Goal: Transaction & Acquisition: Purchase product/service

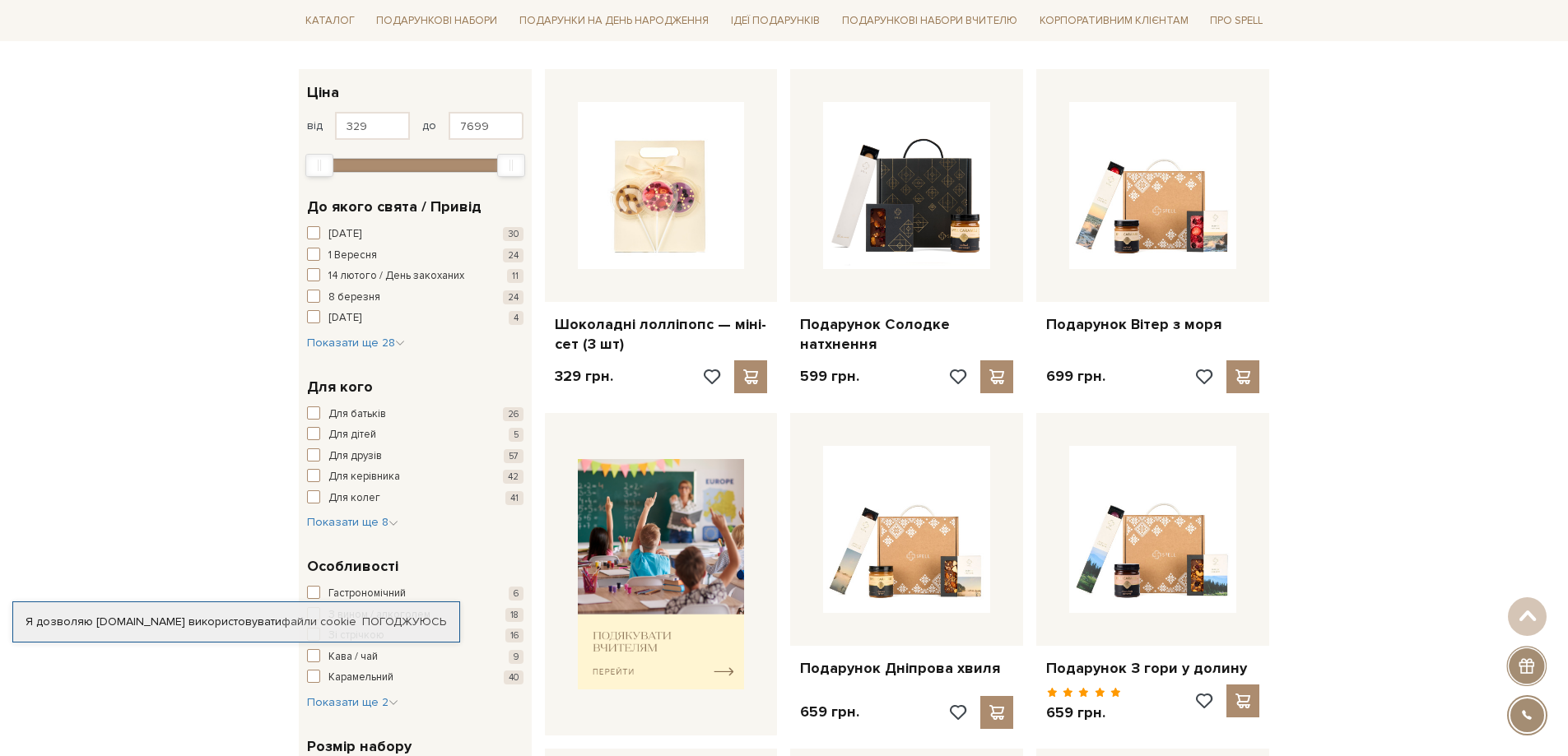
scroll to position [83, 0]
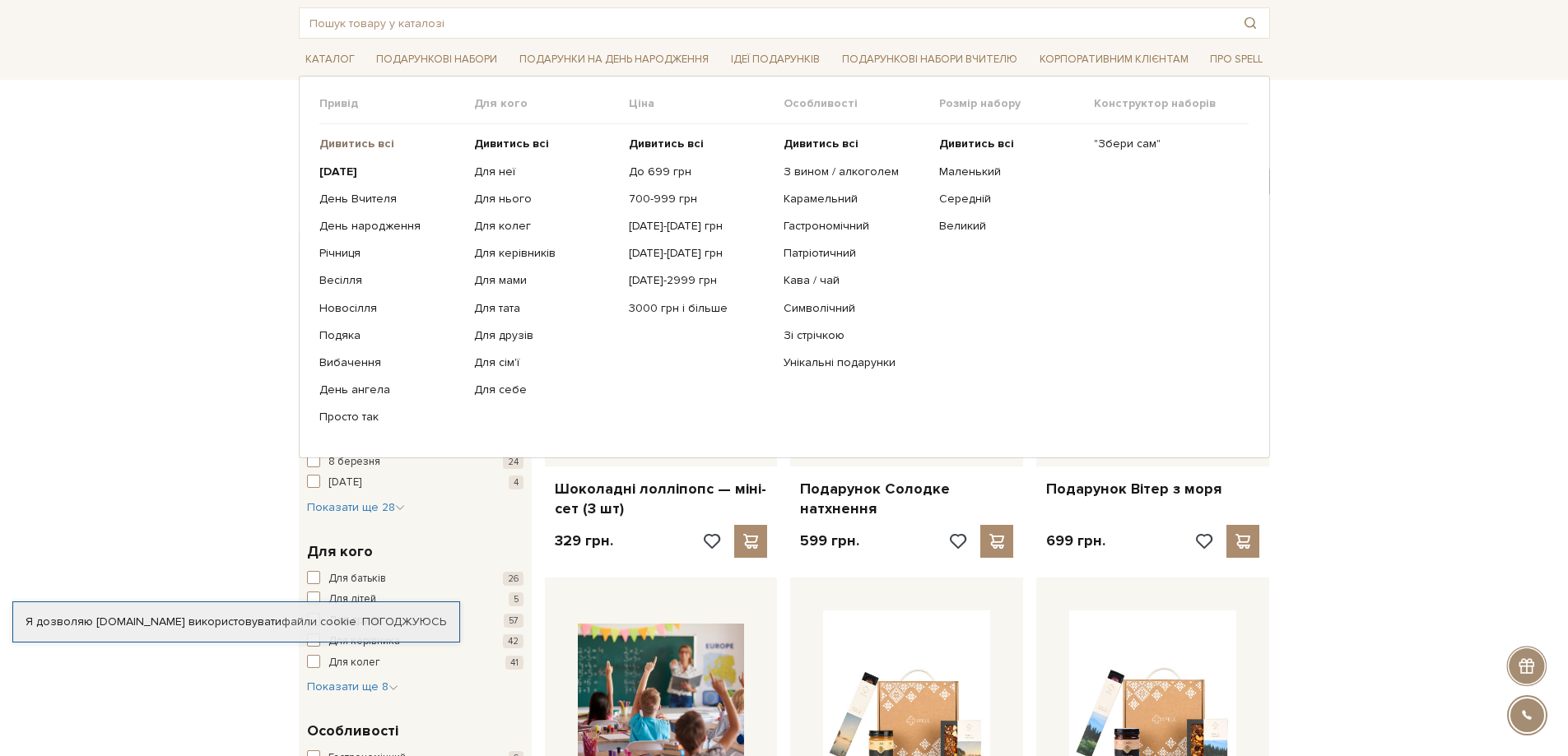
click at [360, 146] on b "Дивитись всі" at bounding box center [356, 143] width 75 height 14
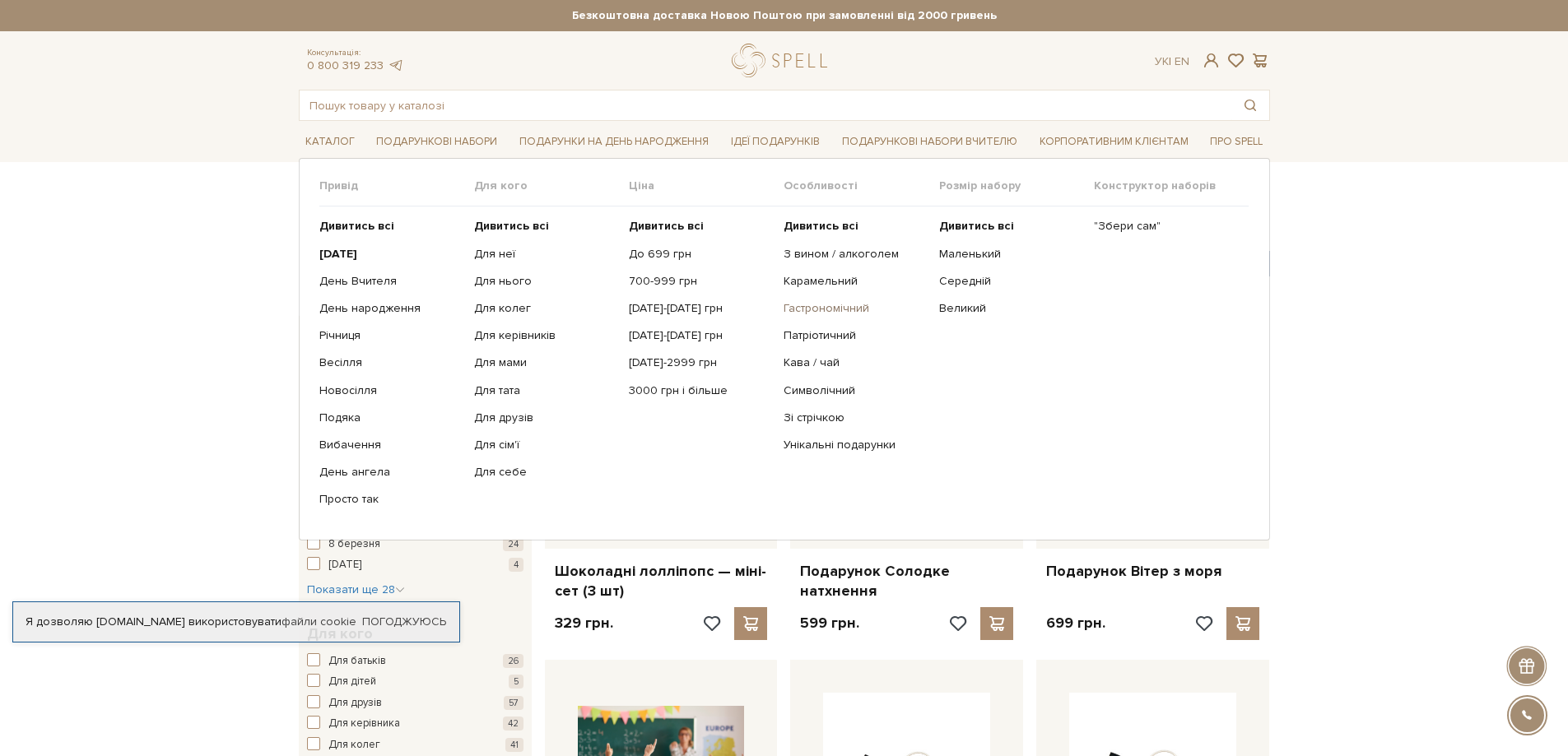
click at [808, 304] on link "Гастрономічний" at bounding box center [854, 309] width 142 height 15
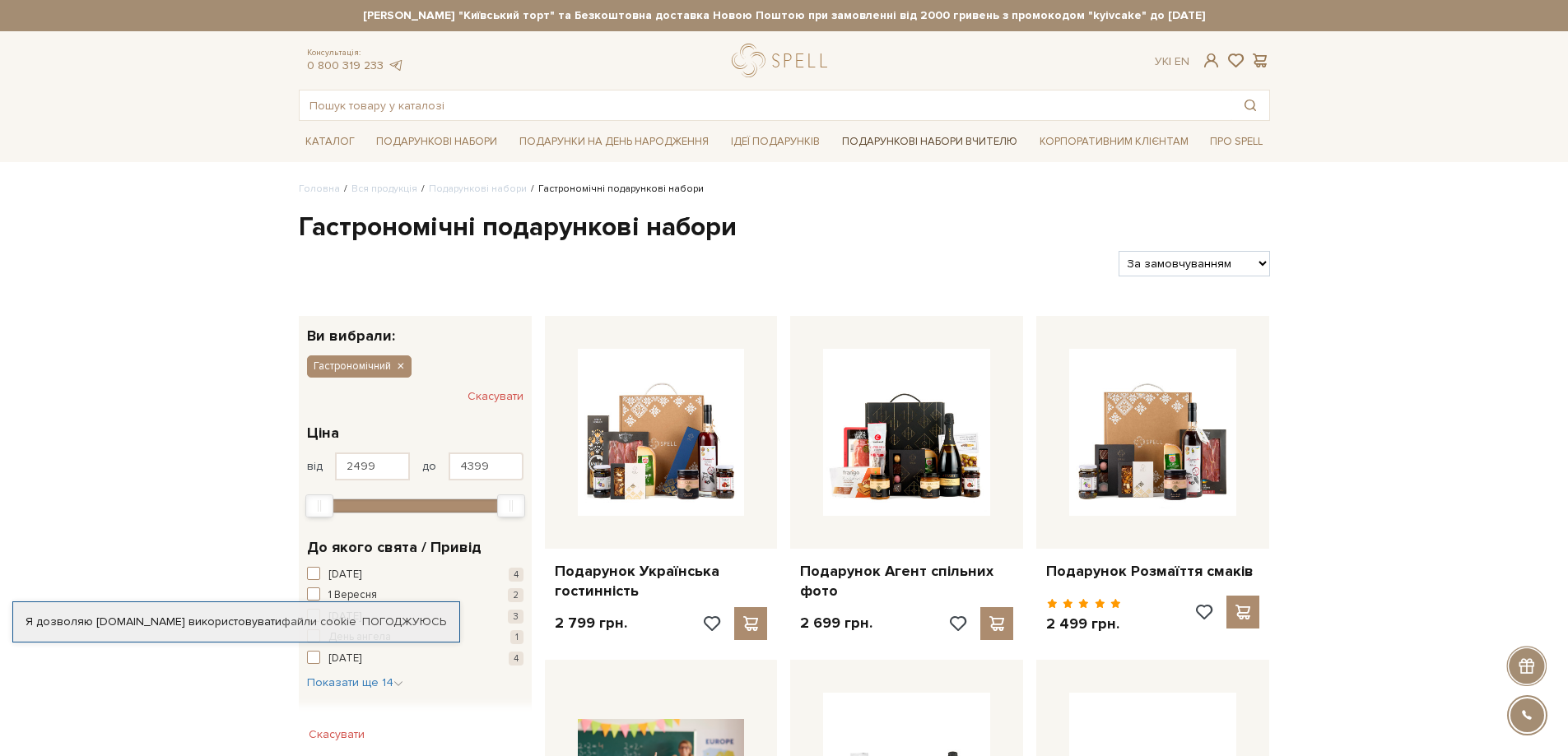
click at [890, 149] on link "Подарункові набори Вчителю" at bounding box center [930, 141] width 189 height 28
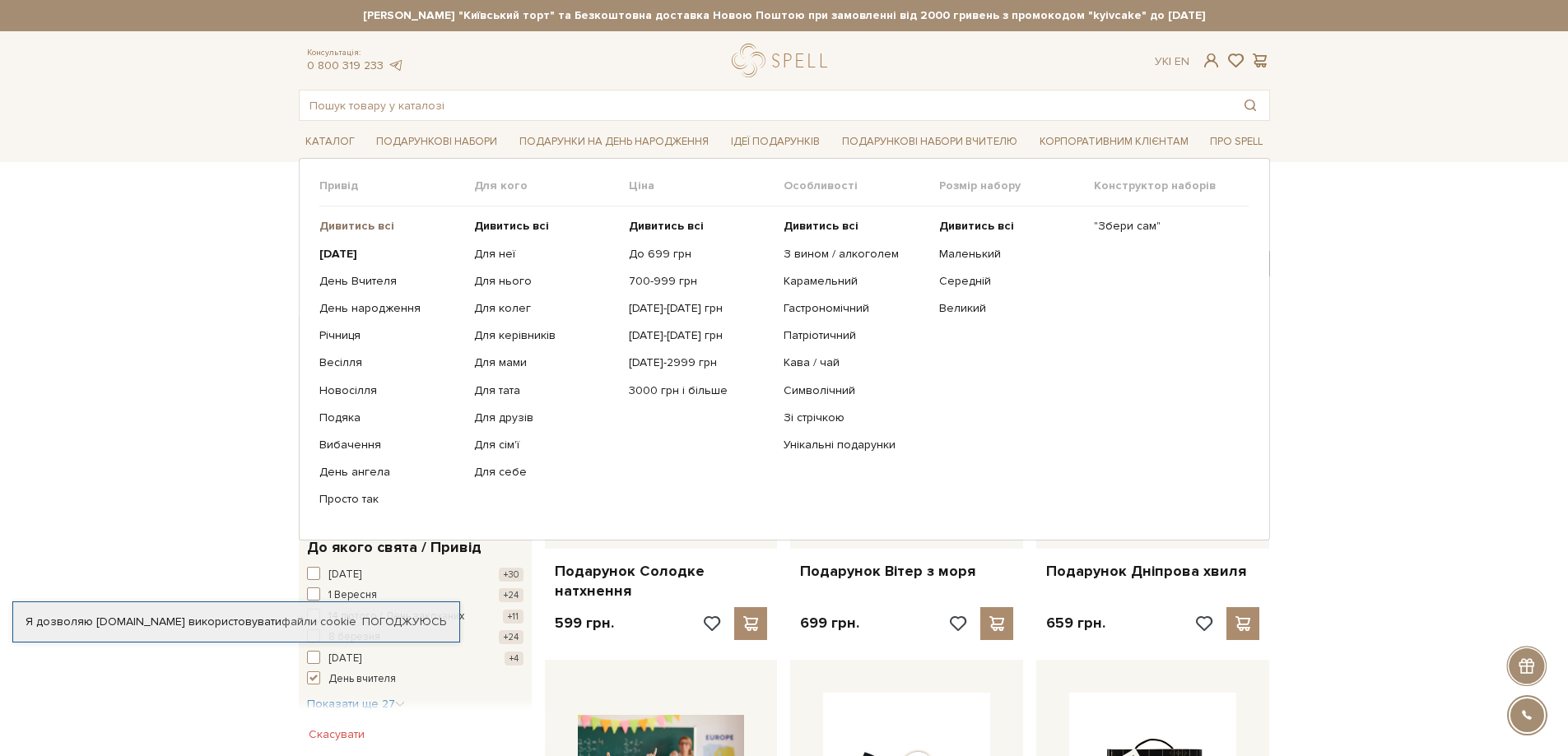
click at [371, 228] on b "Дивитись всі" at bounding box center [356, 226] width 75 height 14
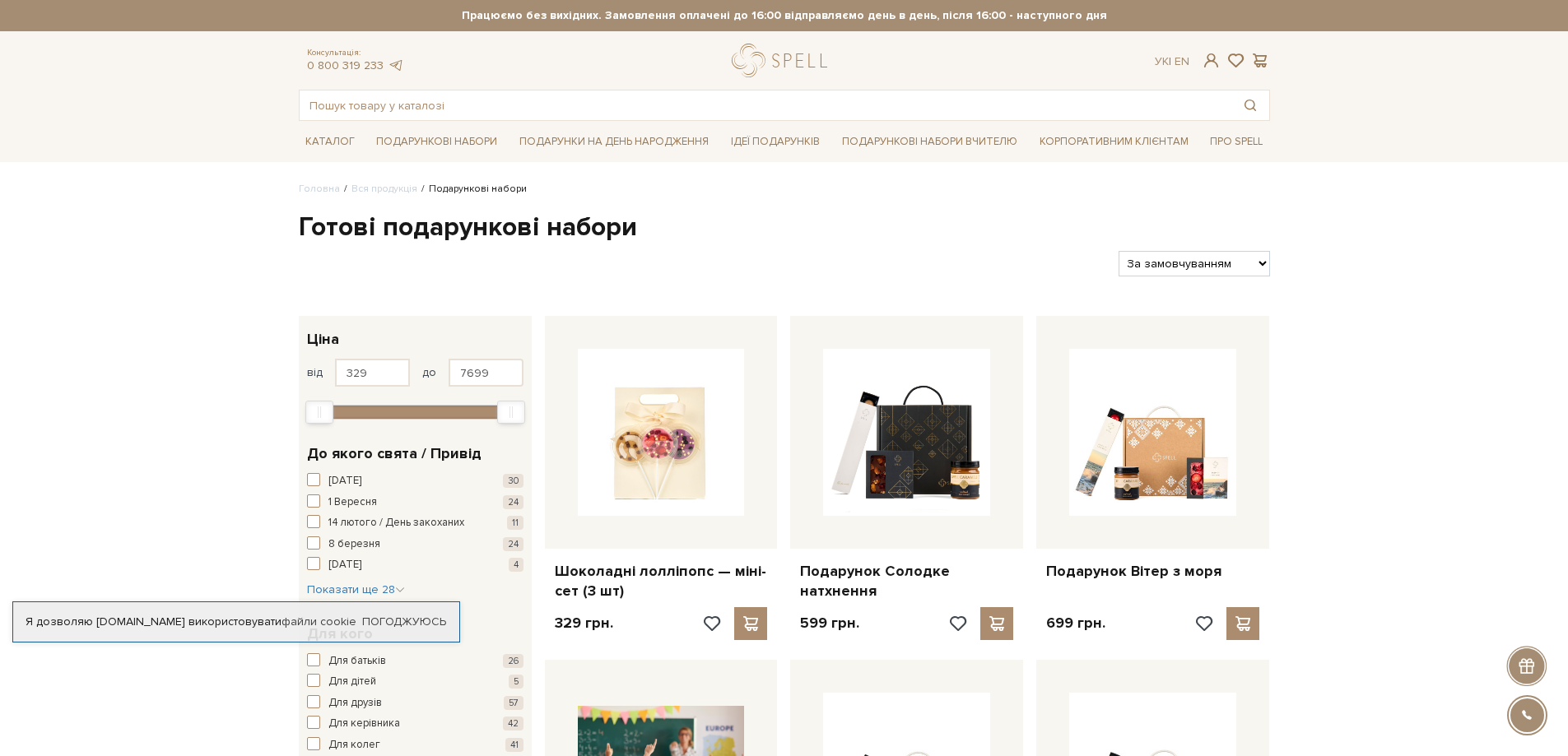
click at [1232, 254] on select "За замовчуванням За Ціною (зростання) За Ціною (зменшення) Новинки За популярні…" at bounding box center [1193, 264] width 151 height 25
select select "[URL][DOMAIN_NAME]"
click at [1118, 251] on select "За замовчуванням За Ціною (зростання) За Ціною (зменшення) Новинки За популярні…" at bounding box center [1193, 264] width 151 height 25
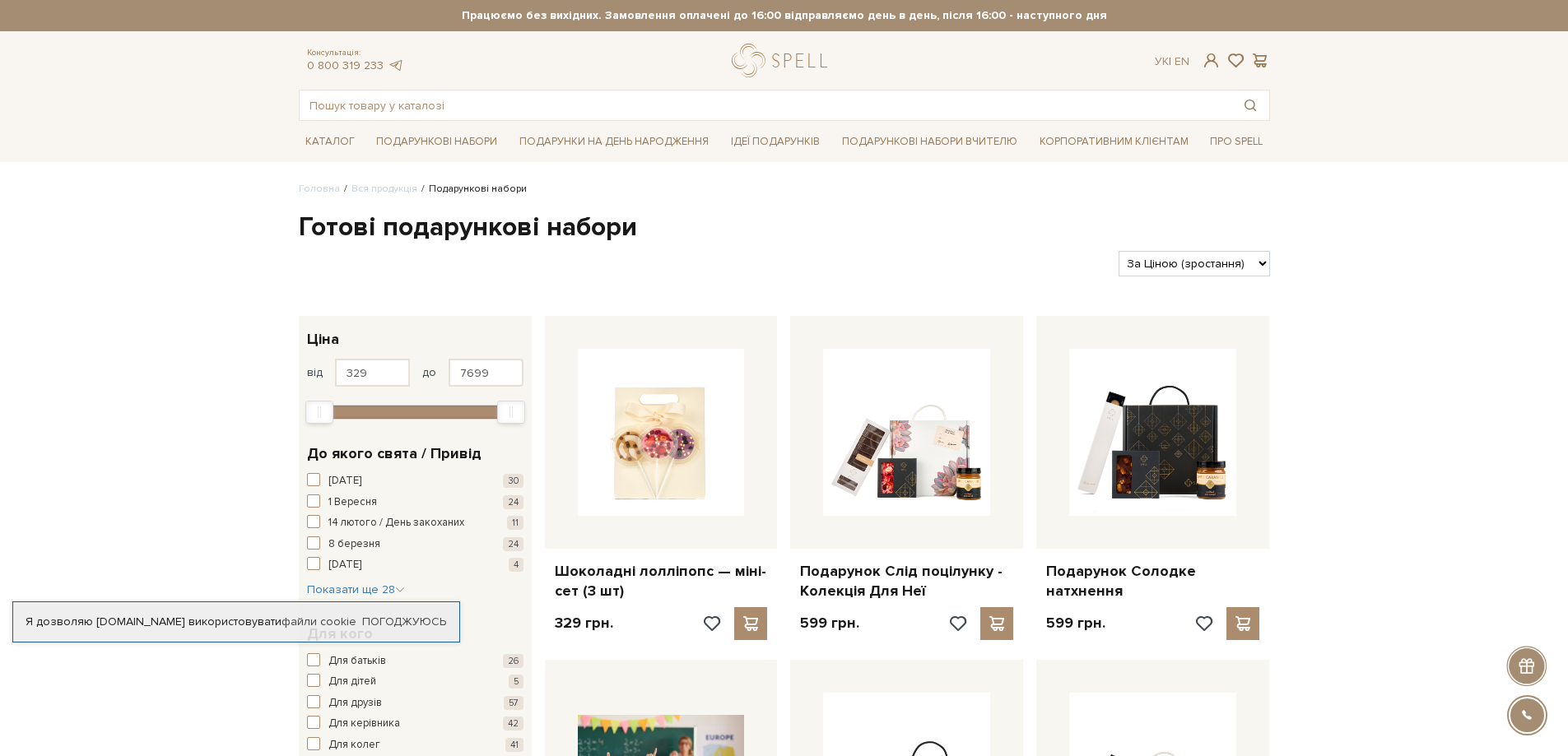
click at [1214, 261] on select "За замовчуванням За Ціною (зростання) За Ціною (зменшення) Новинки За популярні…" at bounding box center [1193, 264] width 151 height 25
select select "[URL][DOMAIN_NAME]"
click at [1118, 251] on select "За замовчуванням За Ціною (зростання) За Ціною (зменшення) Новинки За популярні…" at bounding box center [1193, 264] width 151 height 25
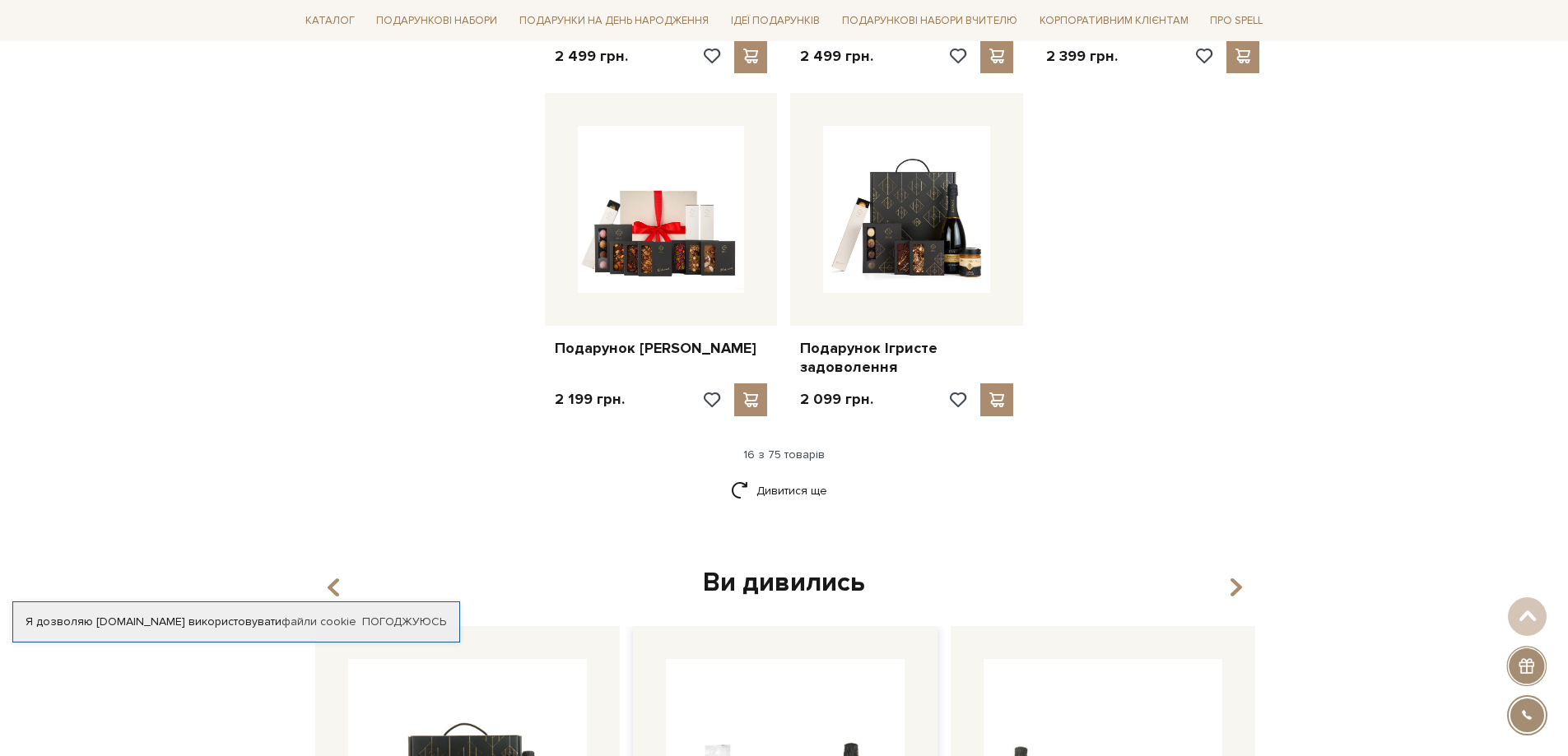
scroll to position [2139, 0]
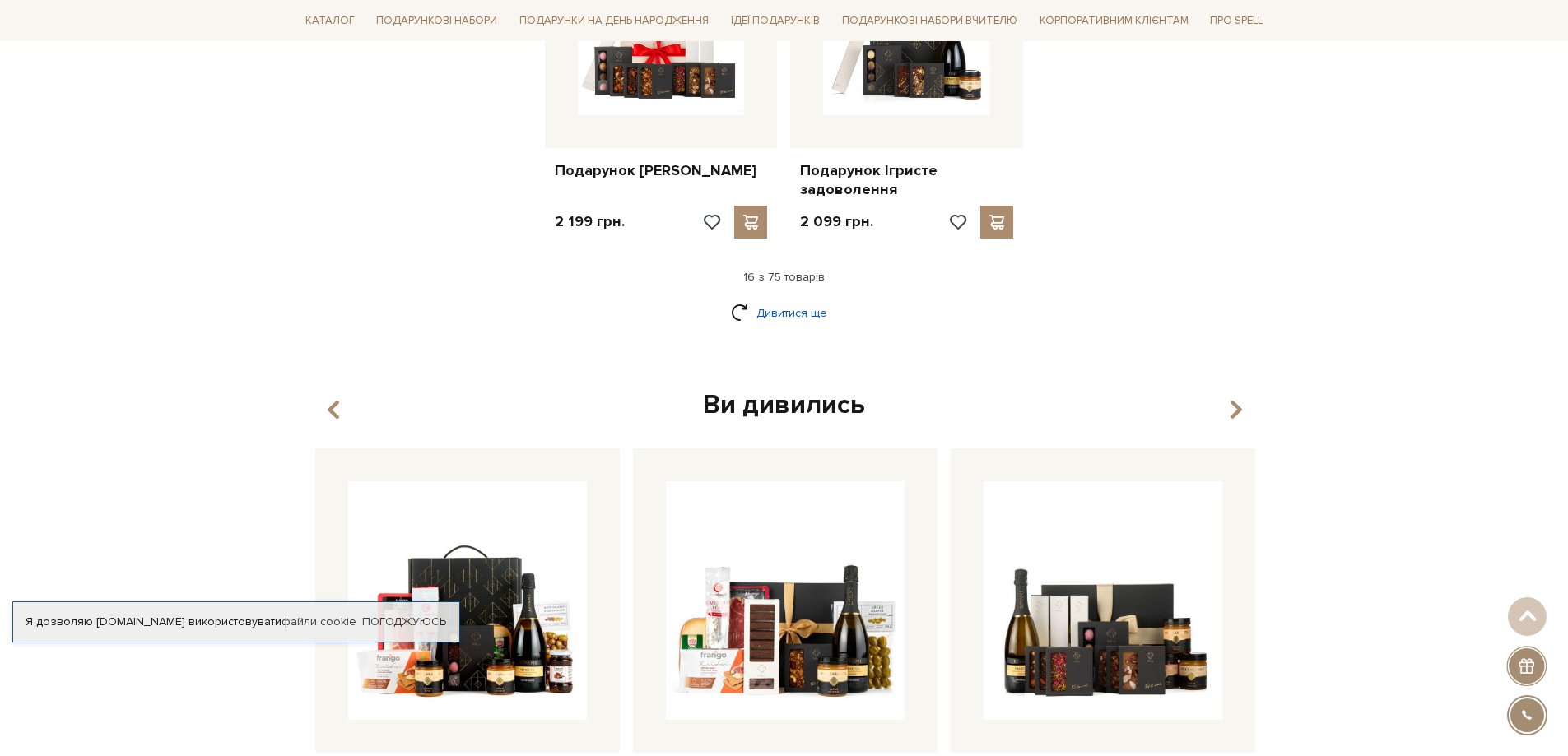
click at [814, 317] on link "Дивитися ще" at bounding box center [784, 313] width 107 height 29
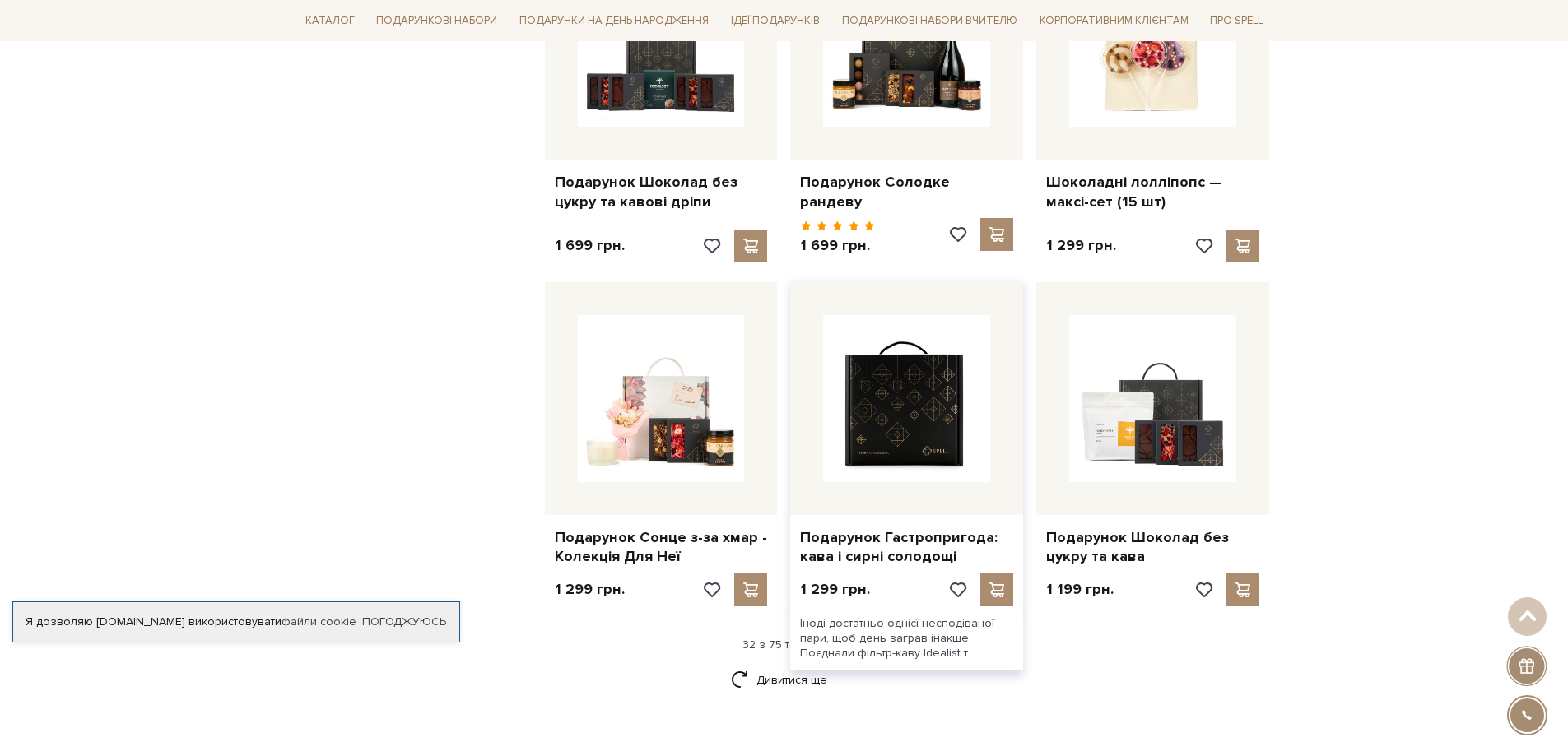
scroll to position [3702, 0]
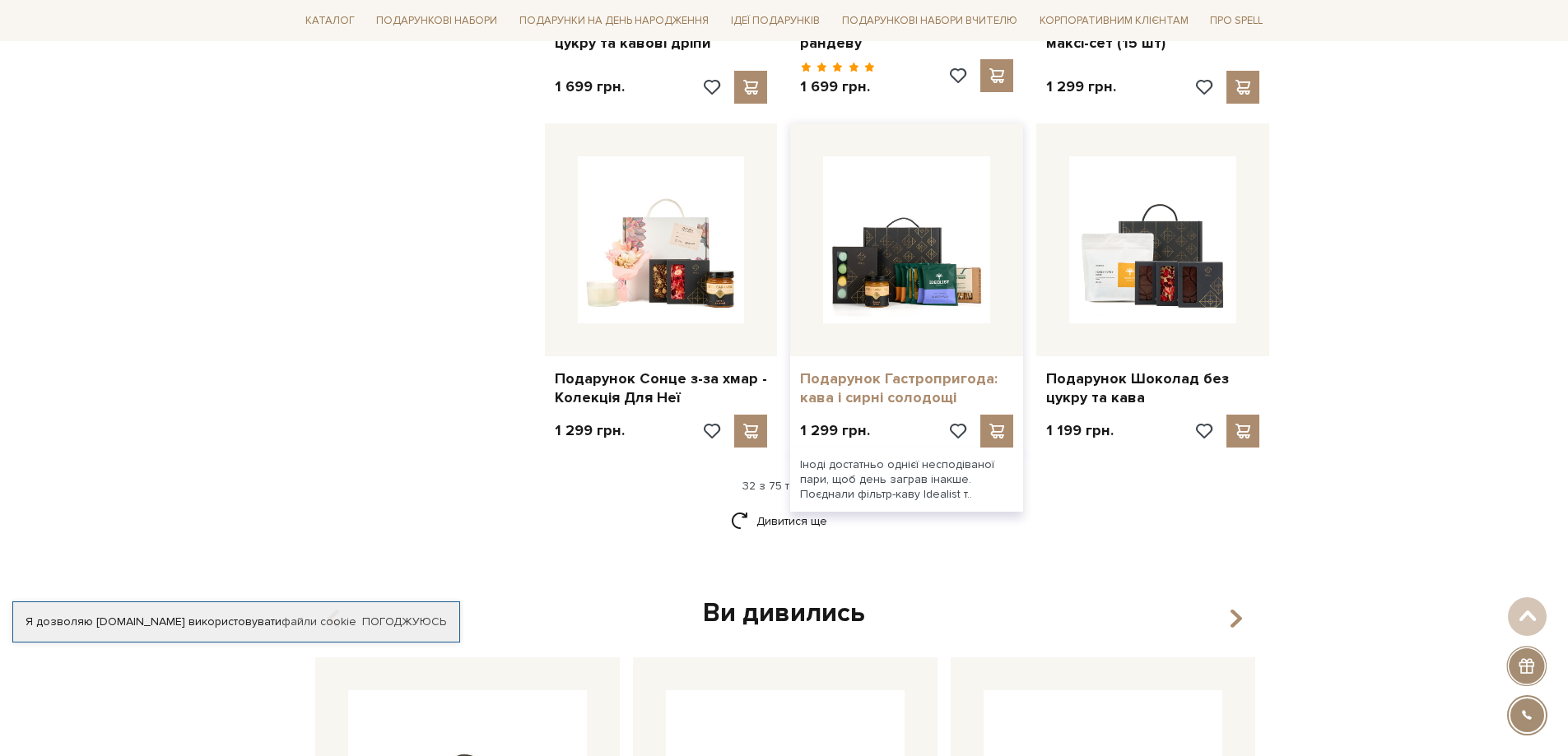
click at [905, 379] on link "Подарунок Гастропригода: кава і сирні солодощі" at bounding box center [906, 389] width 213 height 39
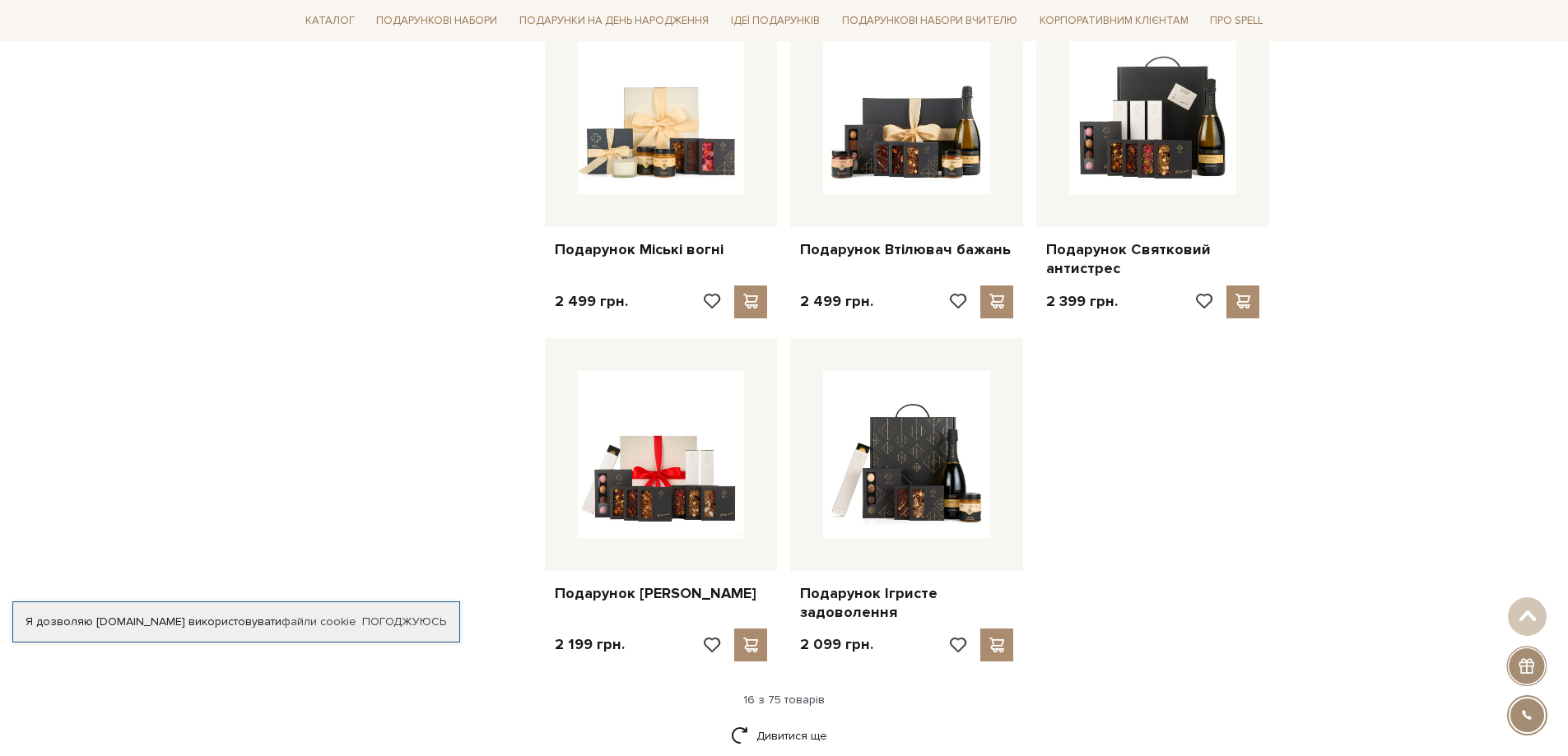
scroll to position [1993, 0]
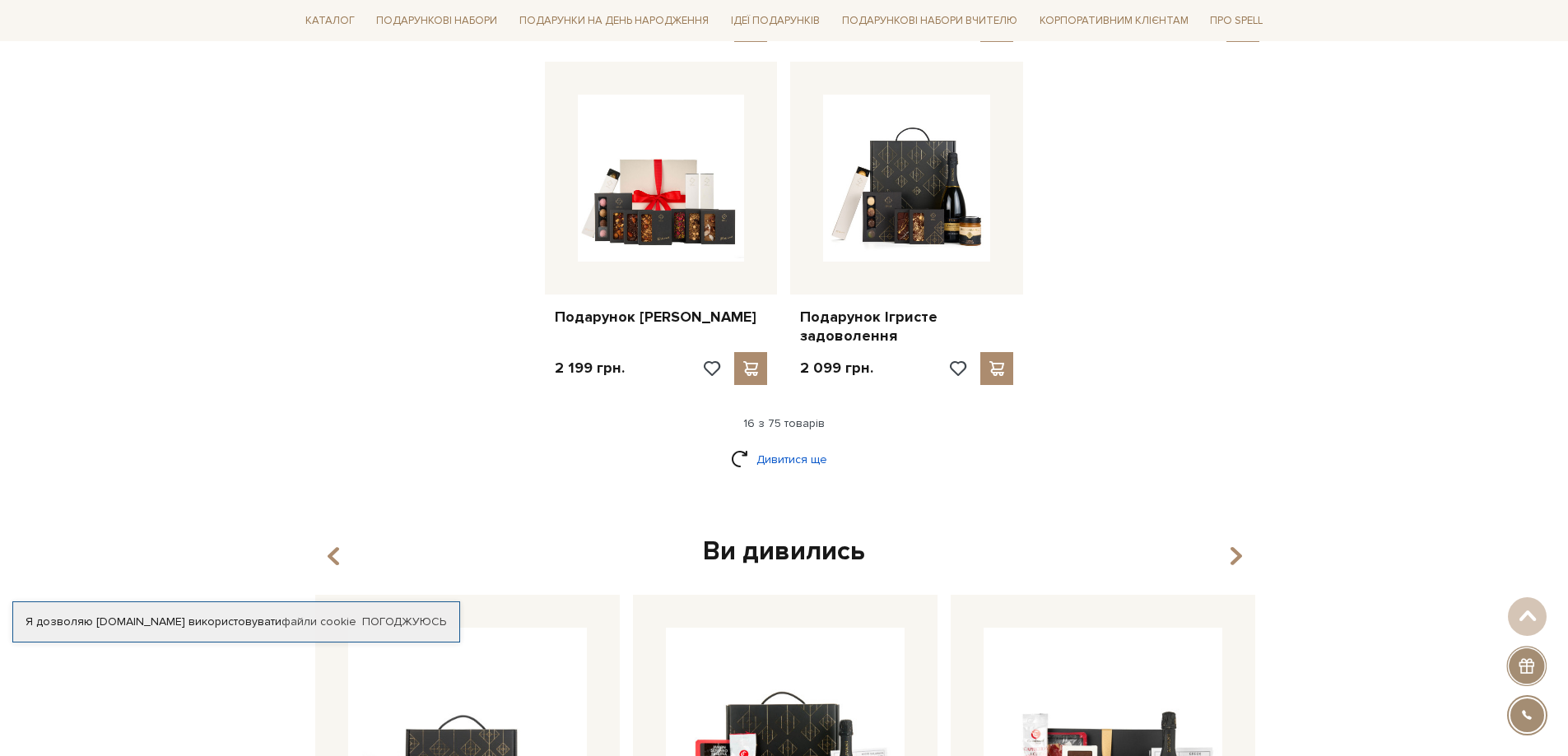
click at [766, 471] on link "Дивитися ще" at bounding box center [784, 460] width 107 height 29
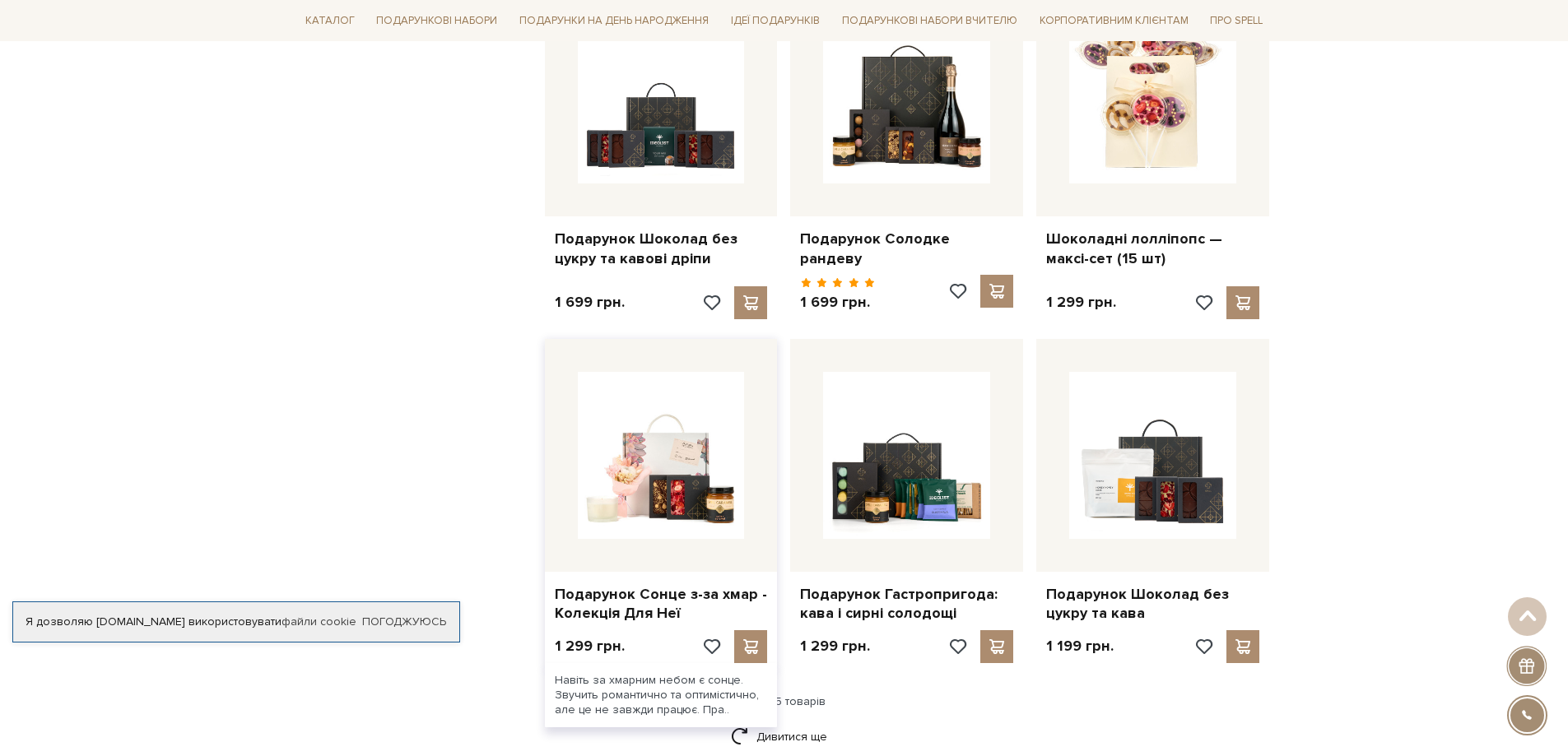
scroll to position [3720, 0]
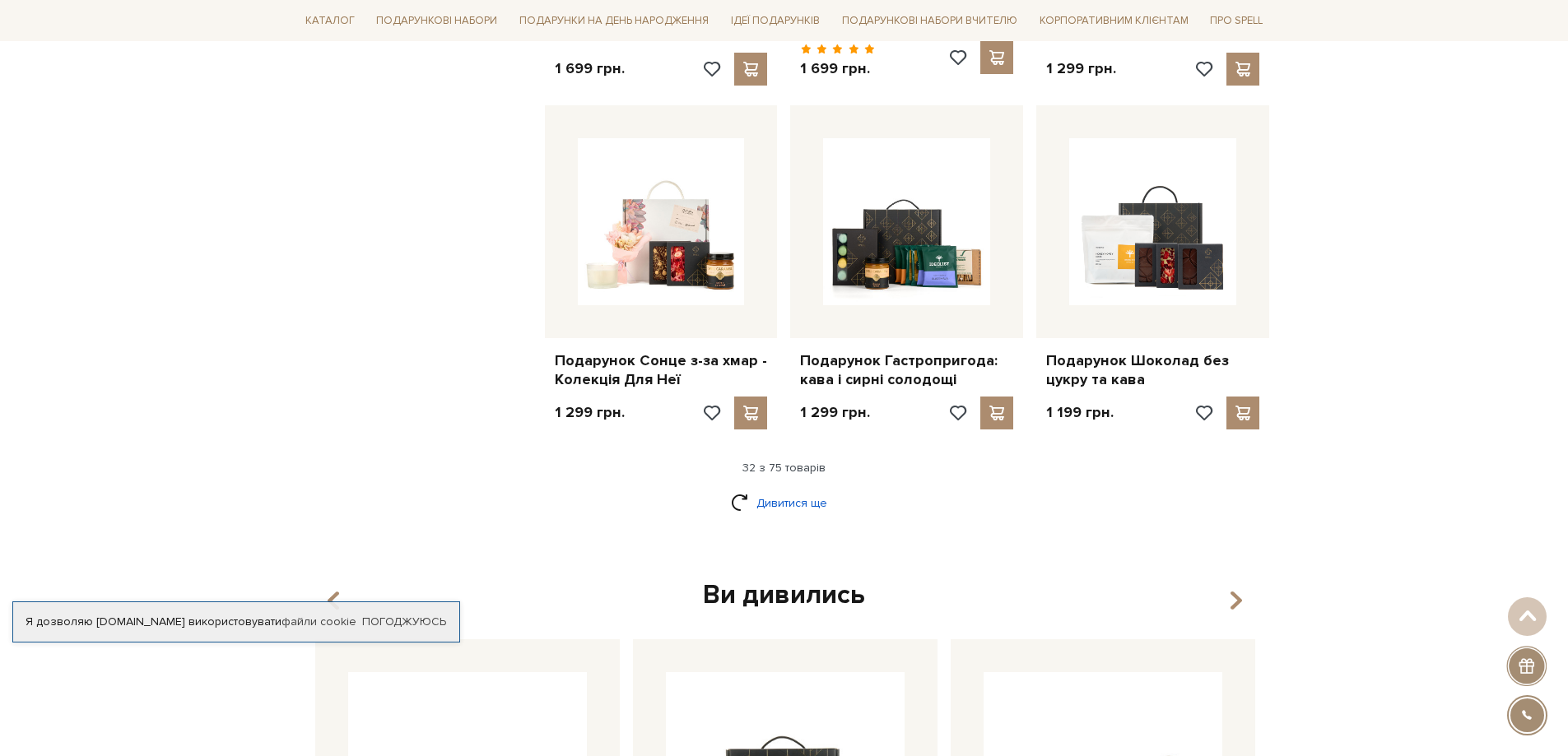
click at [792, 490] on link "Дивитися ще" at bounding box center [784, 503] width 107 height 29
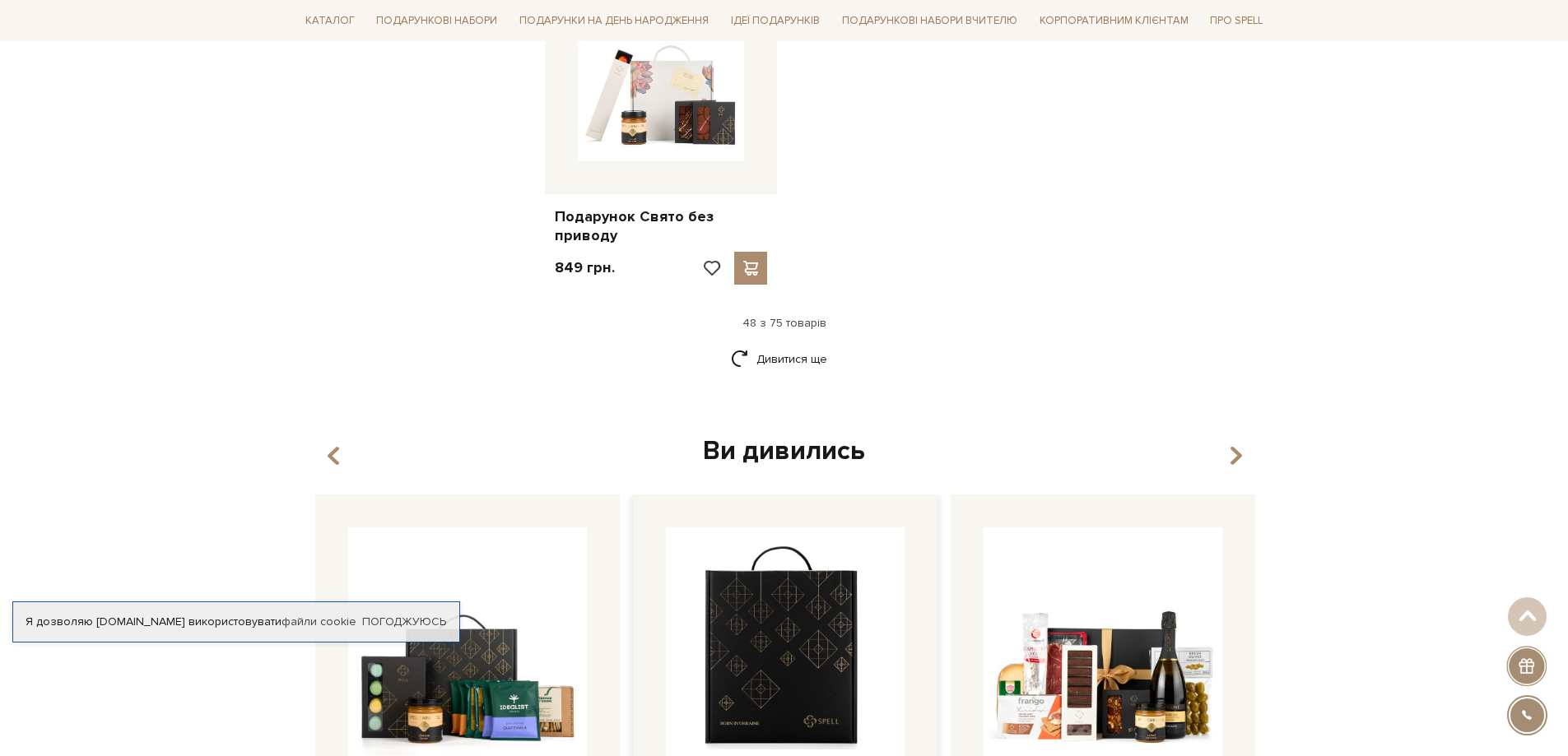
scroll to position [5941, 0]
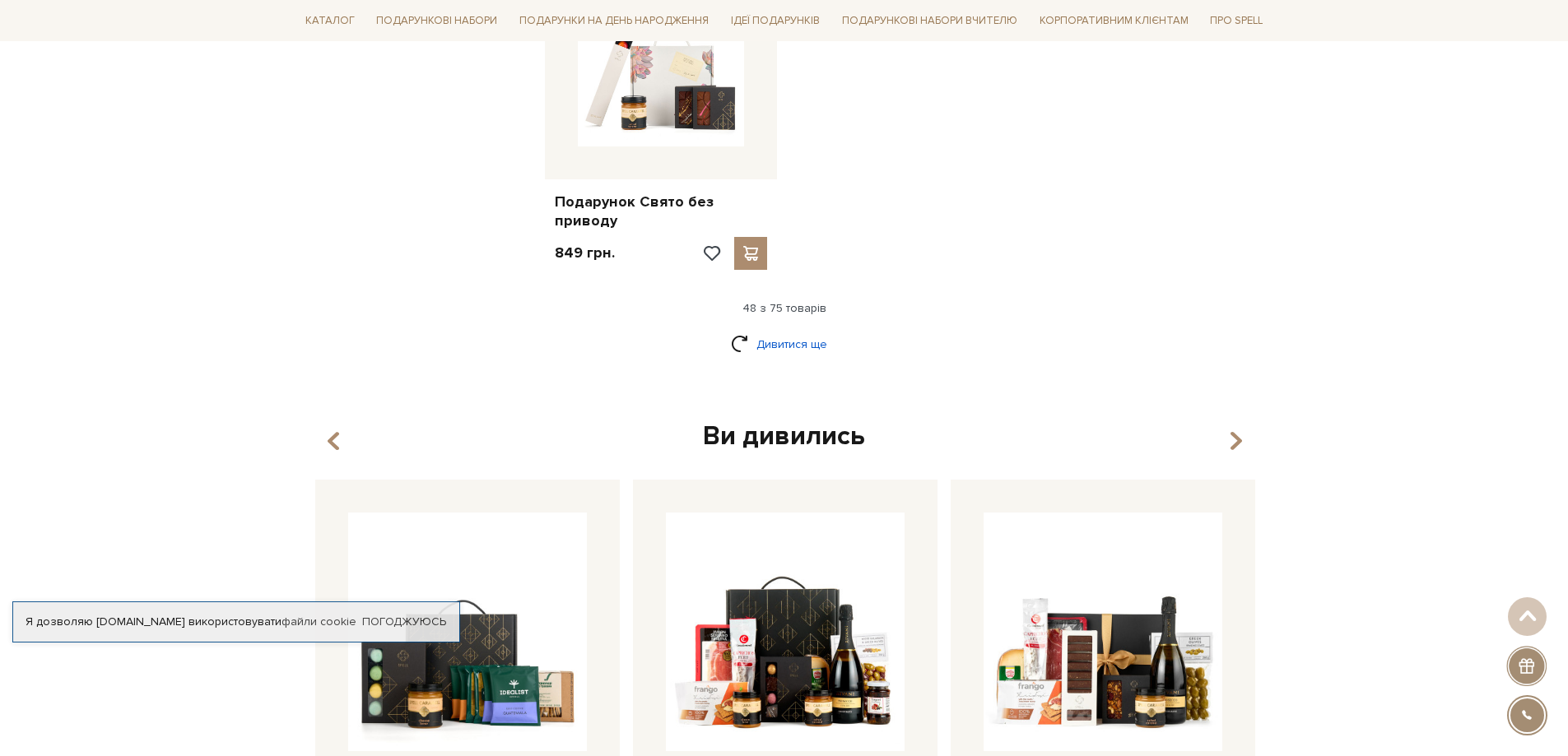
click at [808, 332] on link "Дивитися ще" at bounding box center [784, 344] width 107 height 29
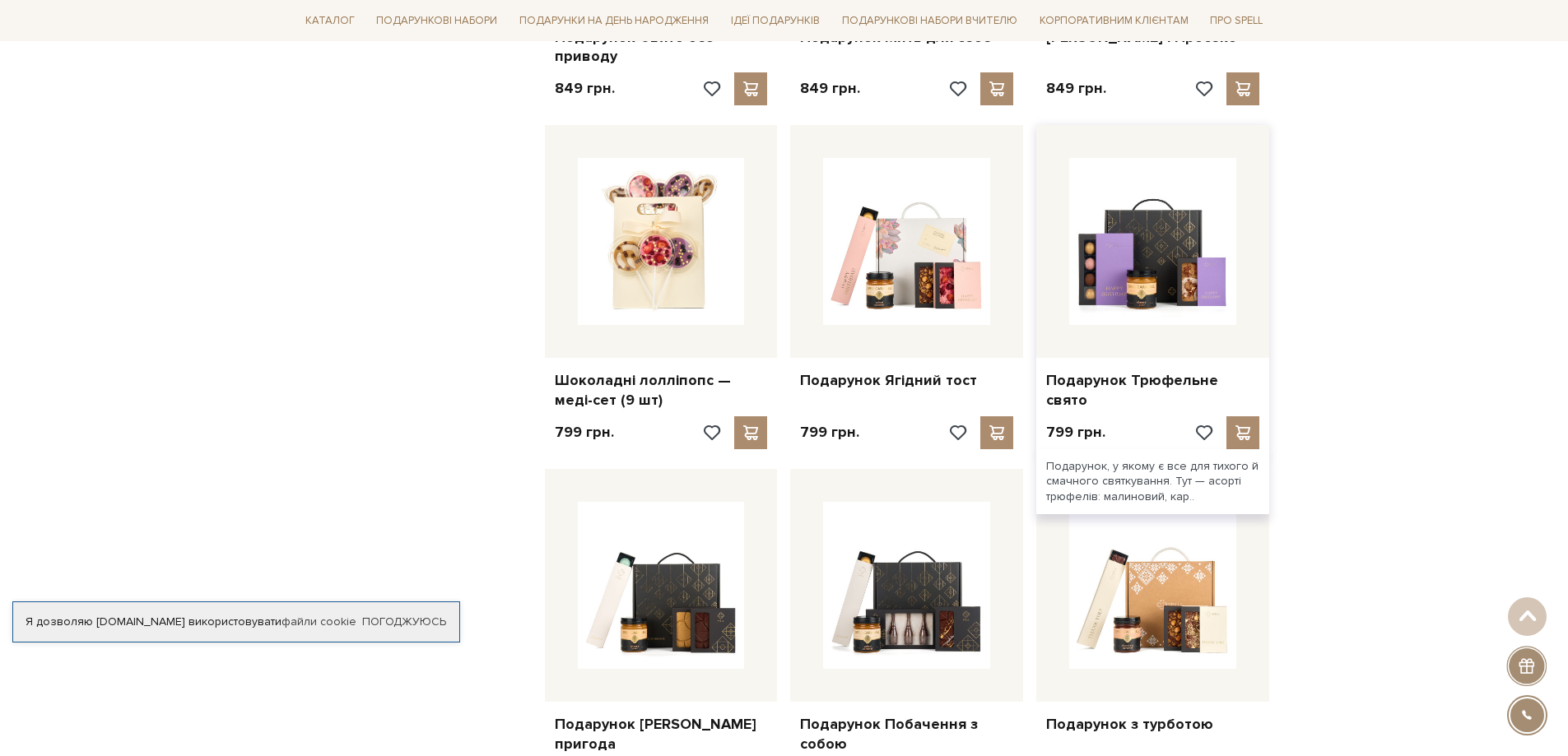
scroll to position [6024, 0]
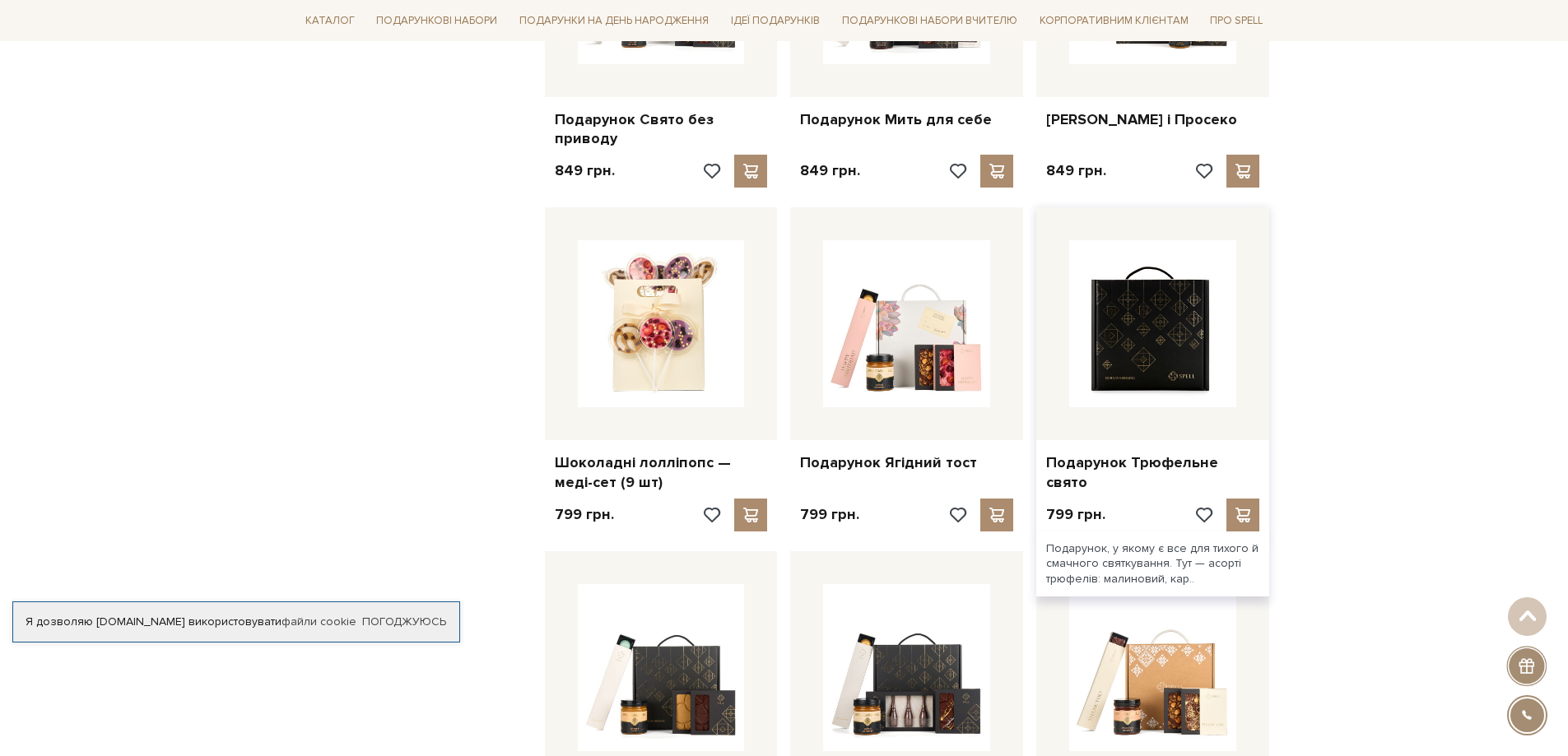
click at [1158, 372] on img at bounding box center [1152, 323] width 167 height 167
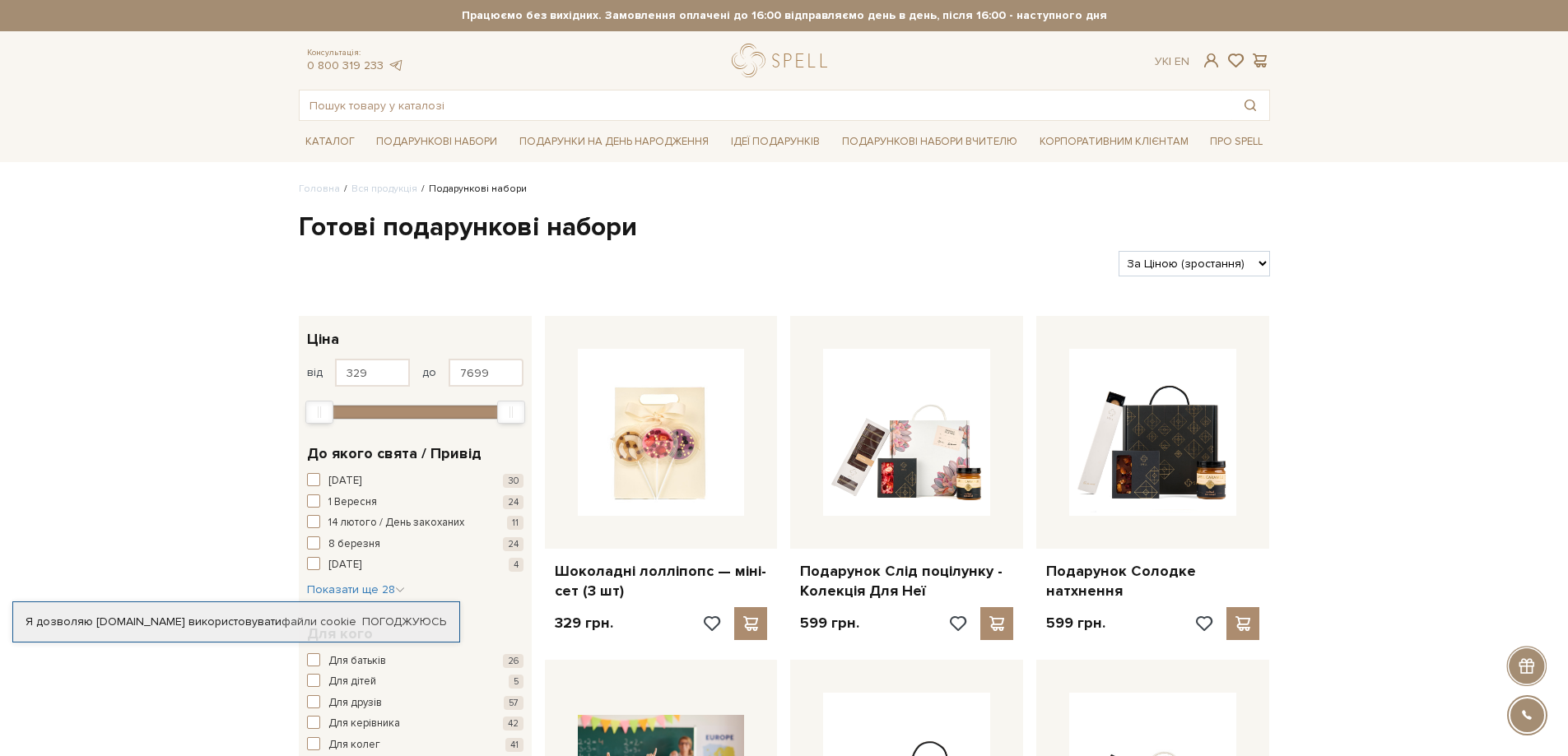
select select "[URL][DOMAIN_NAME]"
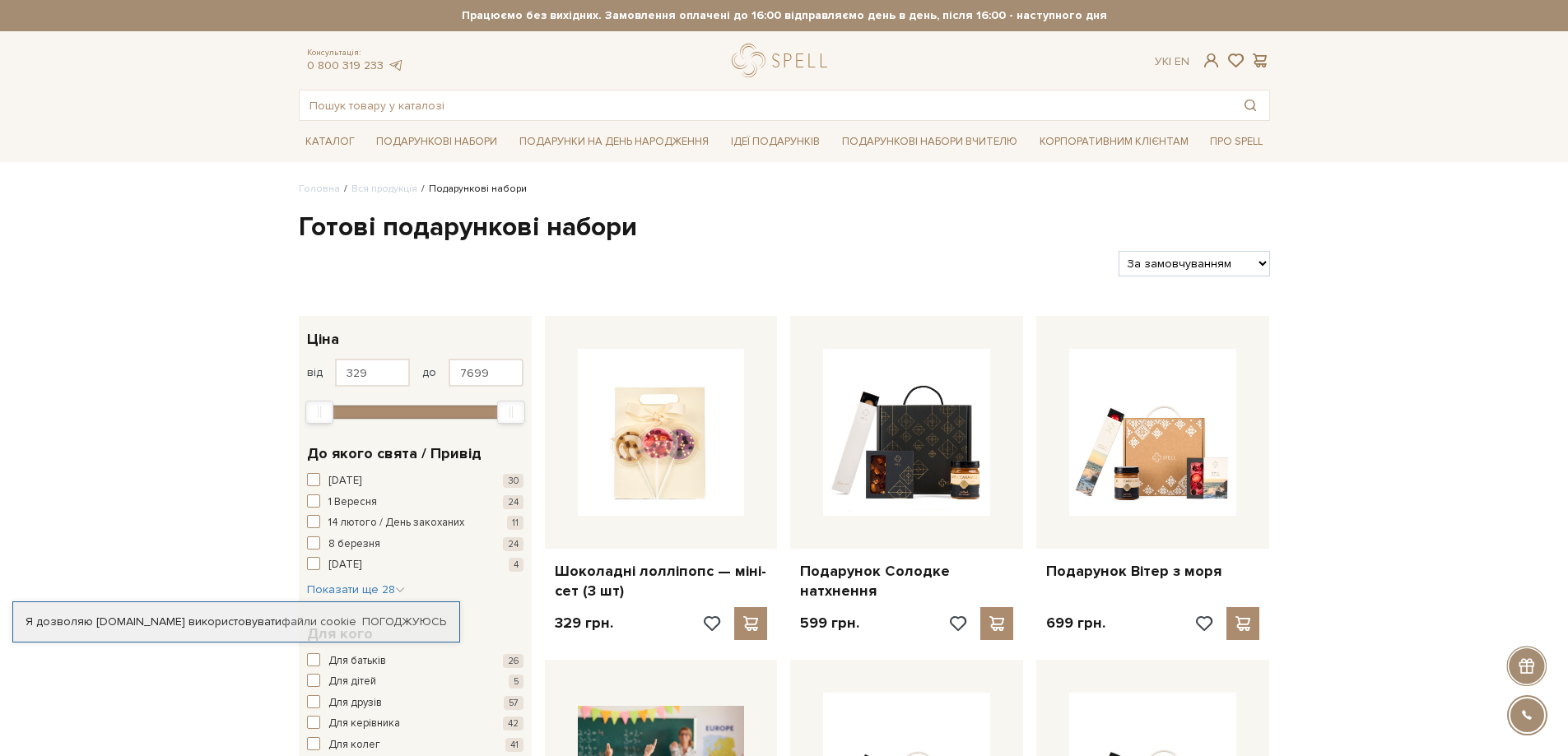
select select "https://spellchocolate.com/our-productions/podarunkovi-box/?sort=p.price&order=…"
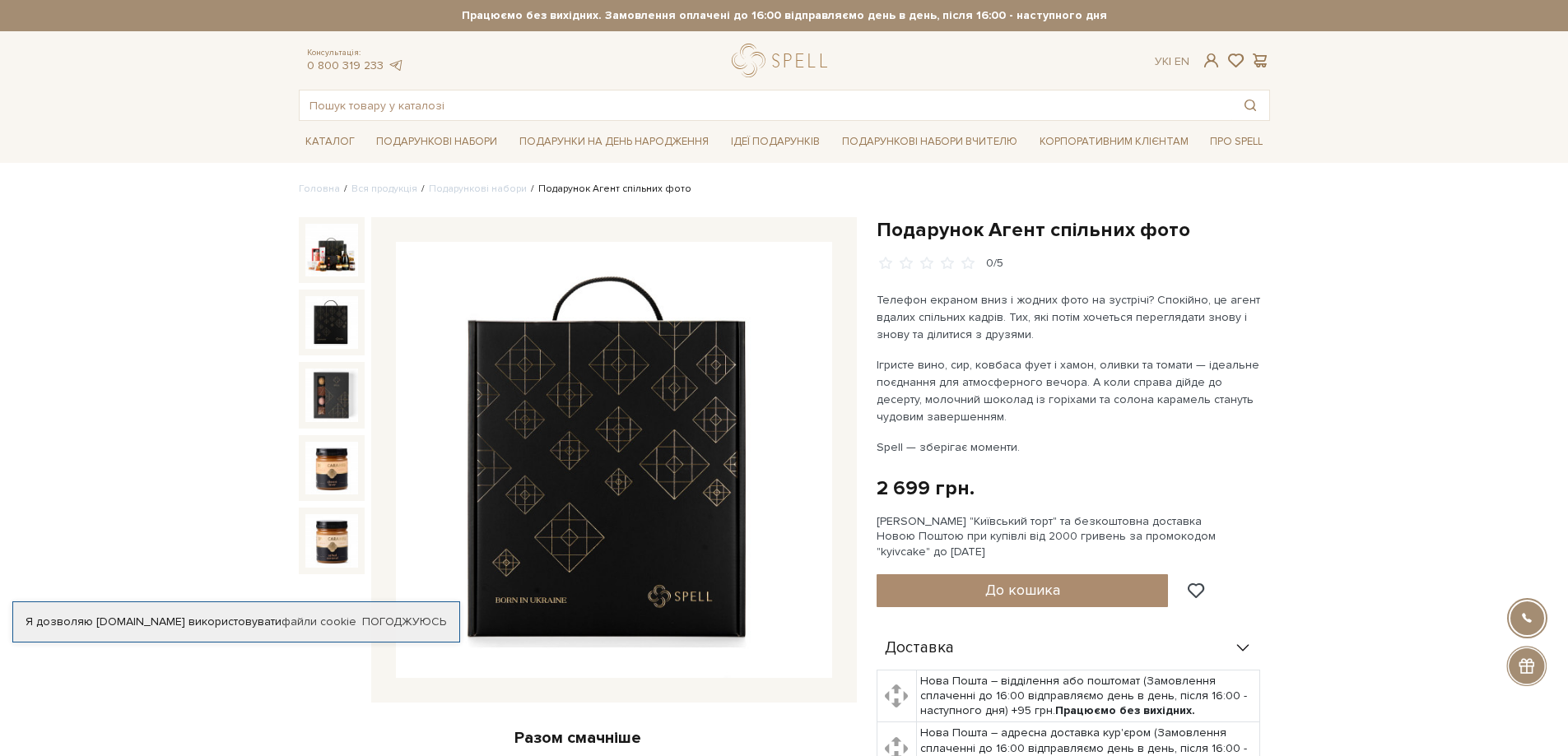
click at [320, 335] on img at bounding box center [332, 322] width 53 height 53
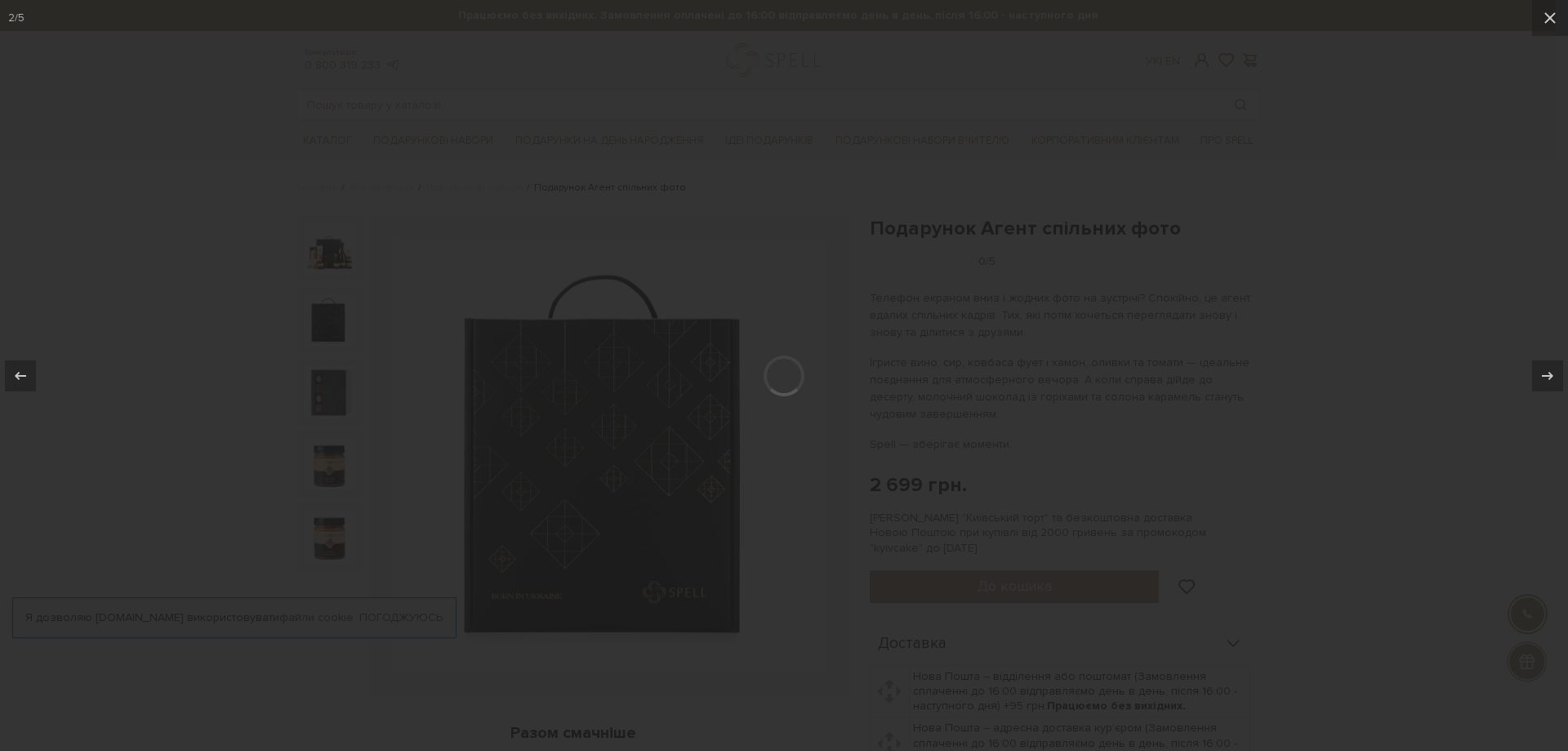
click at [329, 396] on div at bounding box center [784, 376] width 1568 height 751
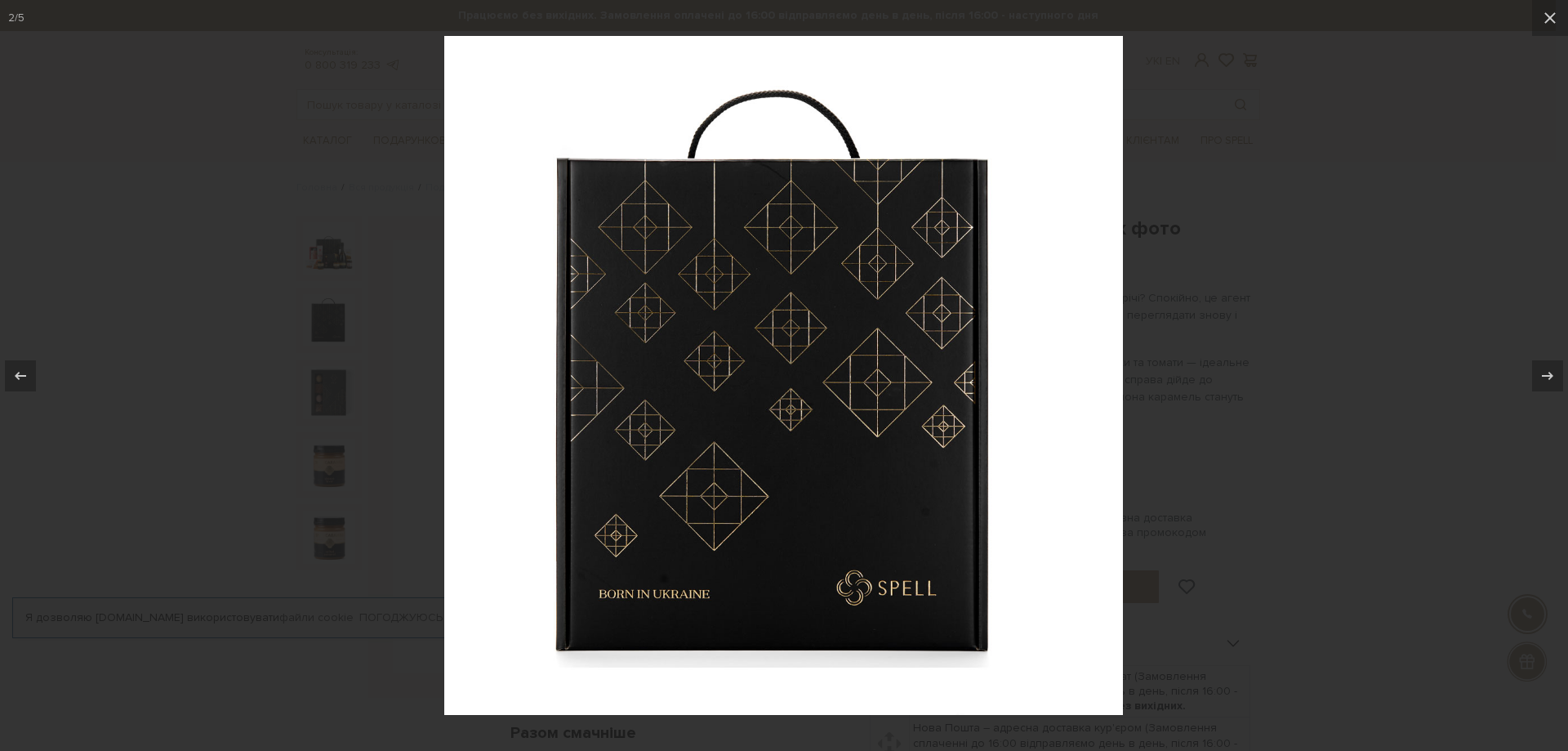
click at [1188, 391] on div at bounding box center [784, 376] width 1568 height 751
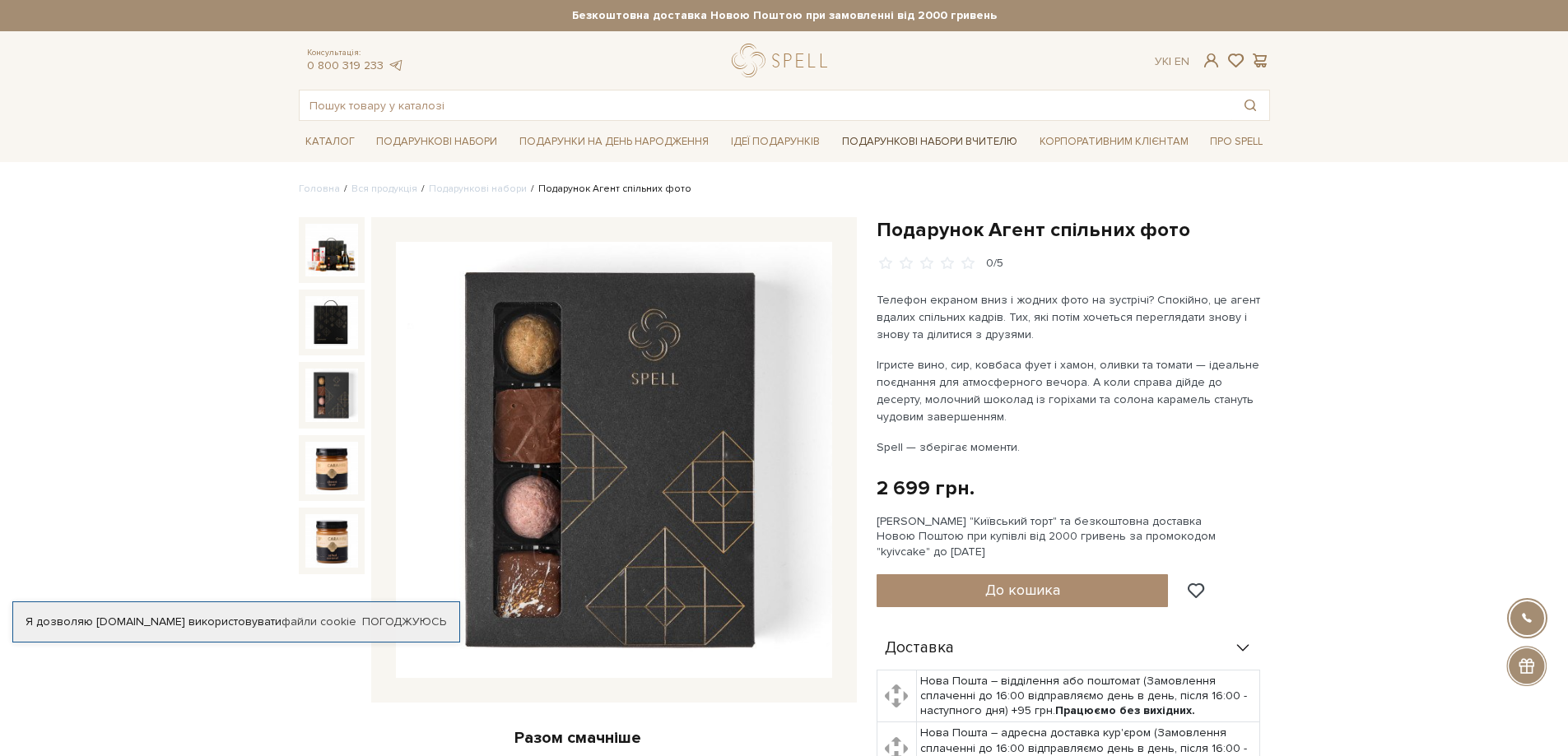
click at [936, 150] on link "Подарункові набори Вчителю" at bounding box center [930, 141] width 189 height 28
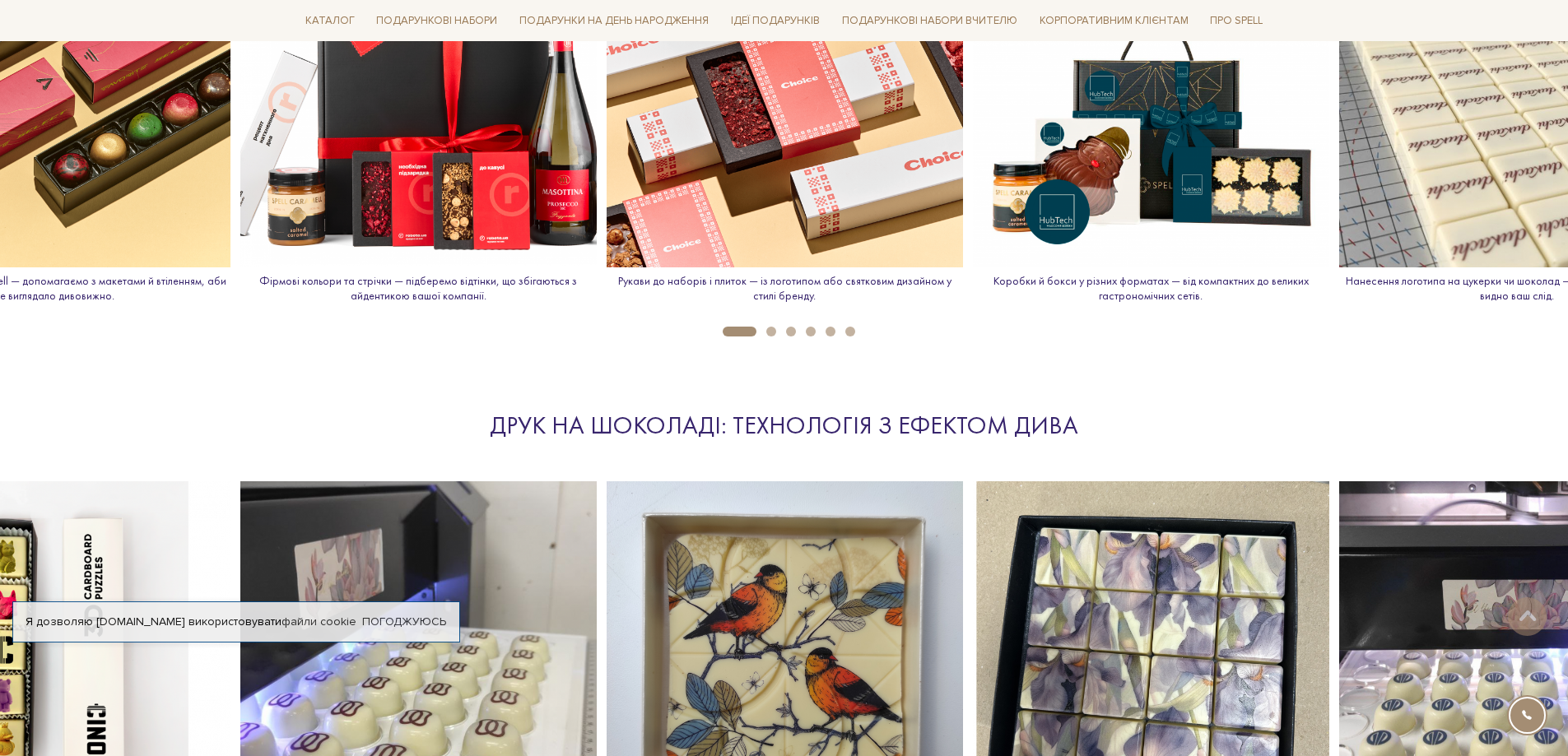
scroll to position [1810, 0]
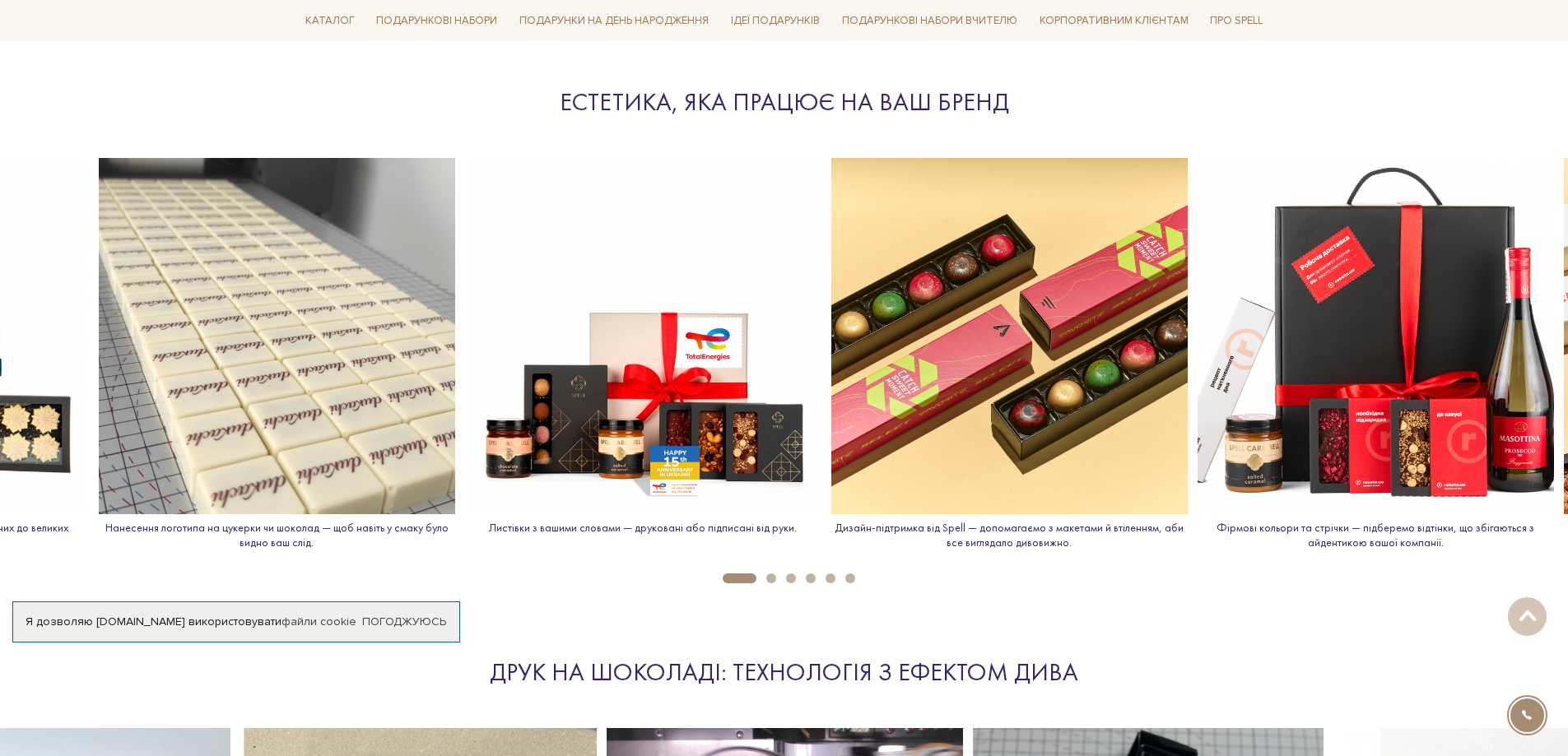
drag, startPoint x: 1309, startPoint y: 374, endPoint x: 170, endPoint y: 325, distance: 1140.1
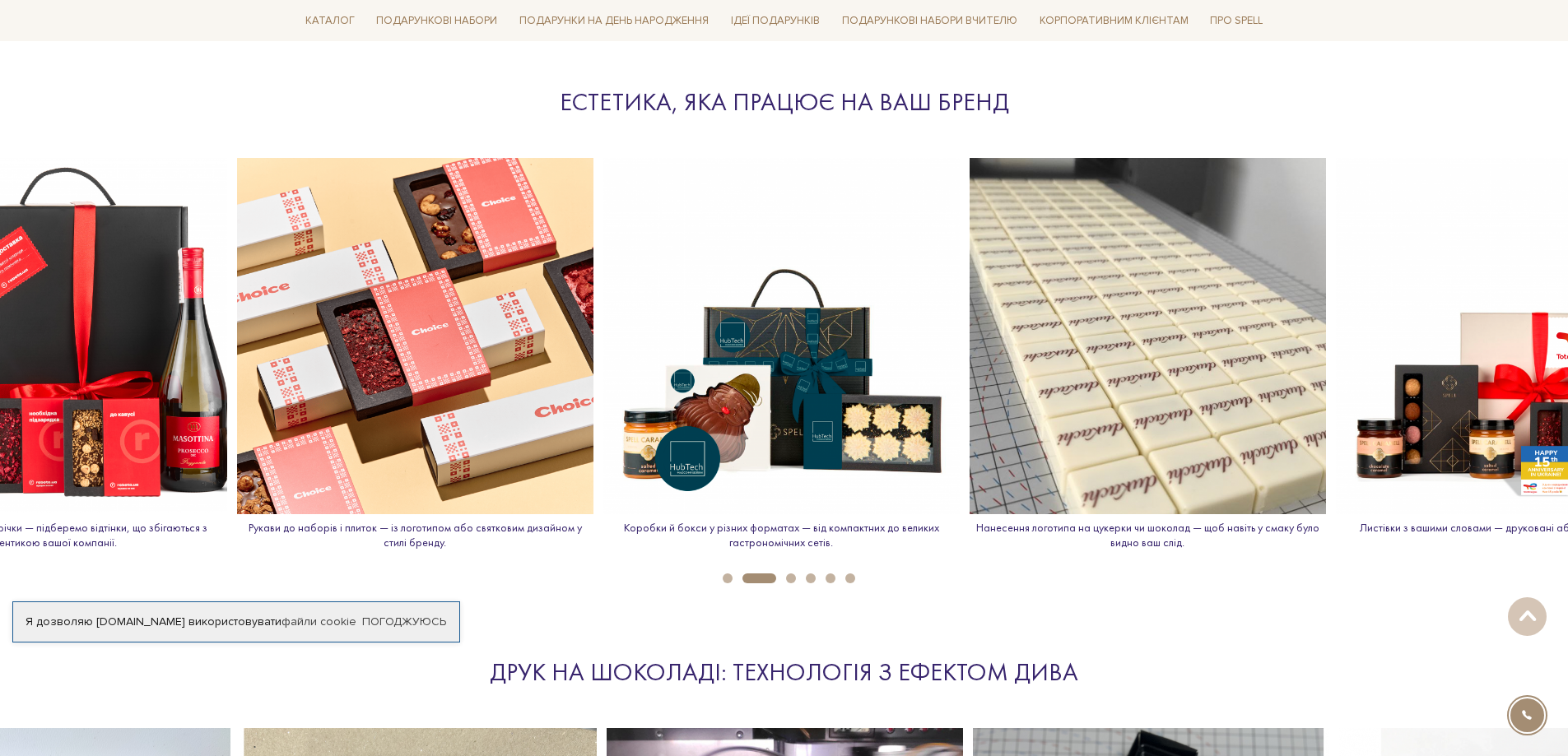
drag, startPoint x: 1490, startPoint y: 270, endPoint x: 3, endPoint y: 265, distance: 1487.0
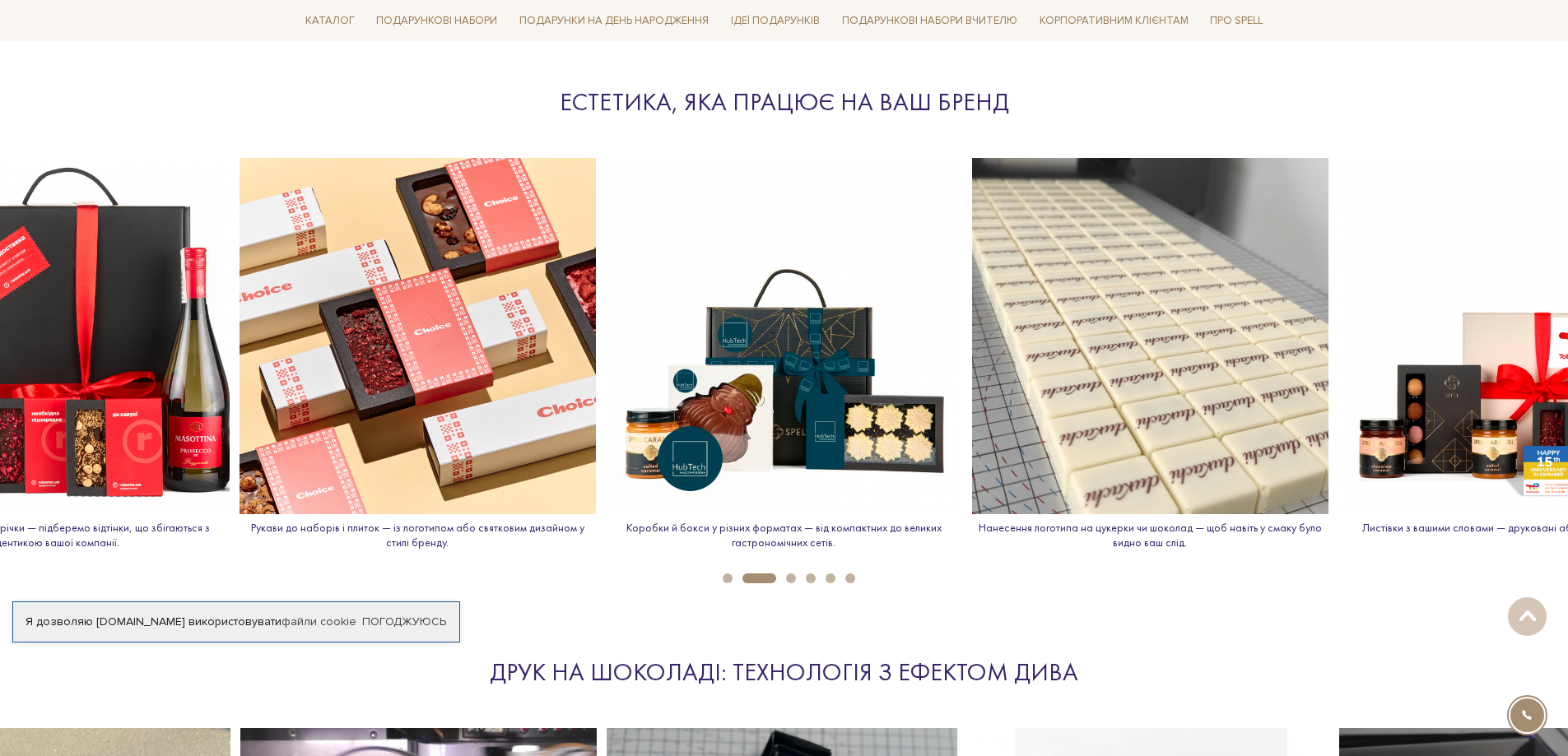
drag, startPoint x: 1139, startPoint y: 270, endPoint x: 0, endPoint y: 280, distance: 1139.0
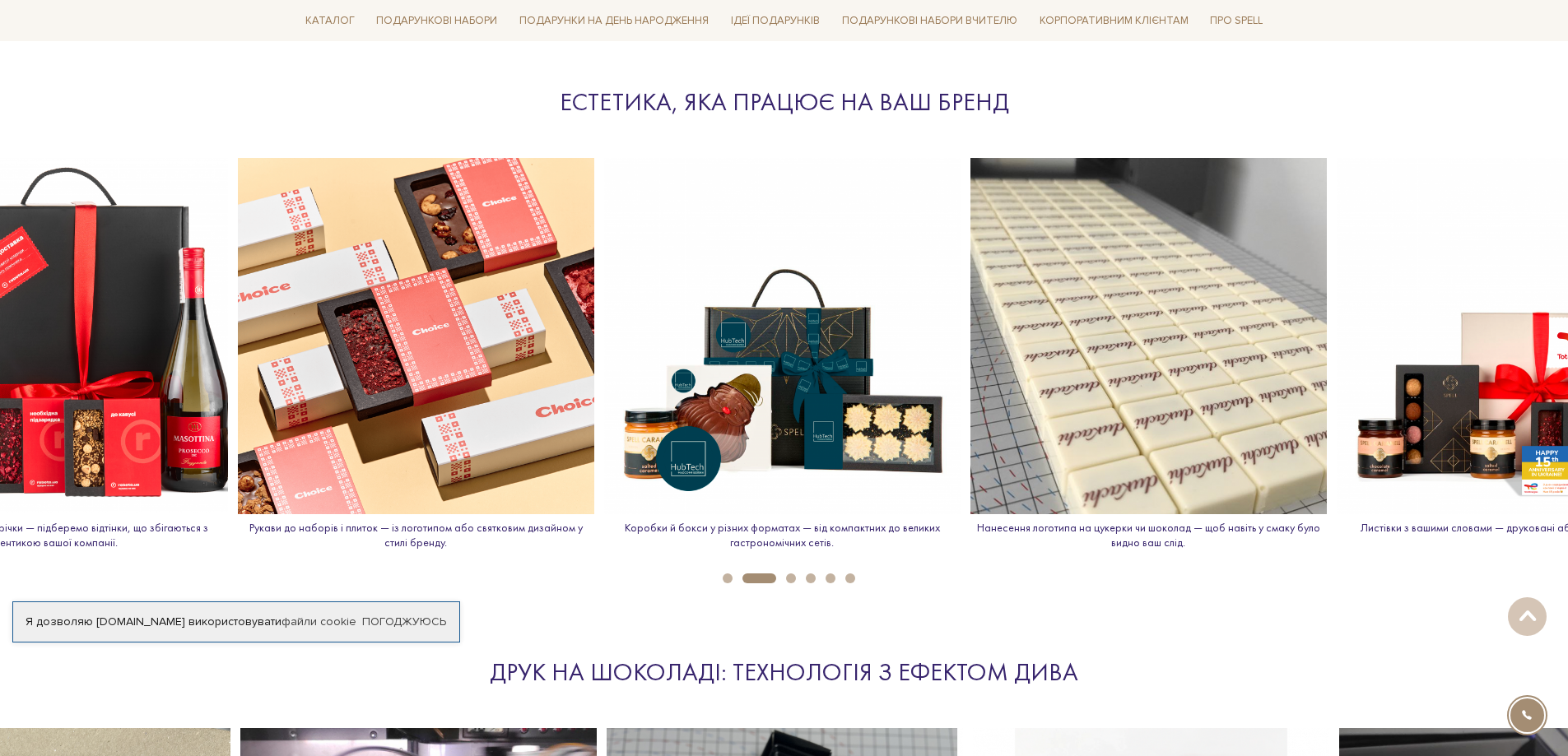
drag, startPoint x: 1210, startPoint y: 296, endPoint x: 426, endPoint y: 316, distance: 784.3
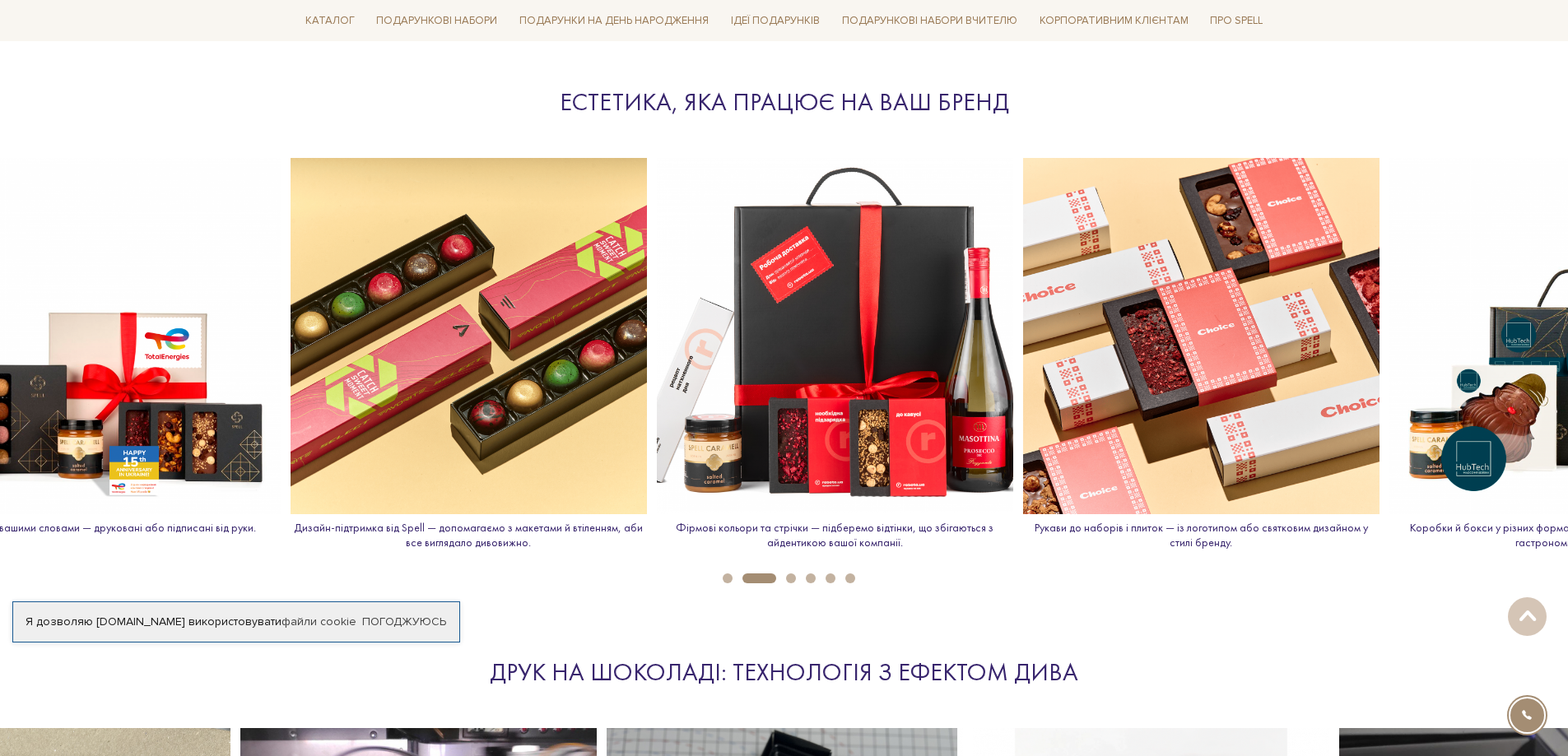
drag, startPoint x: 560, startPoint y: 307, endPoint x: 1471, endPoint y: 283, distance: 911.3
click at [1379, 286] on img at bounding box center [1201, 336] width 356 height 356
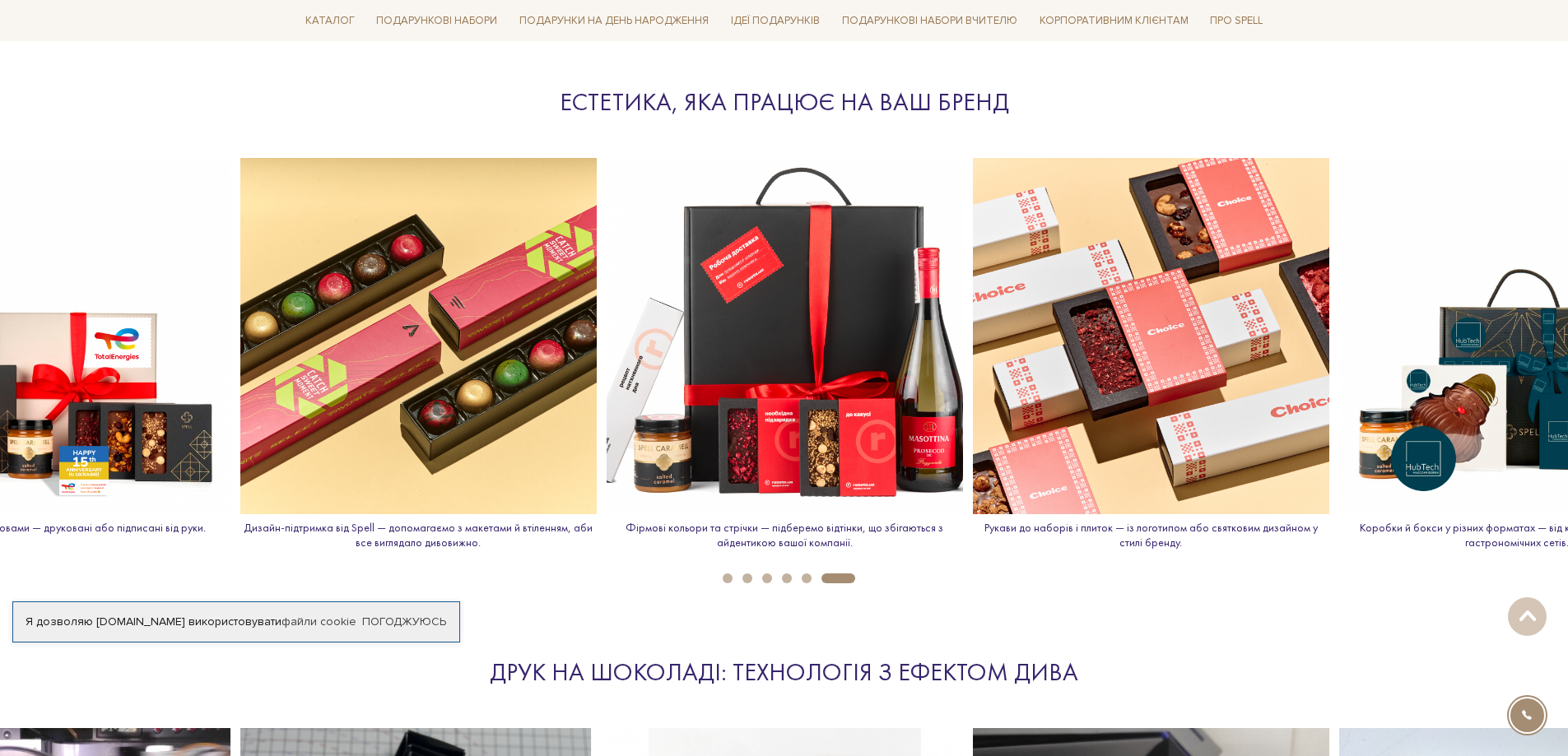
drag, startPoint x: 199, startPoint y: 289, endPoint x: 1579, endPoint y: 284, distance: 1380.0
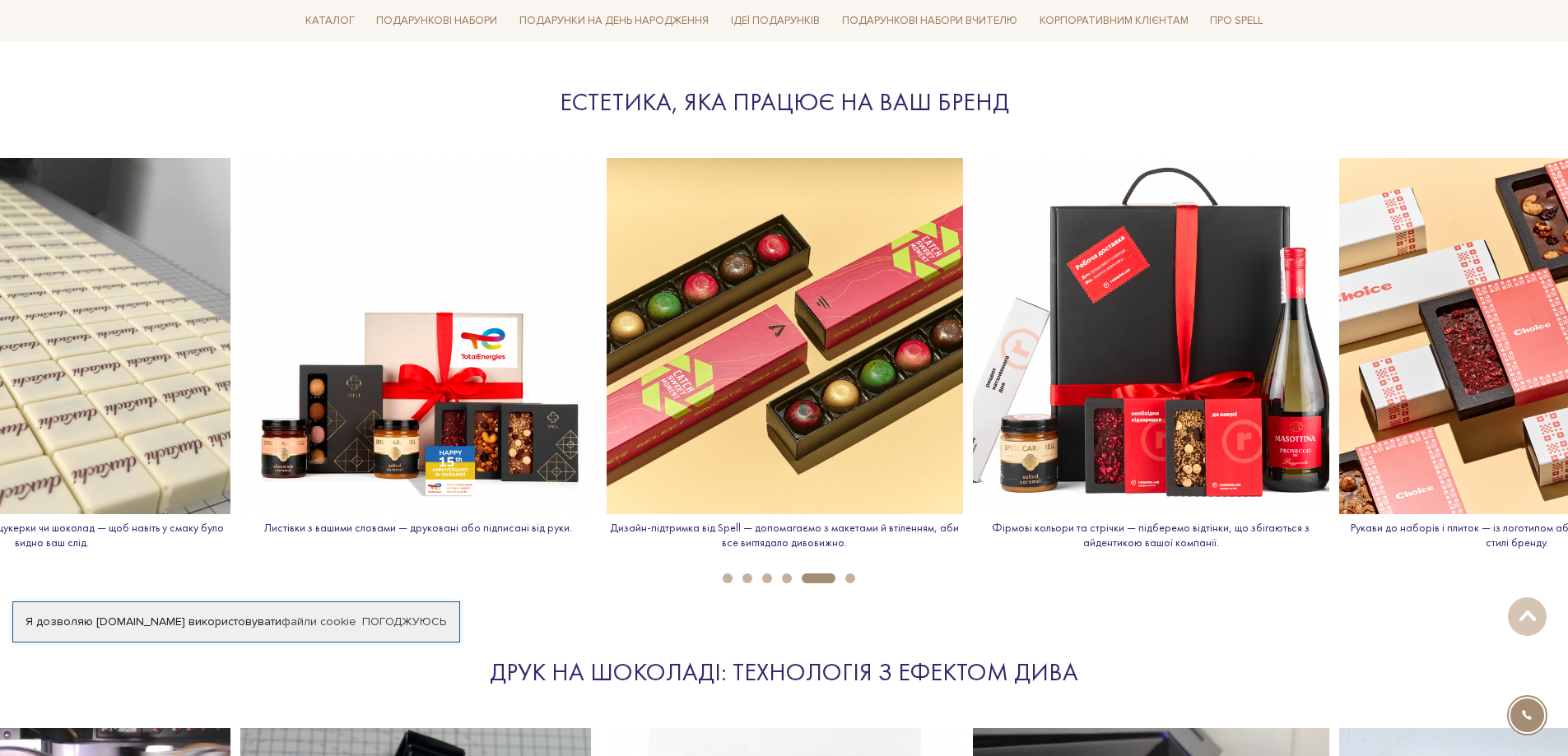
drag, startPoint x: 1030, startPoint y: 320, endPoint x: 1579, endPoint y: 278, distance: 550.6
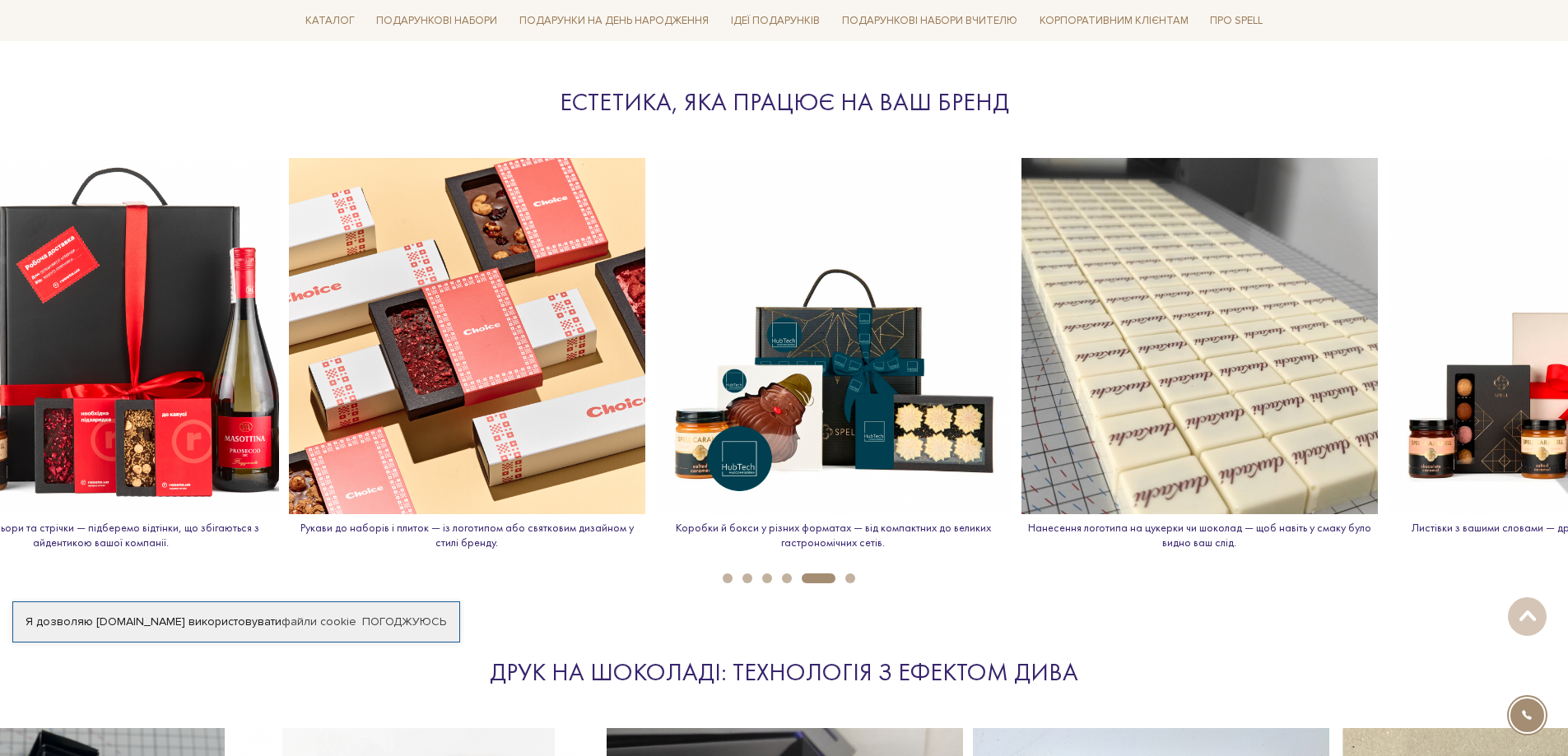
drag, startPoint x: 1162, startPoint y: 348, endPoint x: 349, endPoint y: 367, distance: 813.2
click at [349, 367] on img at bounding box center [467, 336] width 356 height 356
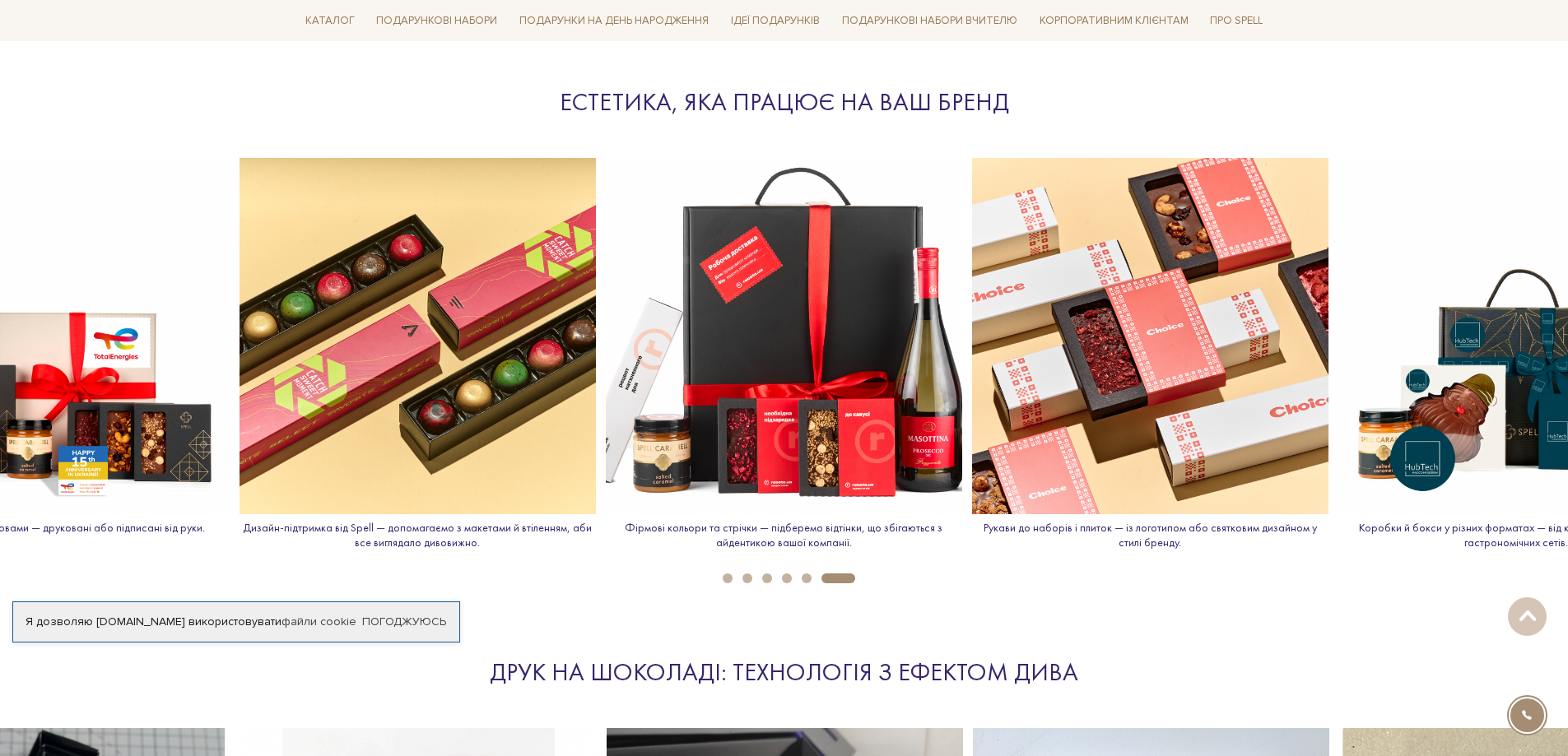
drag, startPoint x: 1486, startPoint y: 352, endPoint x: 858, endPoint y: 361, distance: 628.1
click at [797, 395] on div "Нанесення логотипа на цукерки чи шоколад — щоб навіть у смаку було видно ваш сл…" at bounding box center [235, 360] width 5859 height 405
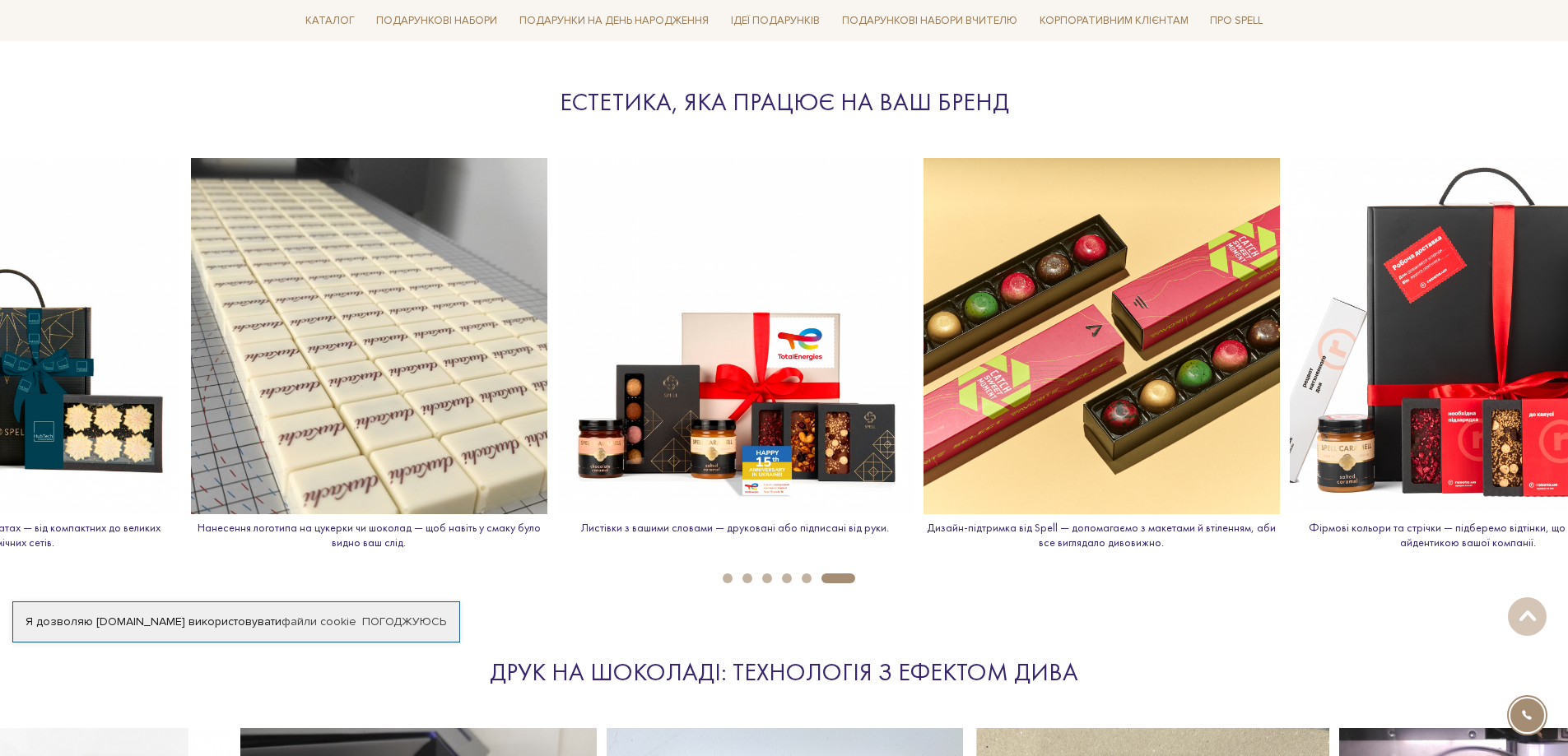
drag, startPoint x: 1514, startPoint y: 351, endPoint x: 0, endPoint y: 274, distance: 1516.0
click at [0, 274] on img at bounding box center [3, 336] width 356 height 356
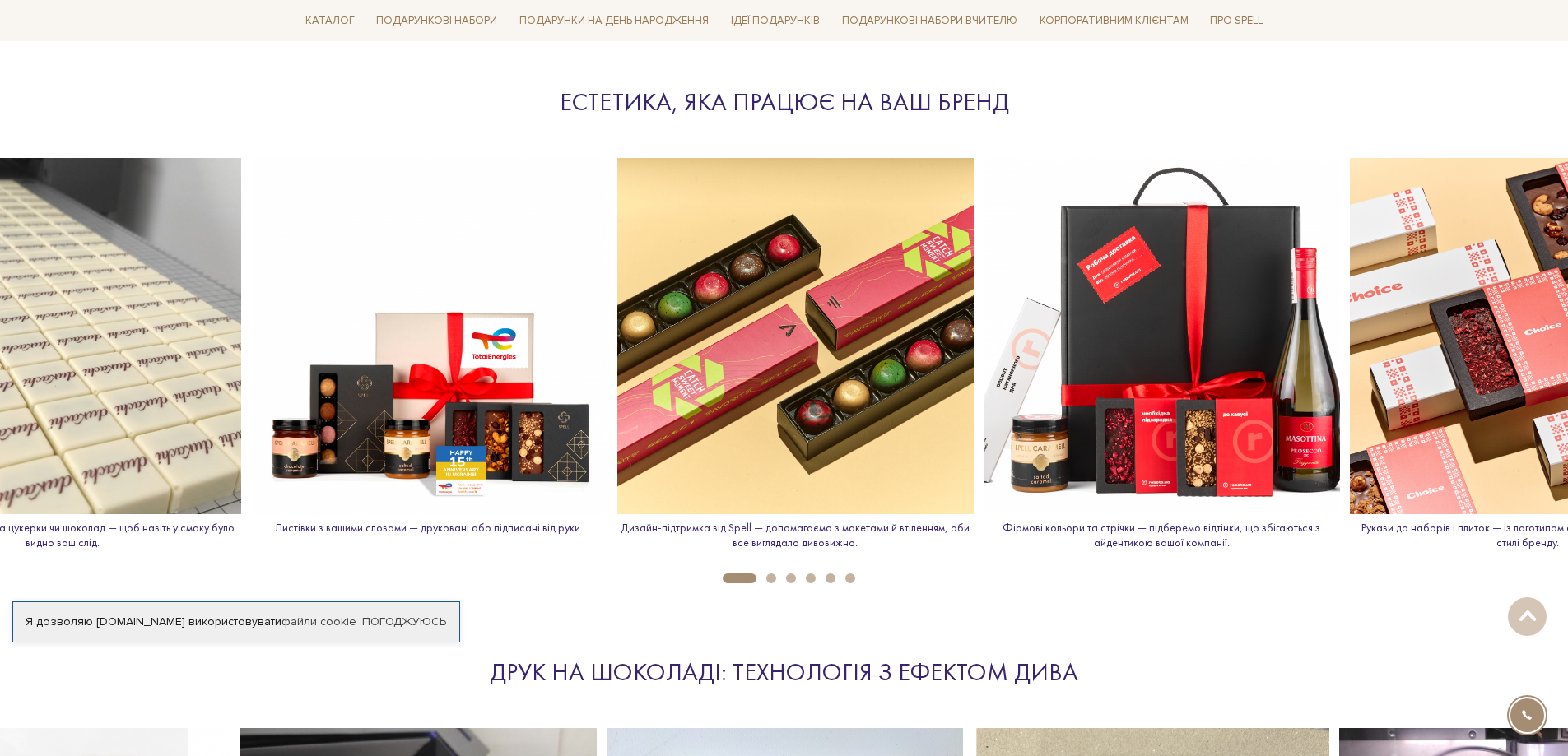
drag, startPoint x: 1454, startPoint y: 276, endPoint x: 3, endPoint y: 252, distance: 1451.2
click at [0, 253] on img at bounding box center [62, 336] width 356 height 356
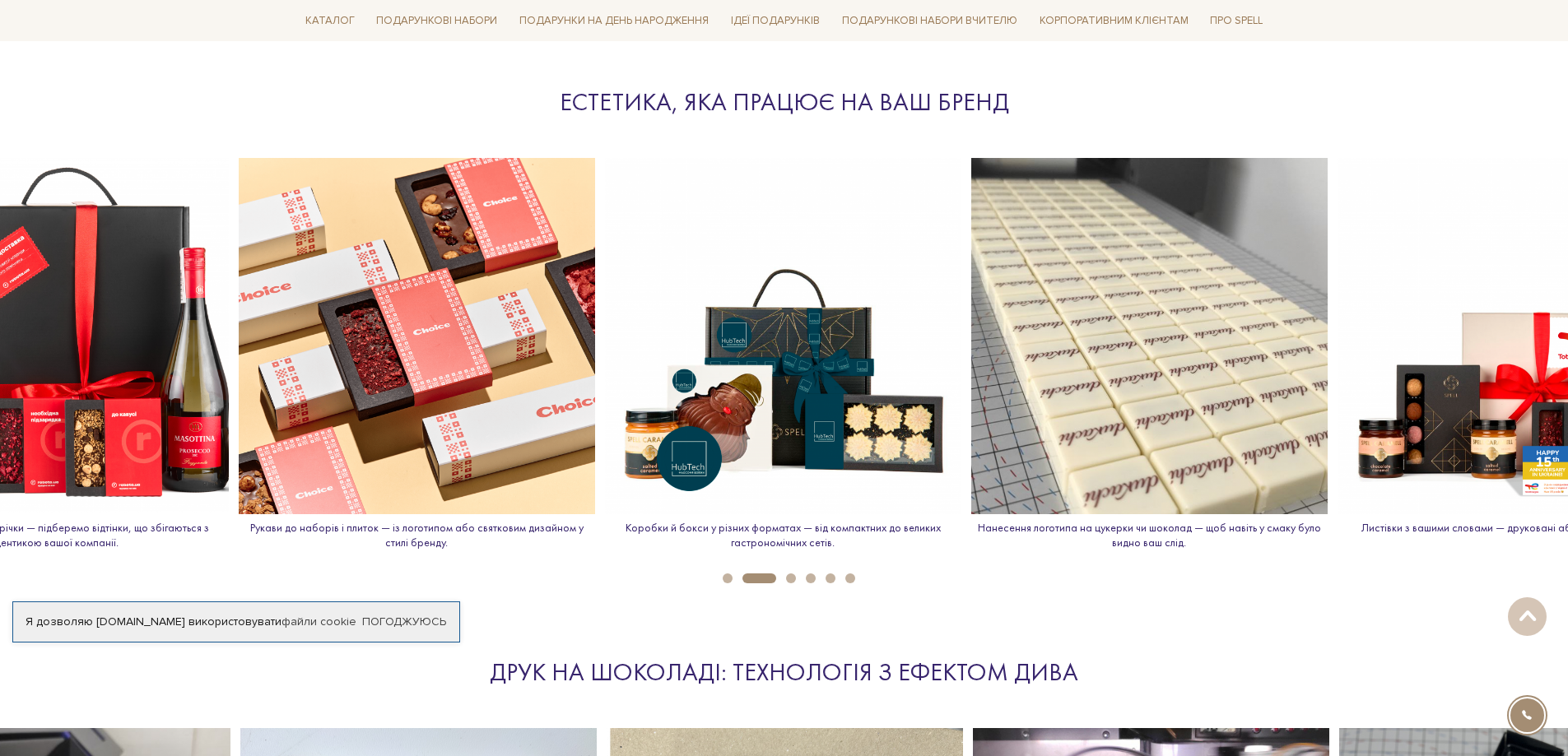
drag, startPoint x: 1416, startPoint y: 288, endPoint x: 319, endPoint y: 450, distance: 1108.9
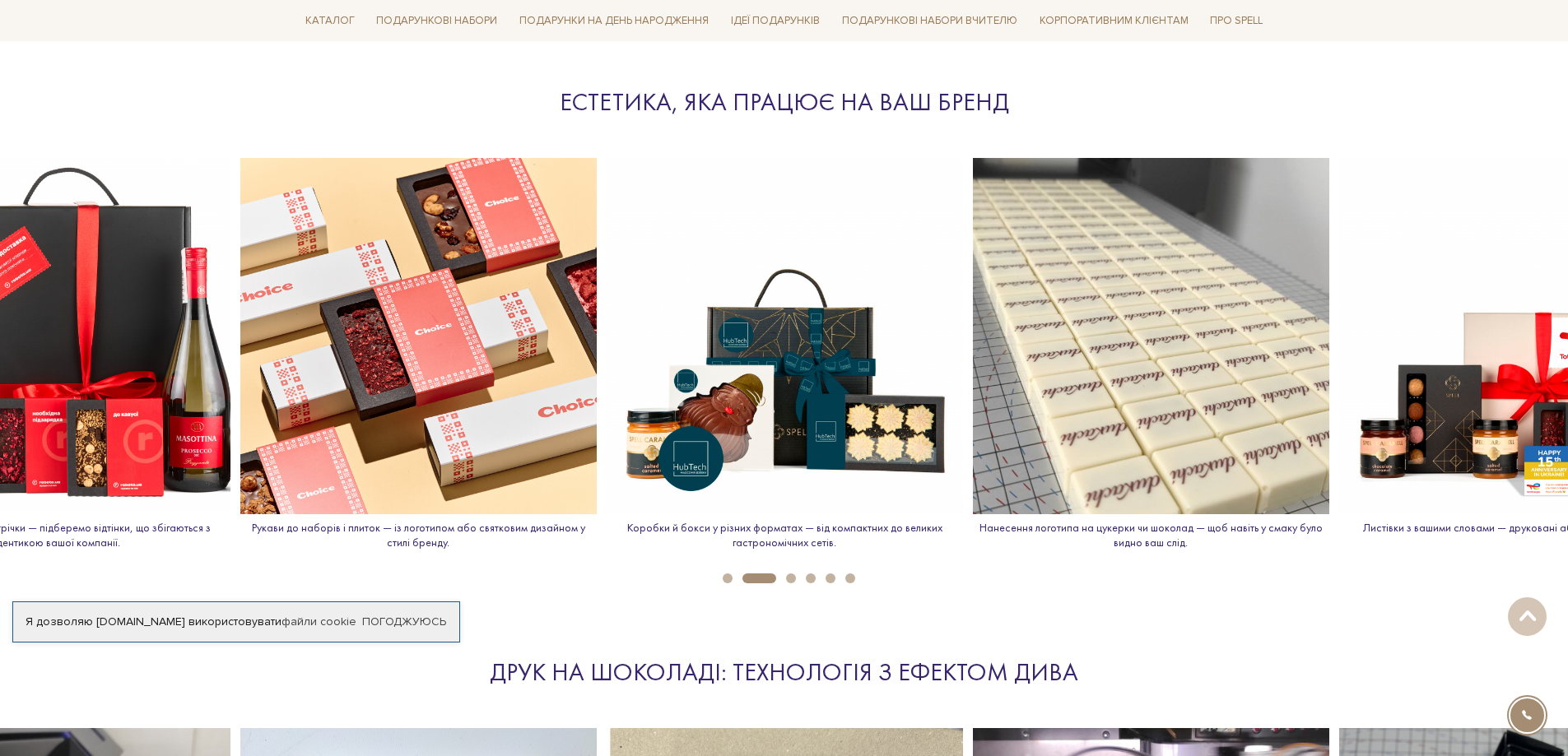
drag, startPoint x: 755, startPoint y: 581, endPoint x: 781, endPoint y: 578, distance: 26.2
click at [776, 581] on button "2" at bounding box center [759, 578] width 34 height 10
click at [788, 578] on button "3" at bounding box center [791, 578] width 10 height 10
click at [805, 581] on li "4" at bounding box center [805, 578] width 19 height 10
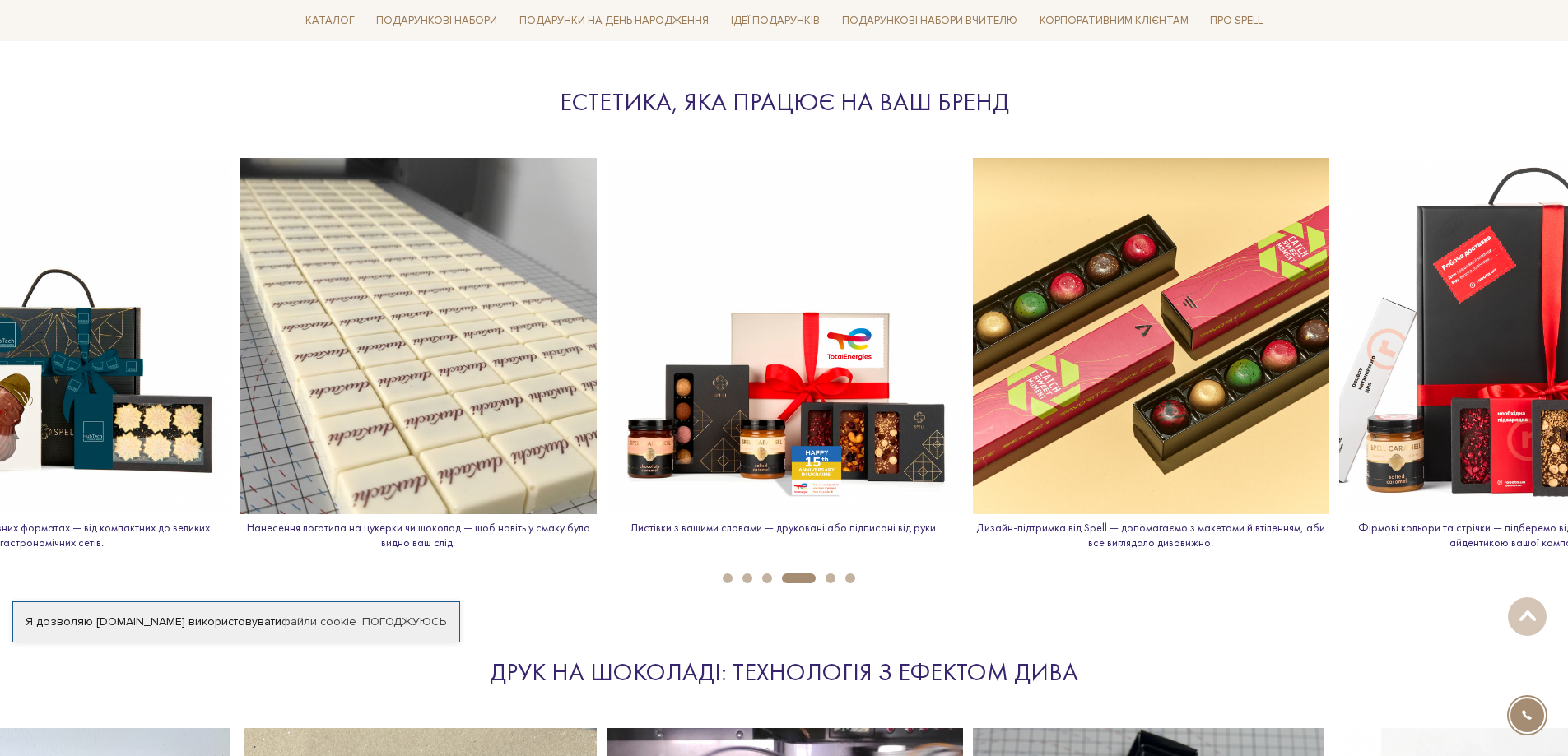
click at [819, 577] on li "5" at bounding box center [824, 578] width 19 height 10
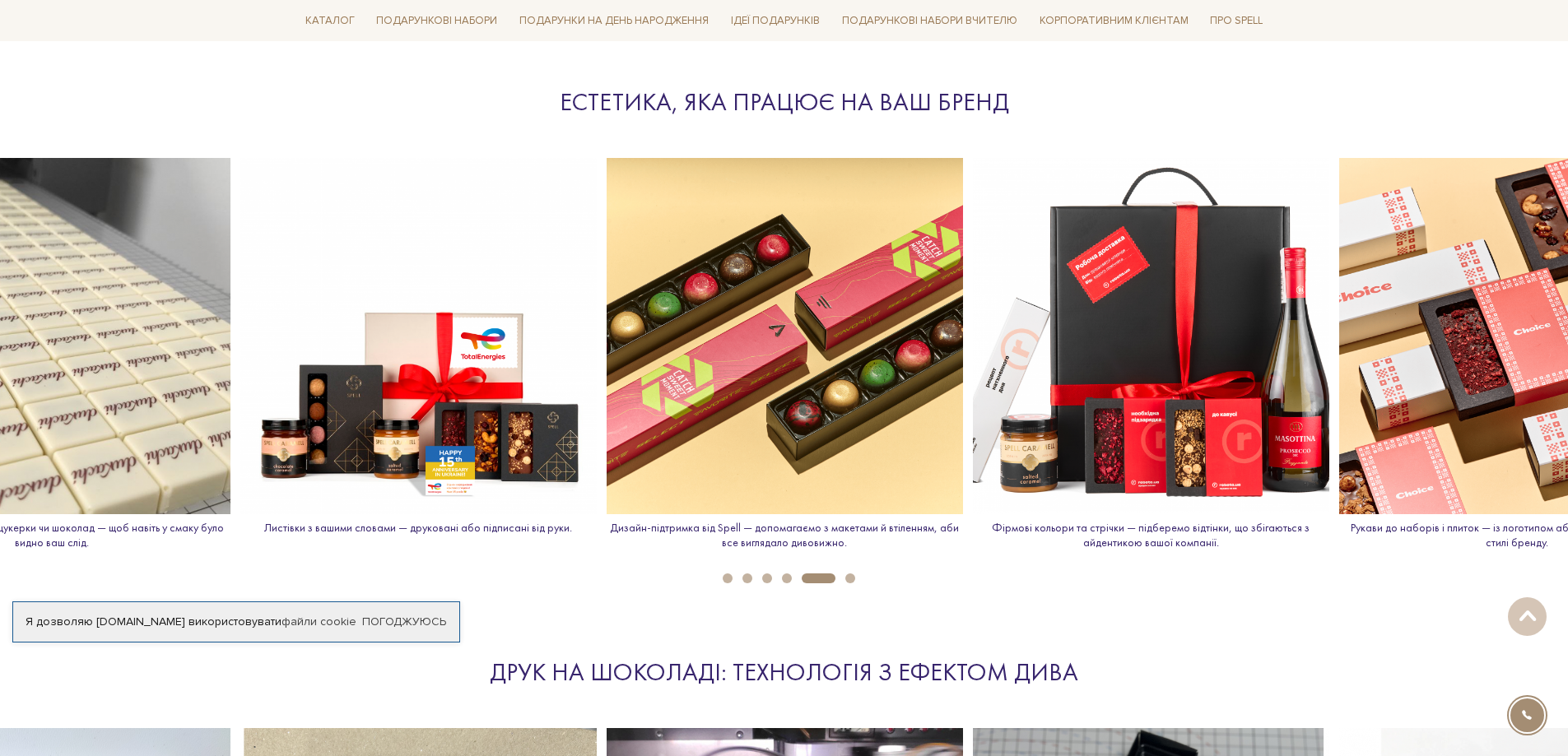
click at [839, 578] on li "6" at bounding box center [845, 578] width 19 height 10
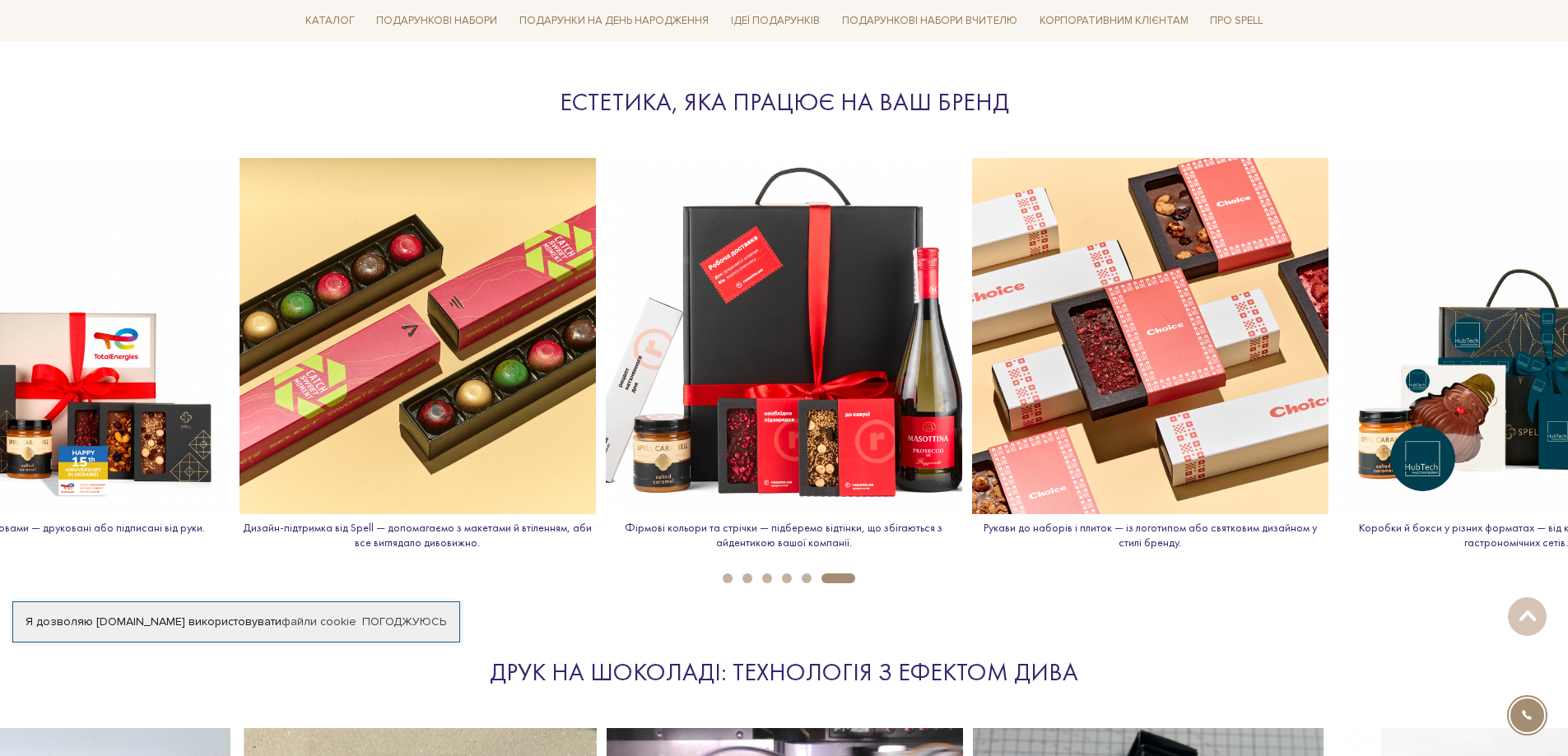
click at [1382, 523] on div "Коробки й бокси у різних форматах — від компактних до великих гастрономічних се…" at bounding box center [1516, 360] width 356 height 405
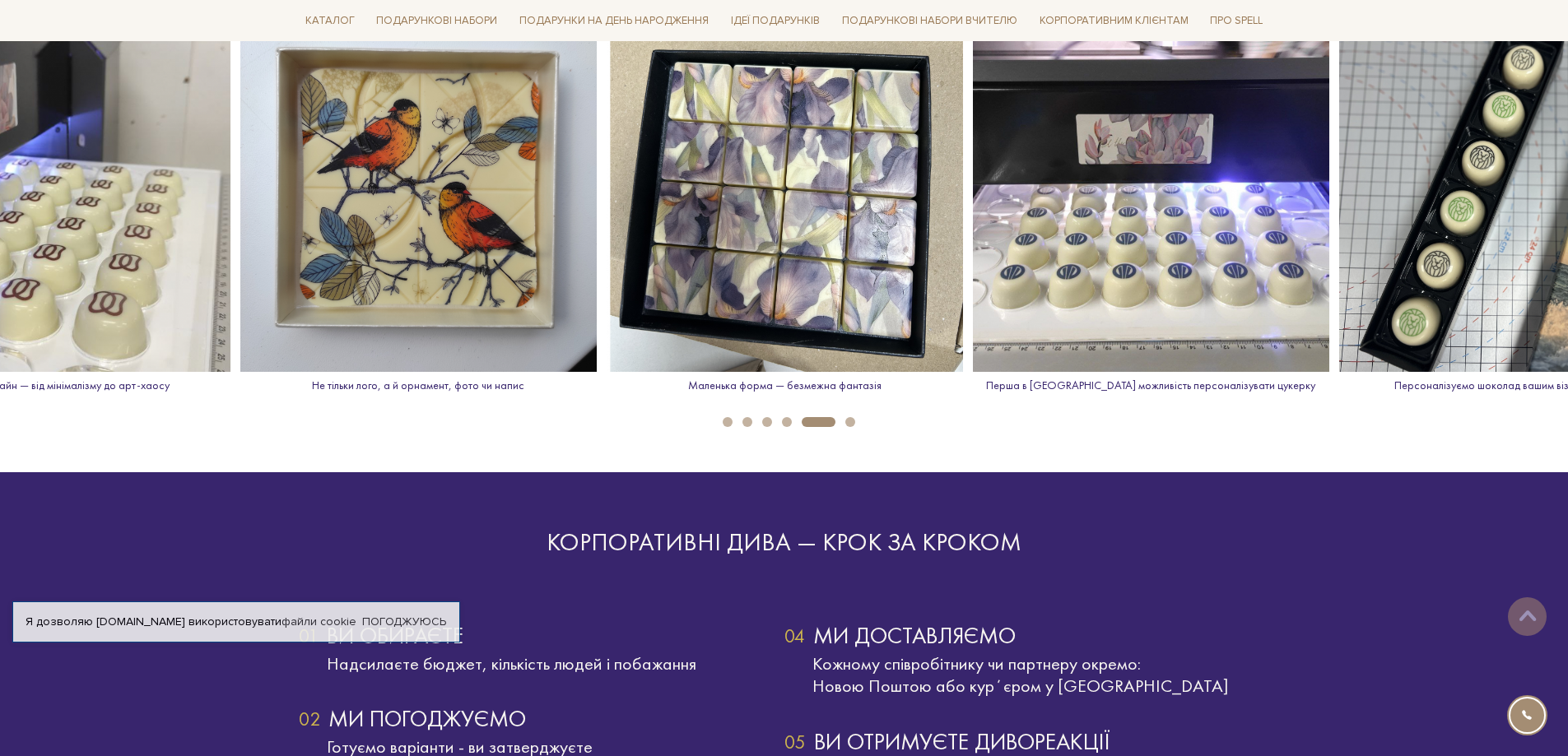
scroll to position [2303, 0]
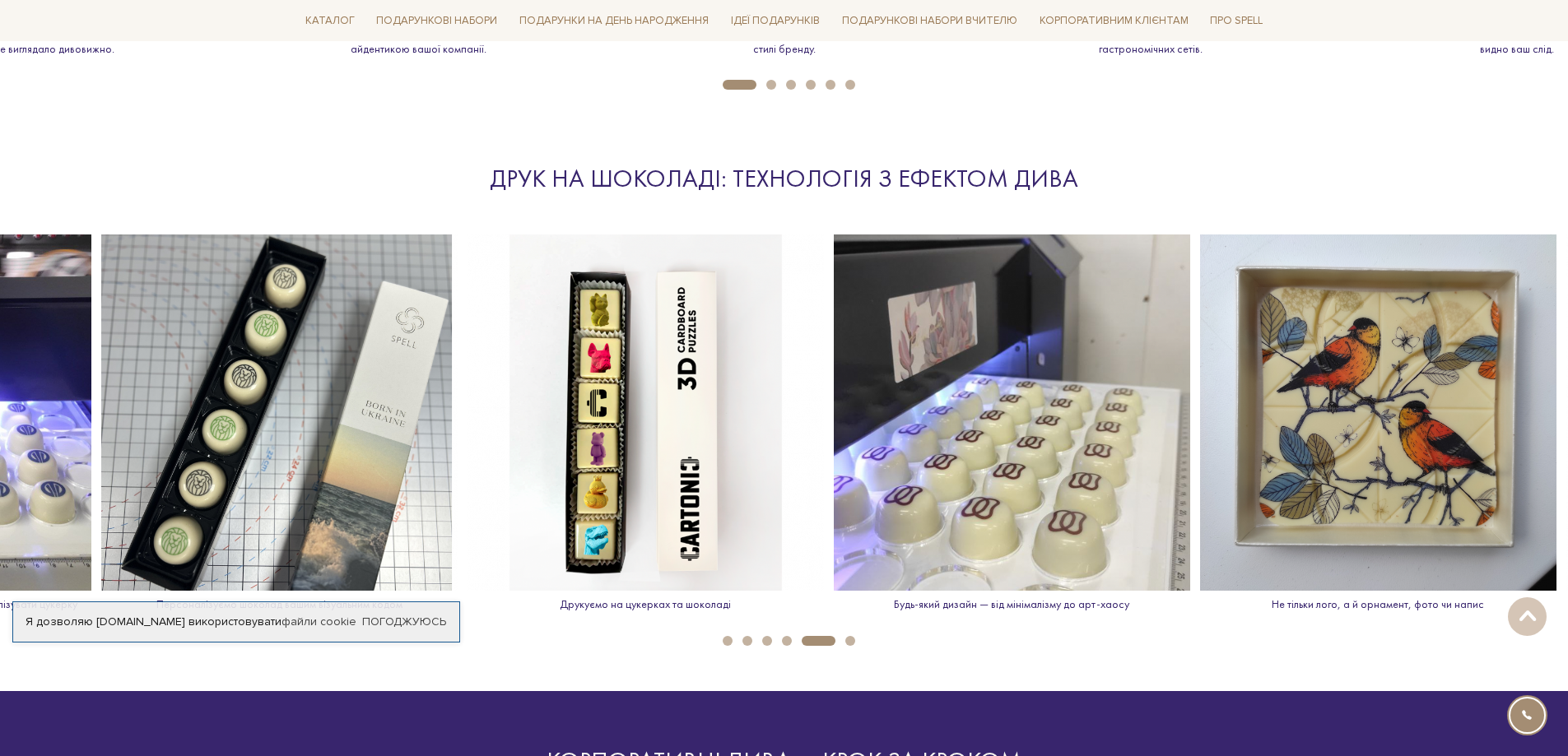
drag, startPoint x: 1531, startPoint y: 447, endPoint x: 0, endPoint y: 594, distance: 1538.0
click at [208, 527] on img at bounding box center [279, 413] width 356 height 356
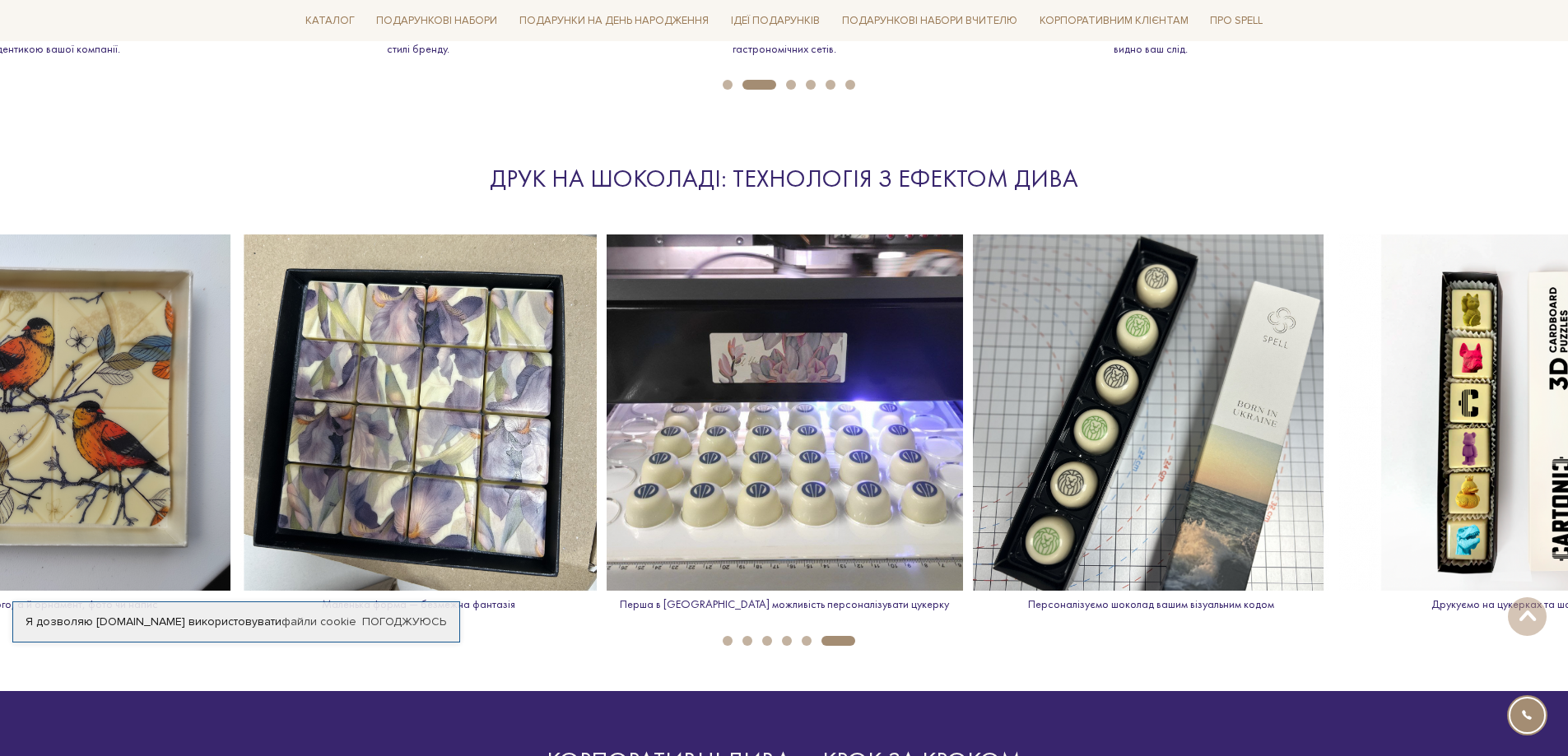
drag, startPoint x: 1474, startPoint y: 354, endPoint x: 18, endPoint y: 648, distance: 1485.4
click at [8, 651] on div "Ми закриваємо ваші грудневі клопоти Spell бере на себе все: підбір смаків, диза…" at bounding box center [784, 447] width 1568 height 5138
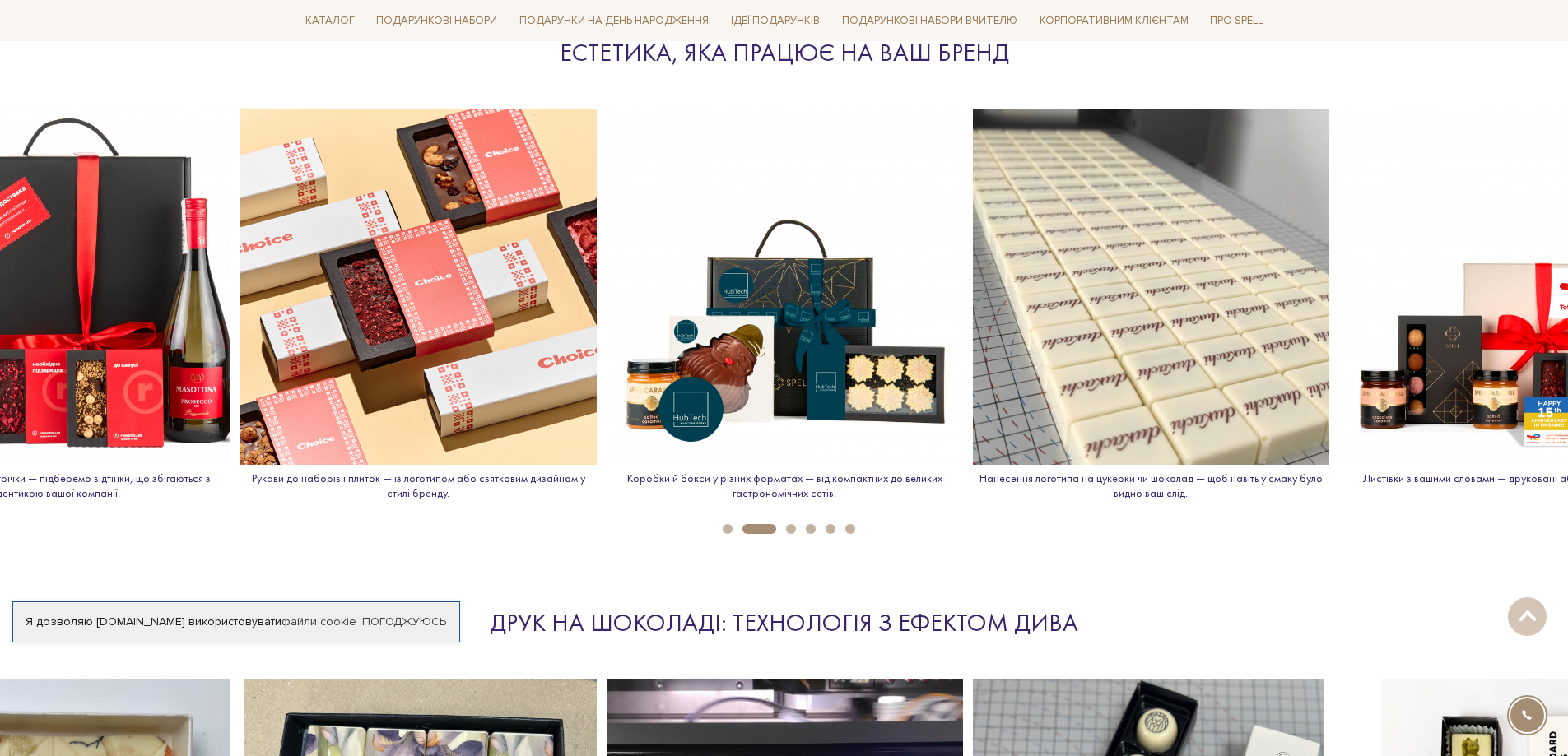
scroll to position [1810, 0]
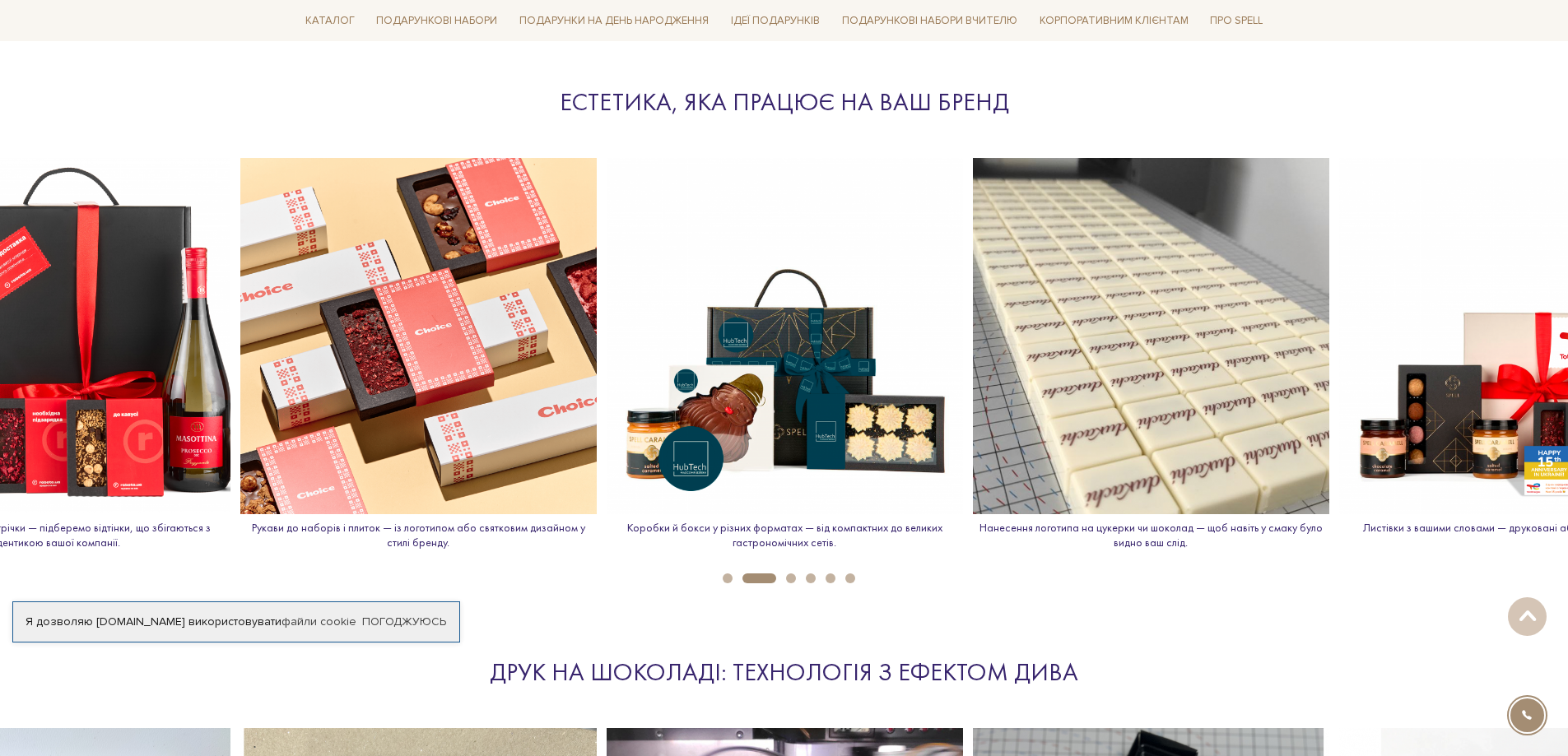
drag, startPoint x: 702, startPoint y: 451, endPoint x: 183, endPoint y: 459, distance: 519.1
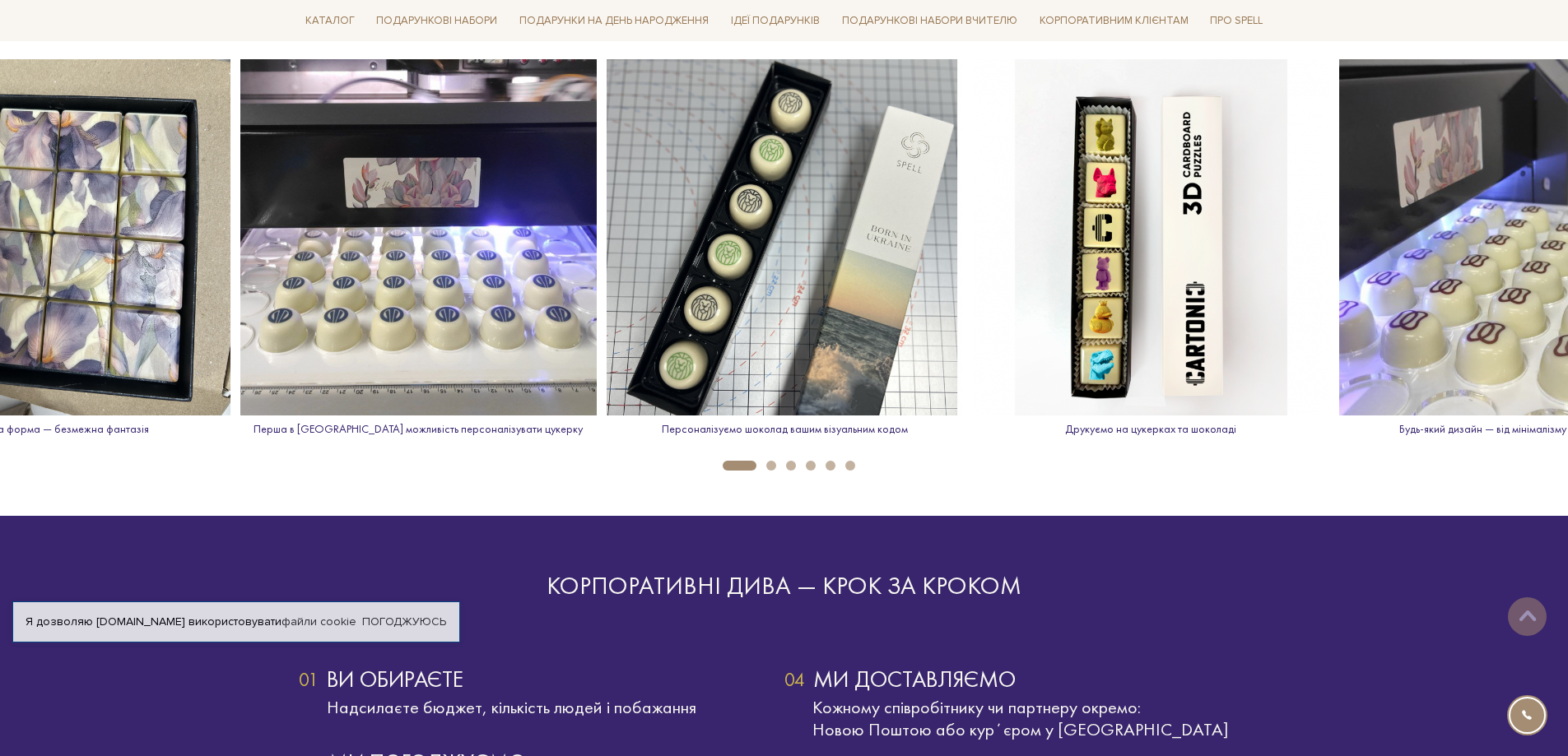
scroll to position [2303, 0]
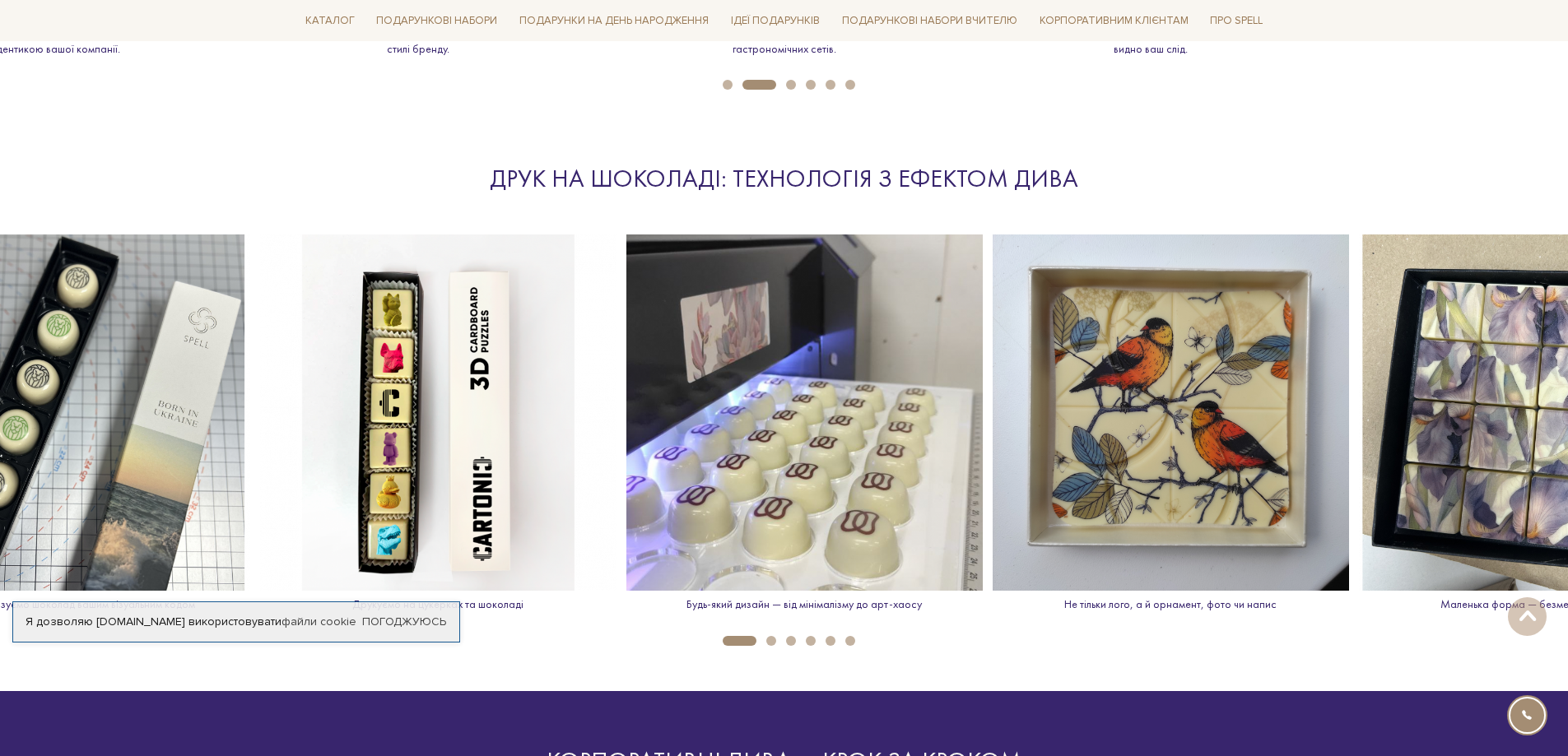
drag, startPoint x: 1463, startPoint y: 470, endPoint x: 501, endPoint y: 471, distance: 962.0
click at [627, 471] on img at bounding box center [804, 413] width 356 height 356
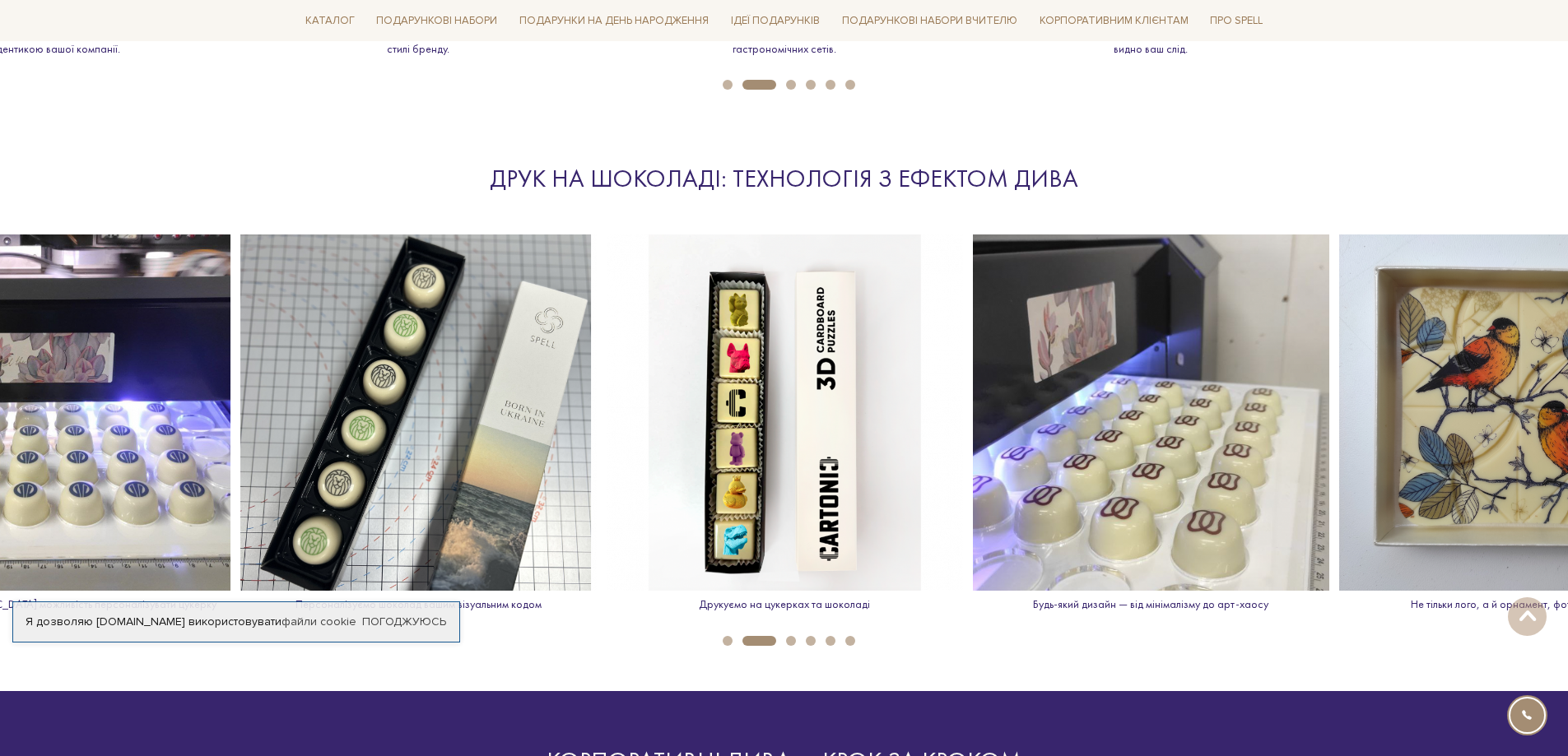
drag, startPoint x: 751, startPoint y: 642, endPoint x: 772, endPoint y: 642, distance: 21.0
click at [772, 642] on button "2" at bounding box center [759, 641] width 34 height 10
click at [785, 642] on li "3" at bounding box center [786, 641] width 19 height 10
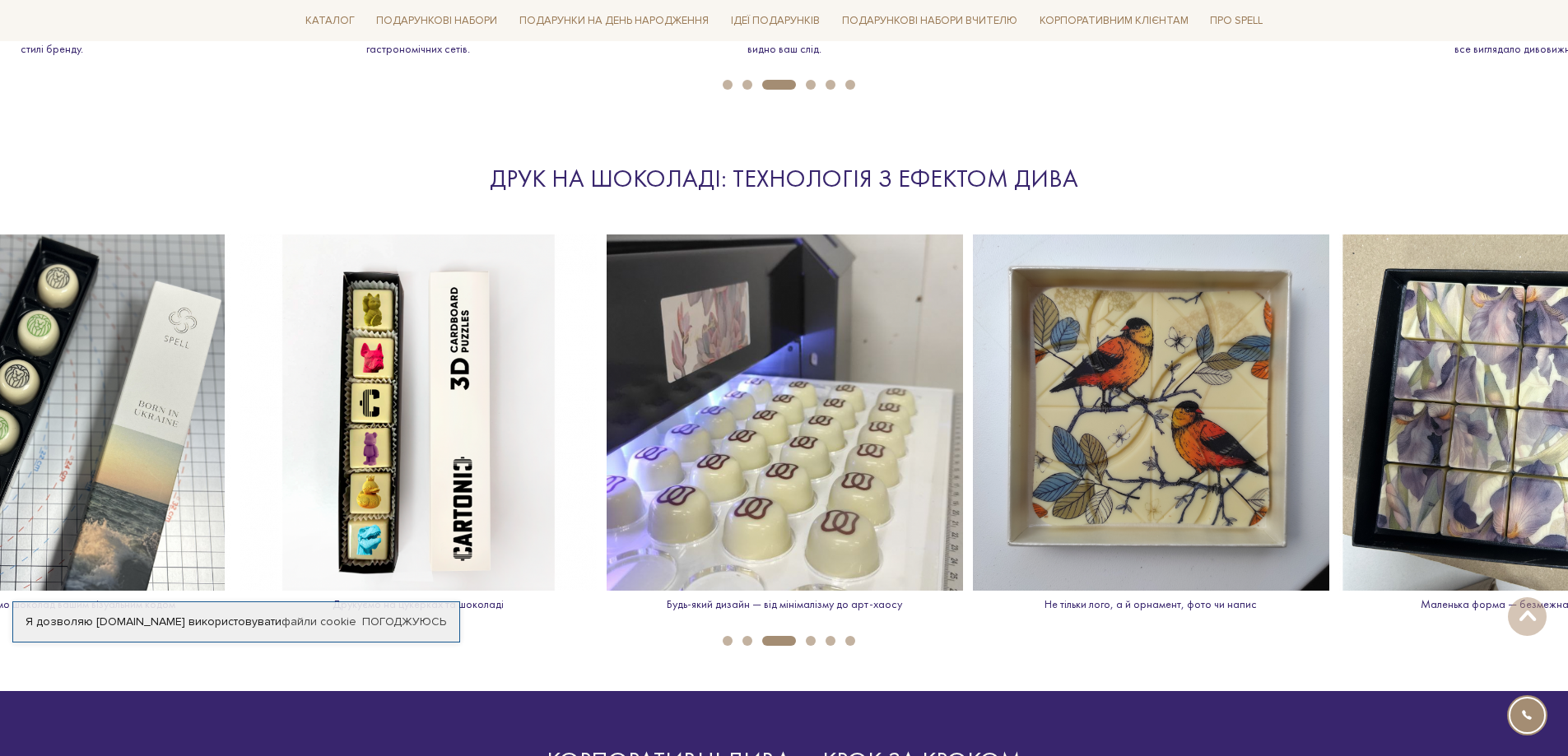
click at [797, 642] on li "4" at bounding box center [805, 641] width 19 height 10
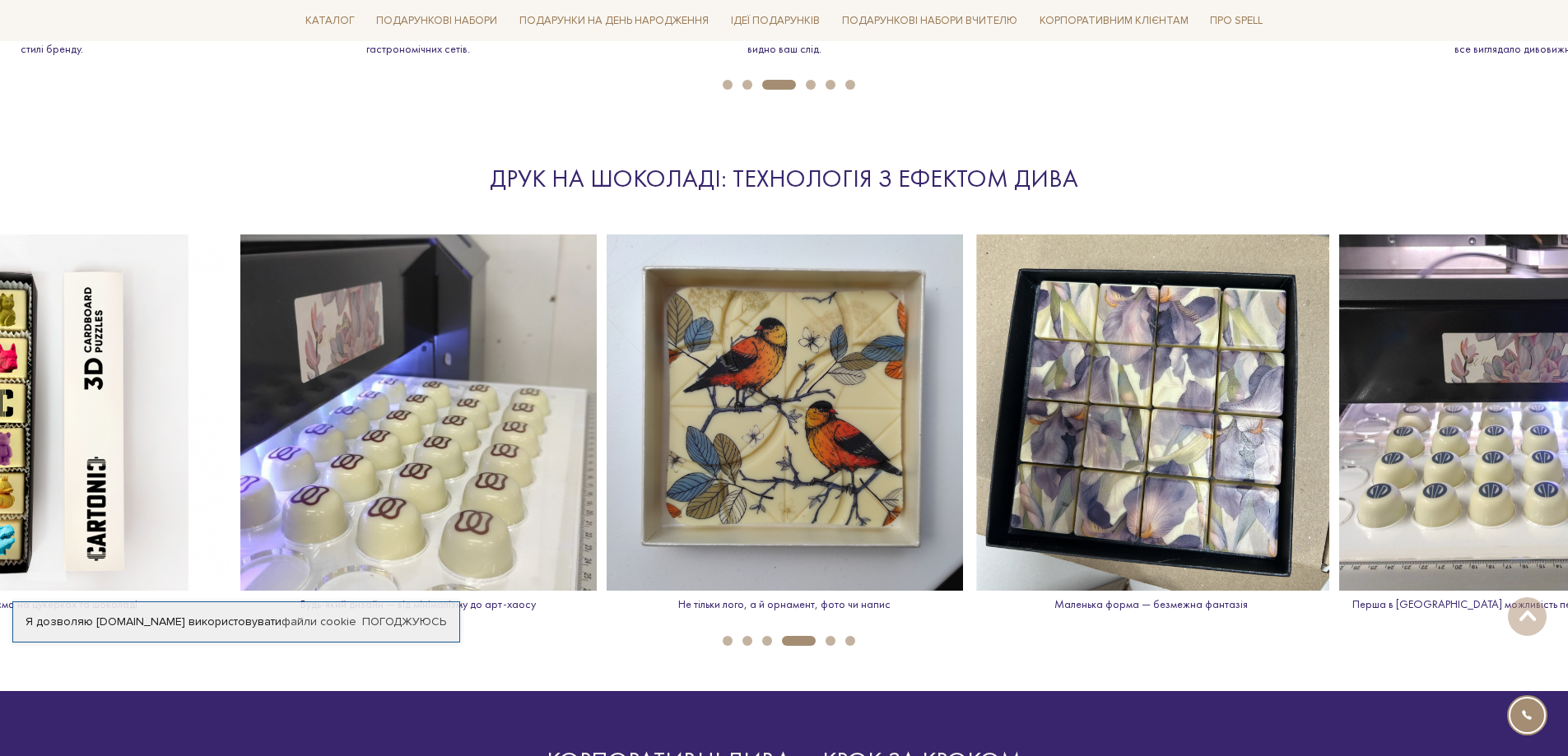
click at [828, 642] on button "5" at bounding box center [830, 641] width 10 height 10
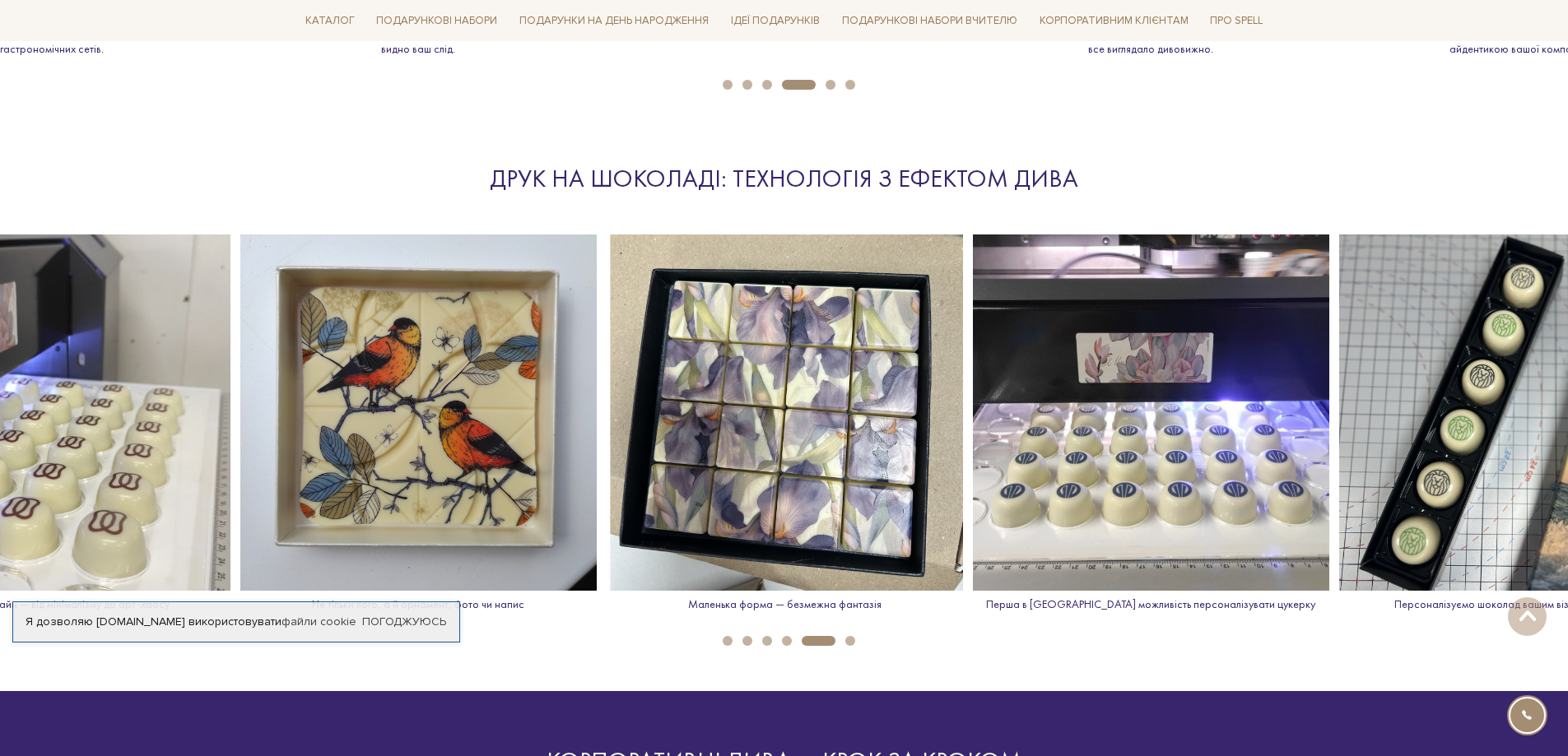
click at [855, 642] on ul "1 2 3 4 5 6" at bounding box center [784, 636] width 1568 height 18
click at [849, 642] on button "6" at bounding box center [851, 641] width 10 height 10
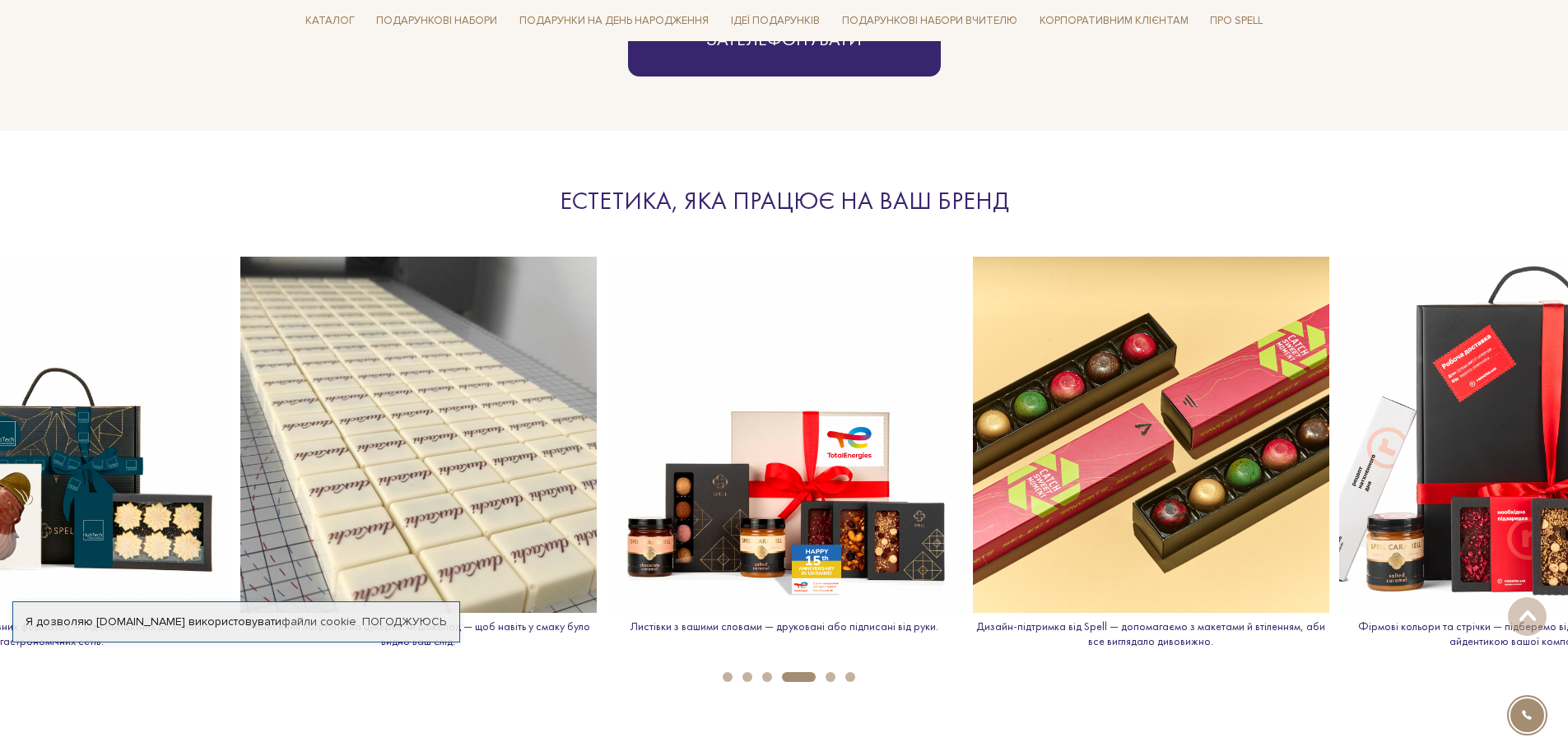
scroll to position [1974, 0]
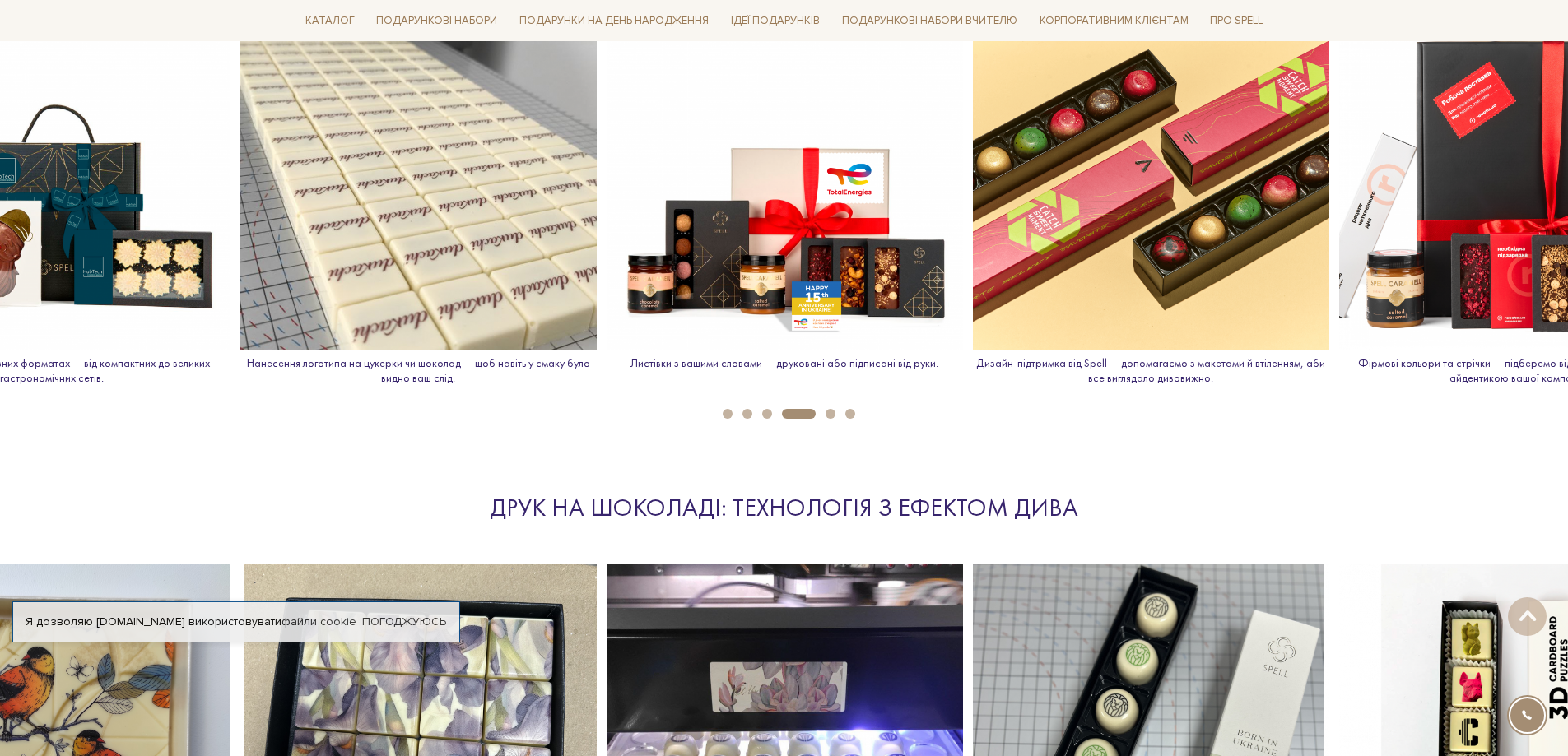
click at [731, 412] on button "1" at bounding box center [728, 414] width 10 height 10
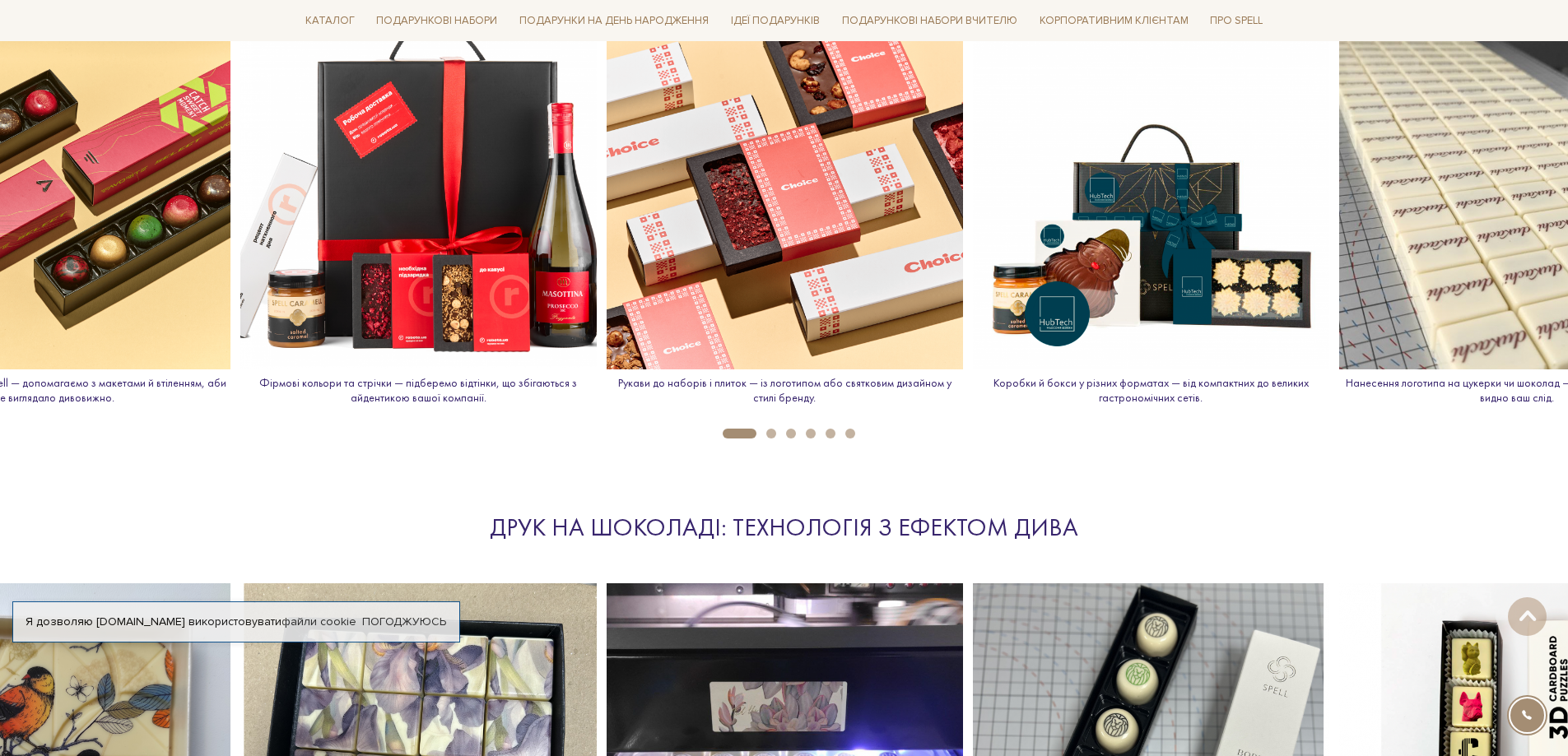
scroll to position [1810, 0]
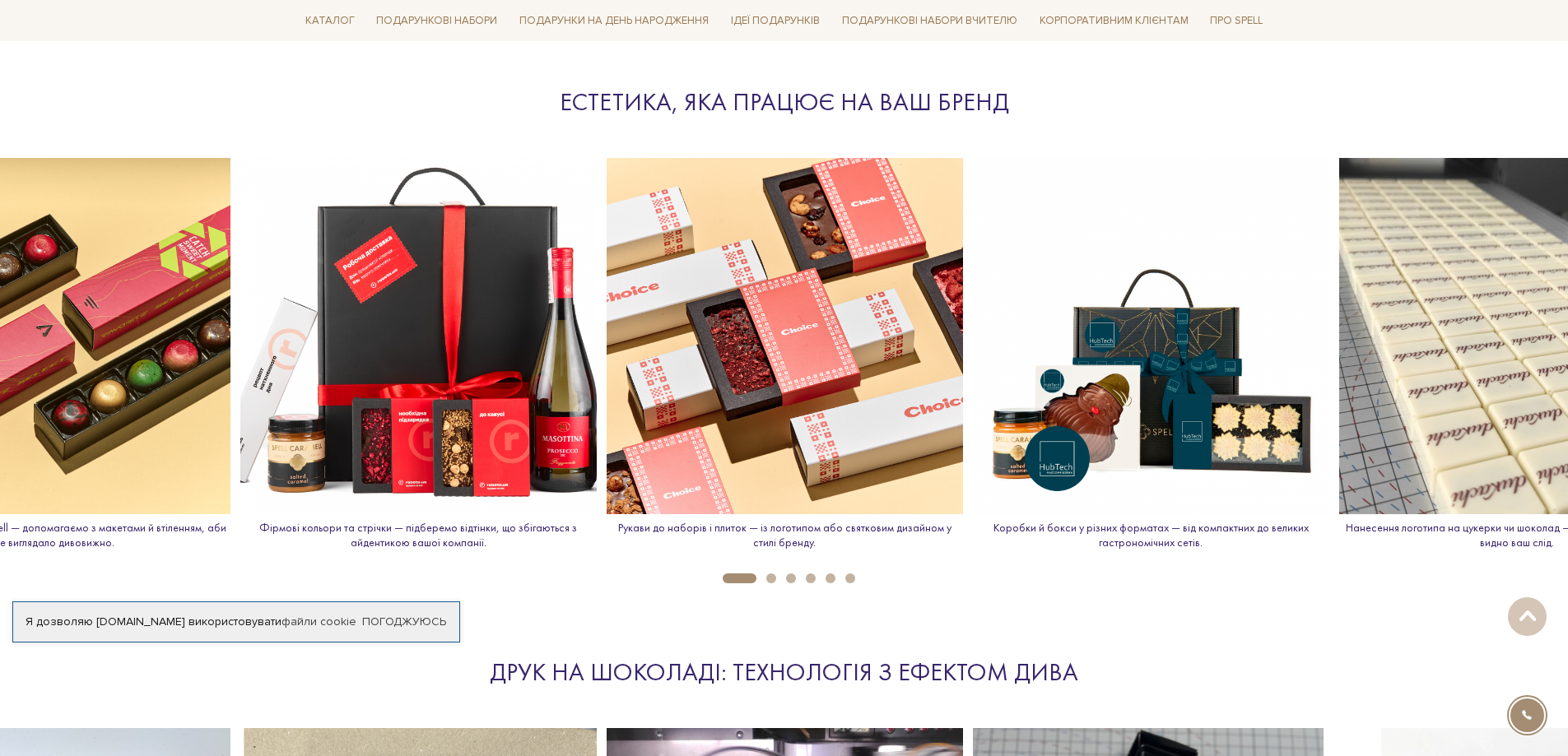
click at [772, 583] on button "2" at bounding box center [771, 578] width 10 height 10
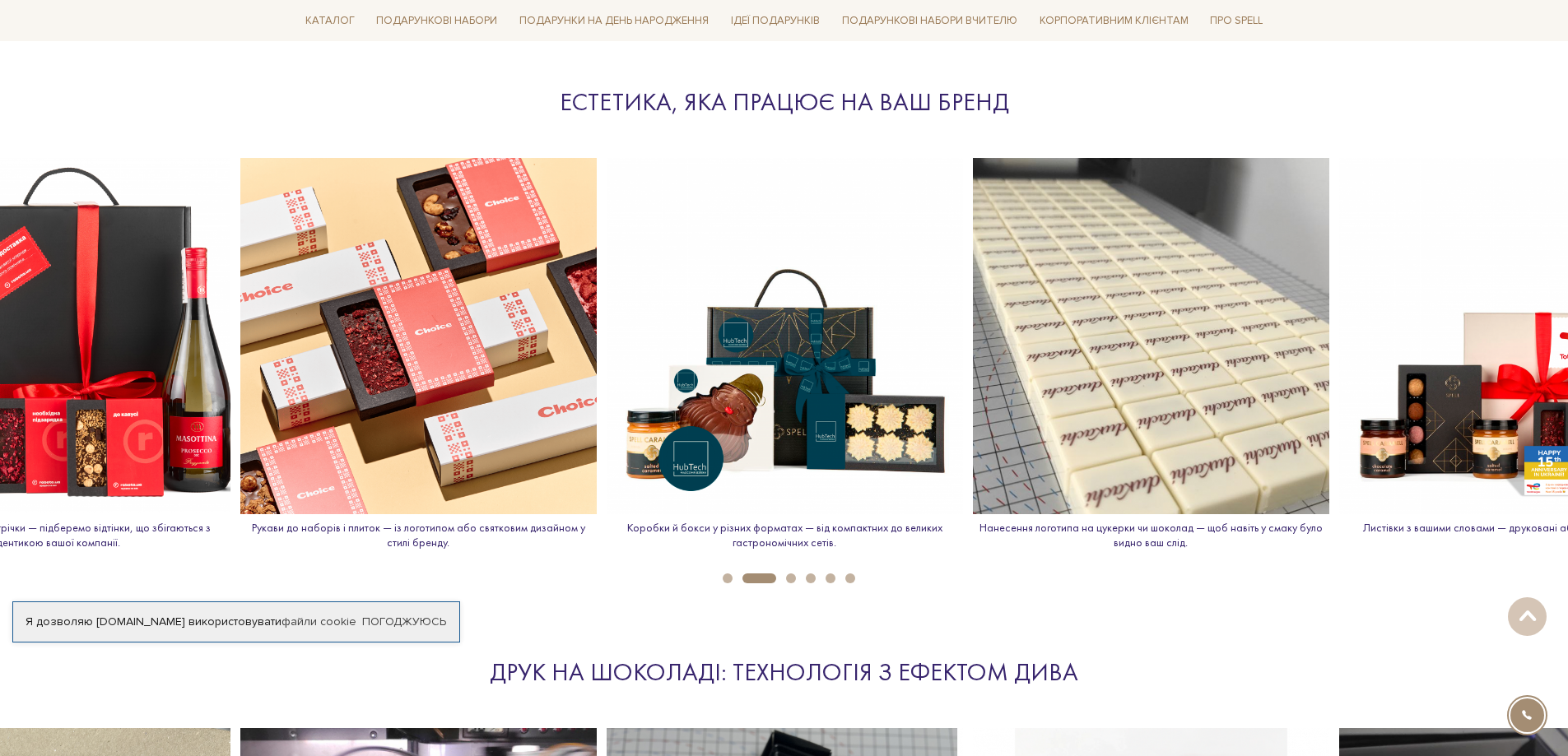
click at [809, 579] on button "4" at bounding box center [811, 578] width 10 height 10
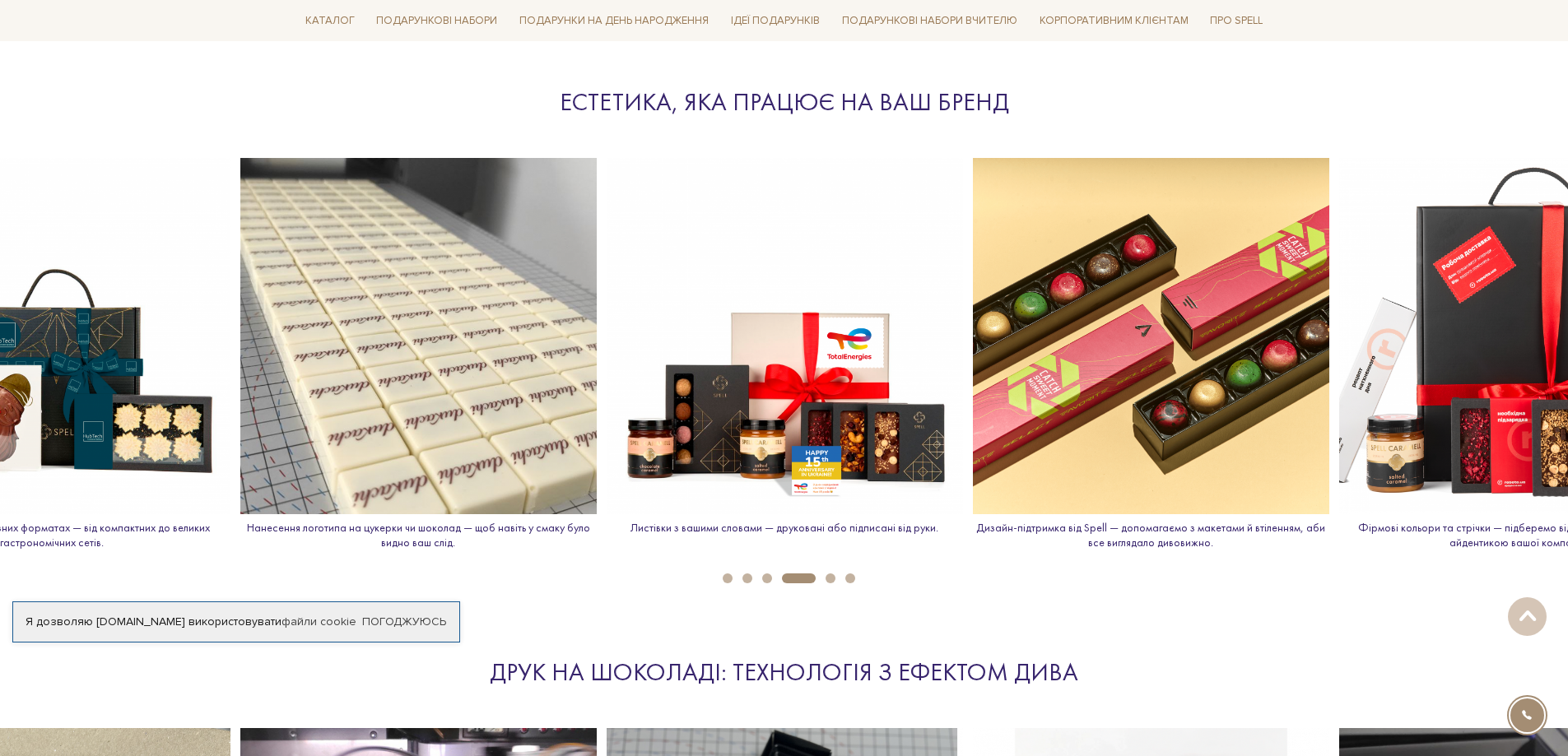
click at [842, 573] on li "6" at bounding box center [845, 578] width 19 height 10
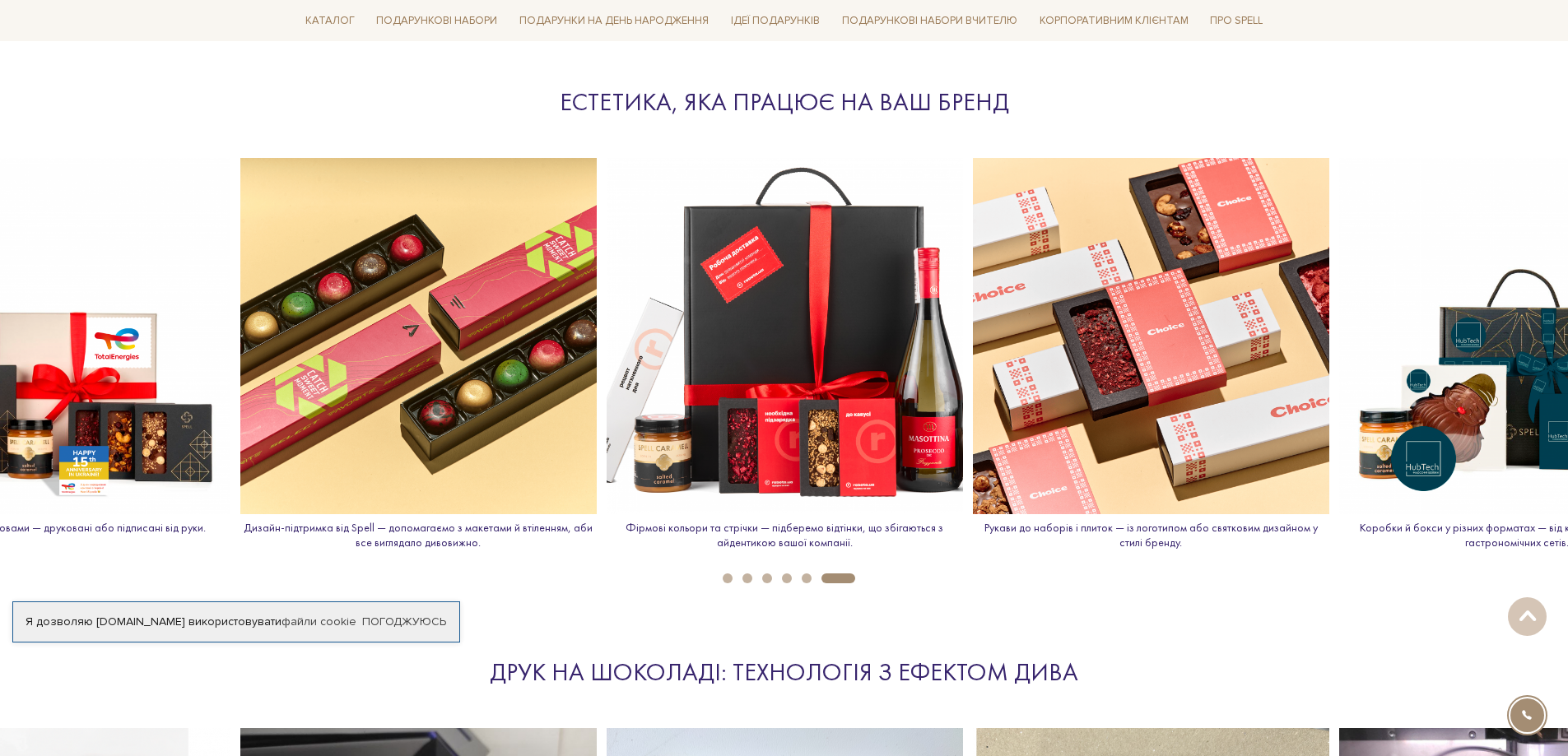
click at [807, 581] on button "5" at bounding box center [807, 578] width 10 height 10
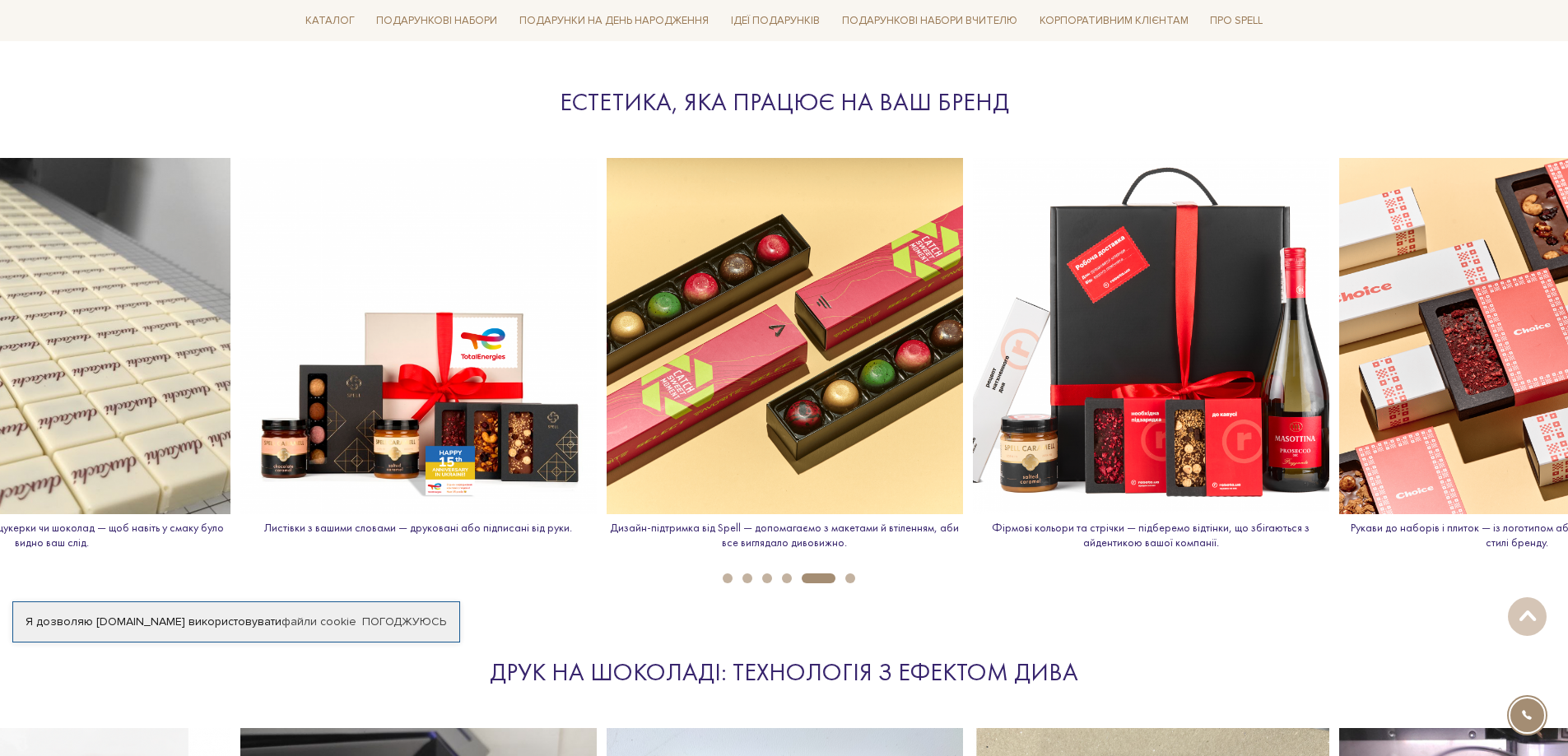
click at [792, 581] on li "5" at bounding box center [813, 578] width 44 height 10
click at [853, 570] on ul "1 2 3 4 5 6" at bounding box center [784, 573] width 1568 height 18
click at [854, 583] on li "6" at bounding box center [845, 578] width 19 height 10
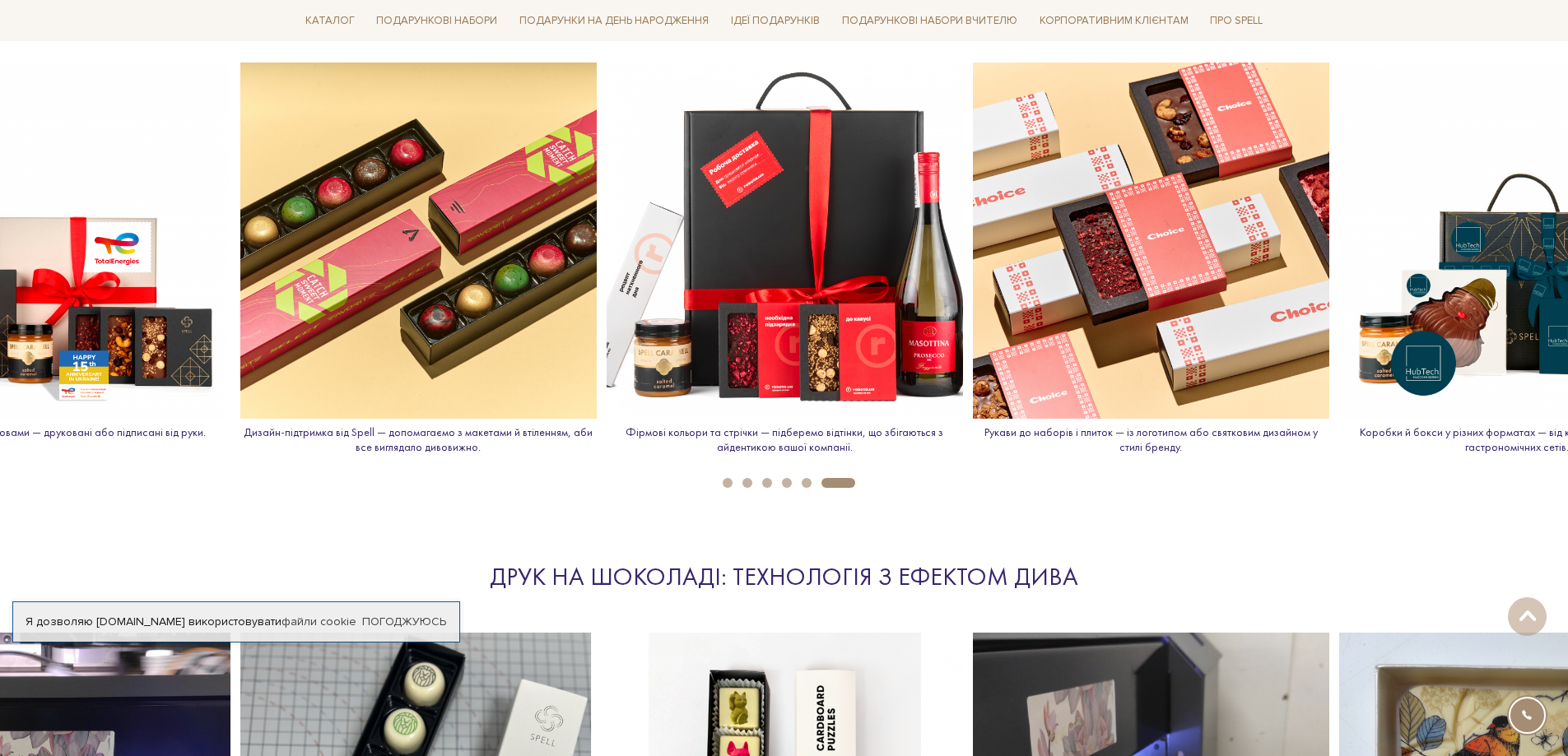
scroll to position [1728, 0]
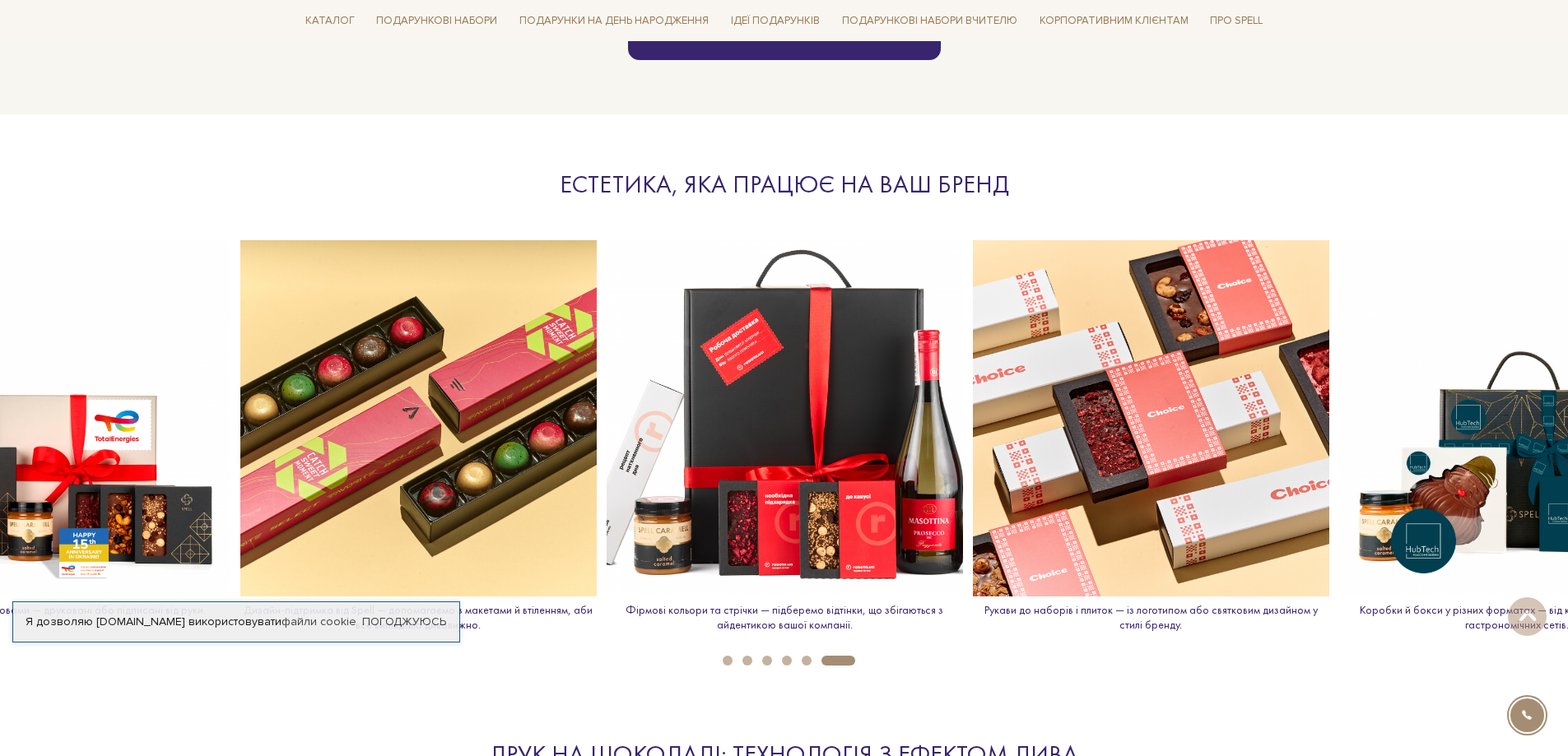
click at [784, 381] on img at bounding box center [784, 418] width 356 height 356
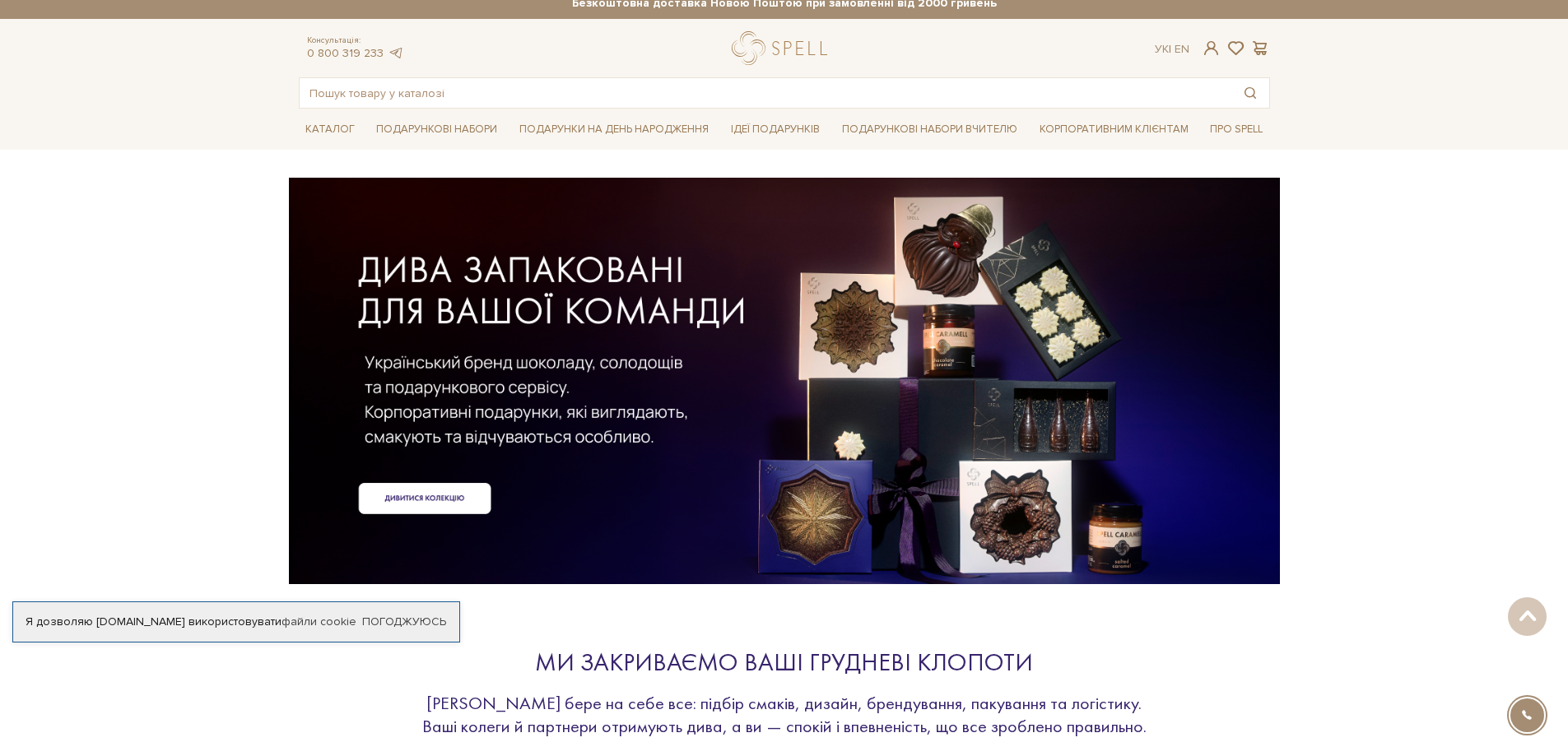
scroll to position [0, 0]
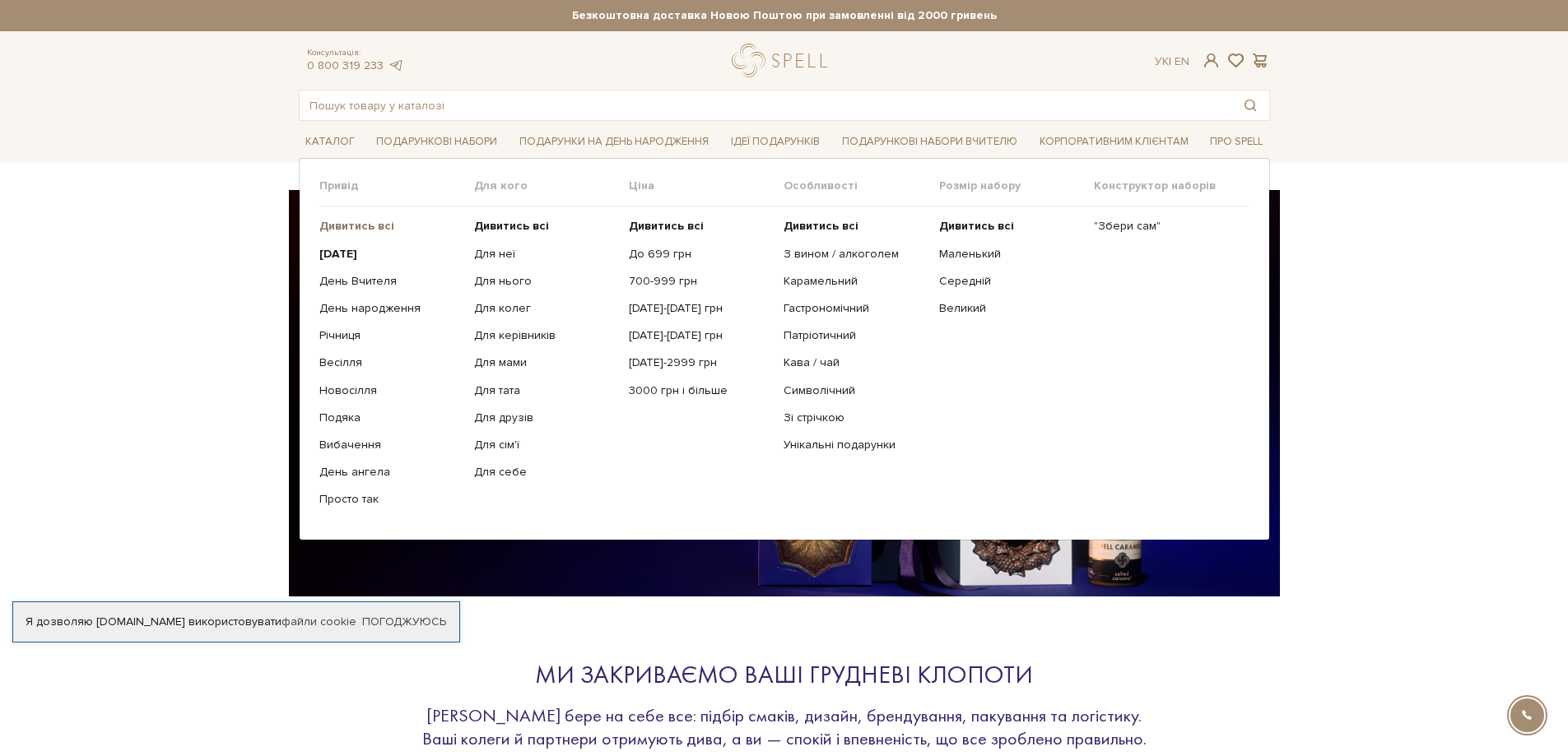
click at [359, 223] on b "Дивитись всі" at bounding box center [356, 226] width 75 height 14
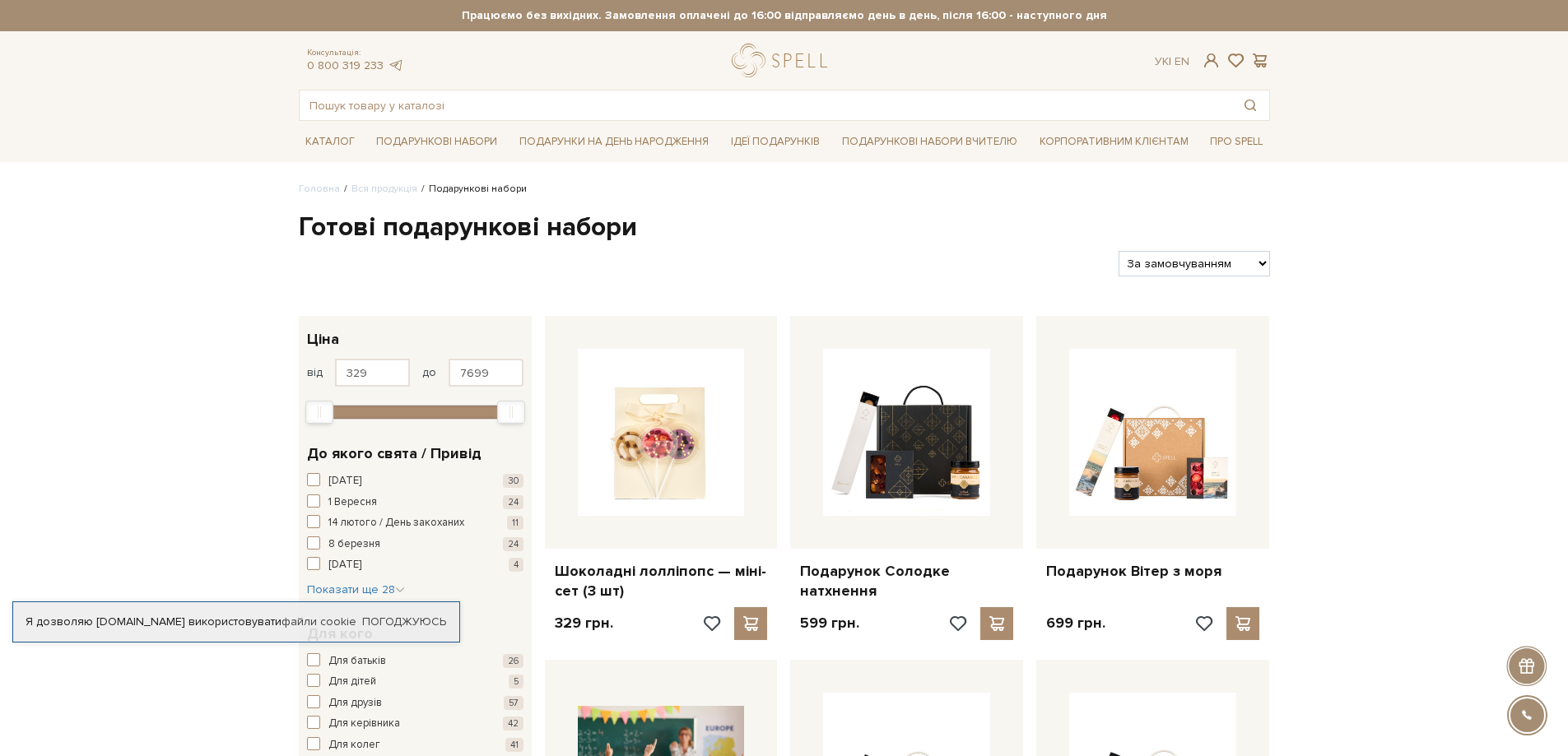
click at [1187, 264] on select "За замовчуванням За Ціною (зростання) За Ціною (зменшення) Новинки За популярні…" at bounding box center [1193, 264] width 151 height 25
select select "https://spellchocolate.com/our-productions/podarunkovi-box/?sort=p.price&order=…"
click at [1118, 251] on select "За замовчуванням За Ціною (зростання) За Ціною (зменшення) Новинки За популярні…" at bounding box center [1193, 264] width 151 height 25
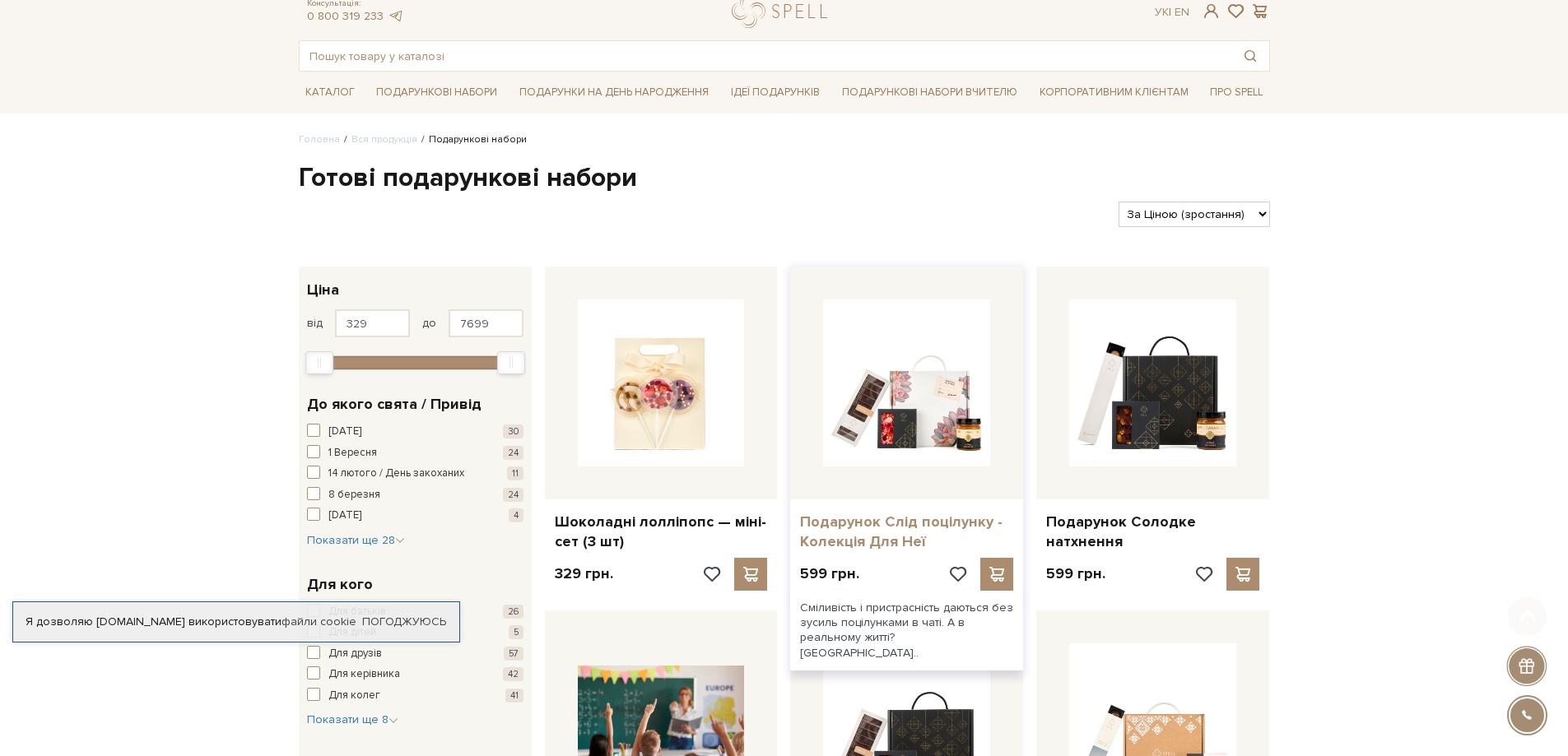
scroll to position [164, 0]
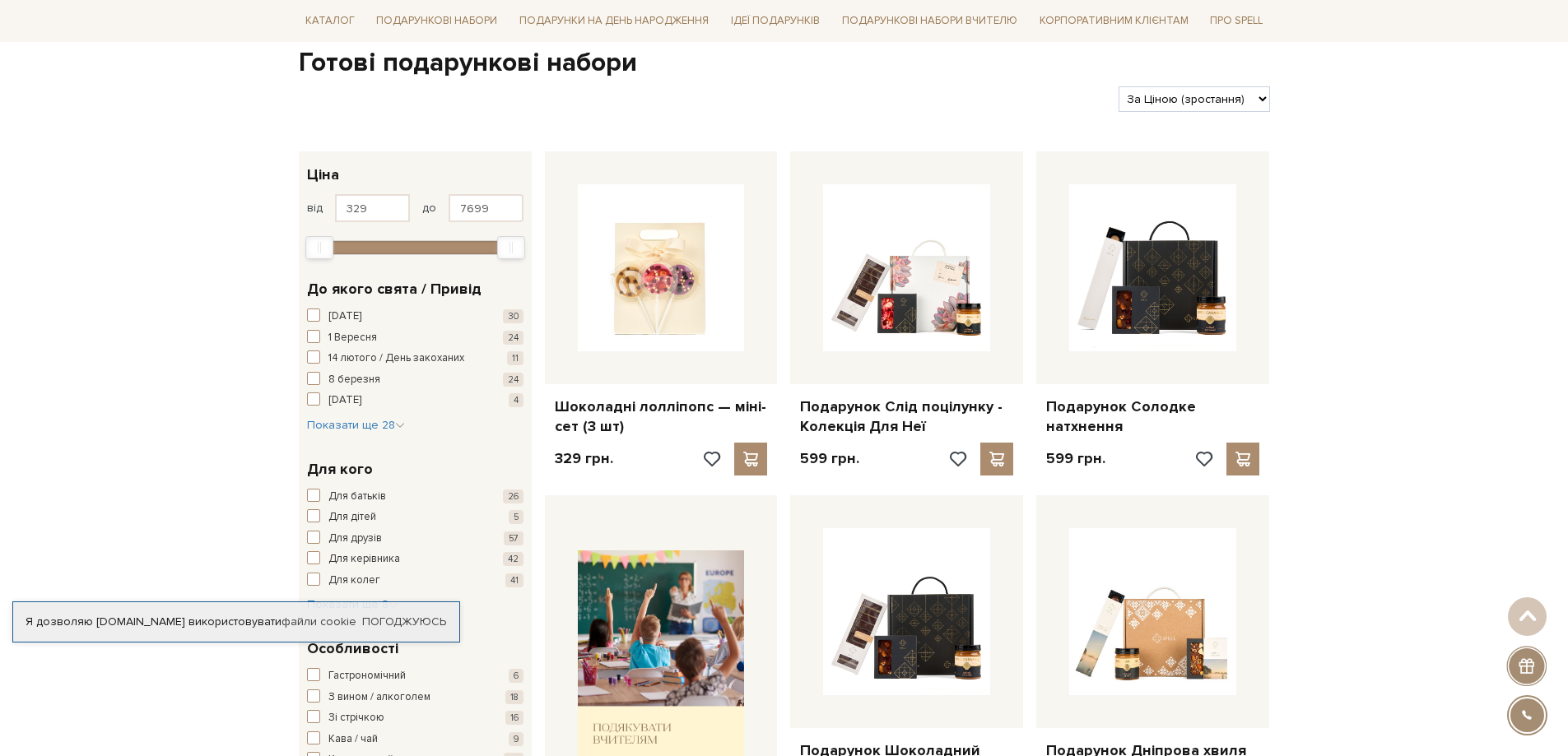
click at [1239, 100] on select "За замовчуванням За Ціною (зростання) За Ціною (зменшення) Новинки За популярні…" at bounding box center [1193, 99] width 151 height 25
click at [1118, 87] on select "За замовчуванням За Ціною (зростання) За Ціною (зменшення) Новинки За популярні…" at bounding box center [1193, 99] width 151 height 25
click at [1216, 102] on select "За замовчуванням За Ціною (зростання) За Ціною (зменшення) Новинки За популярні…" at bounding box center [1193, 99] width 151 height 25
select select "https://spellchocolate.com/our-productions/podarunkovi-box/?sort=p.price&order=…"
click at [1118, 87] on select "За замовчуванням За Ціною (зростання) За Ціною (зменшення) Новинки За популярні…" at bounding box center [1193, 99] width 151 height 25
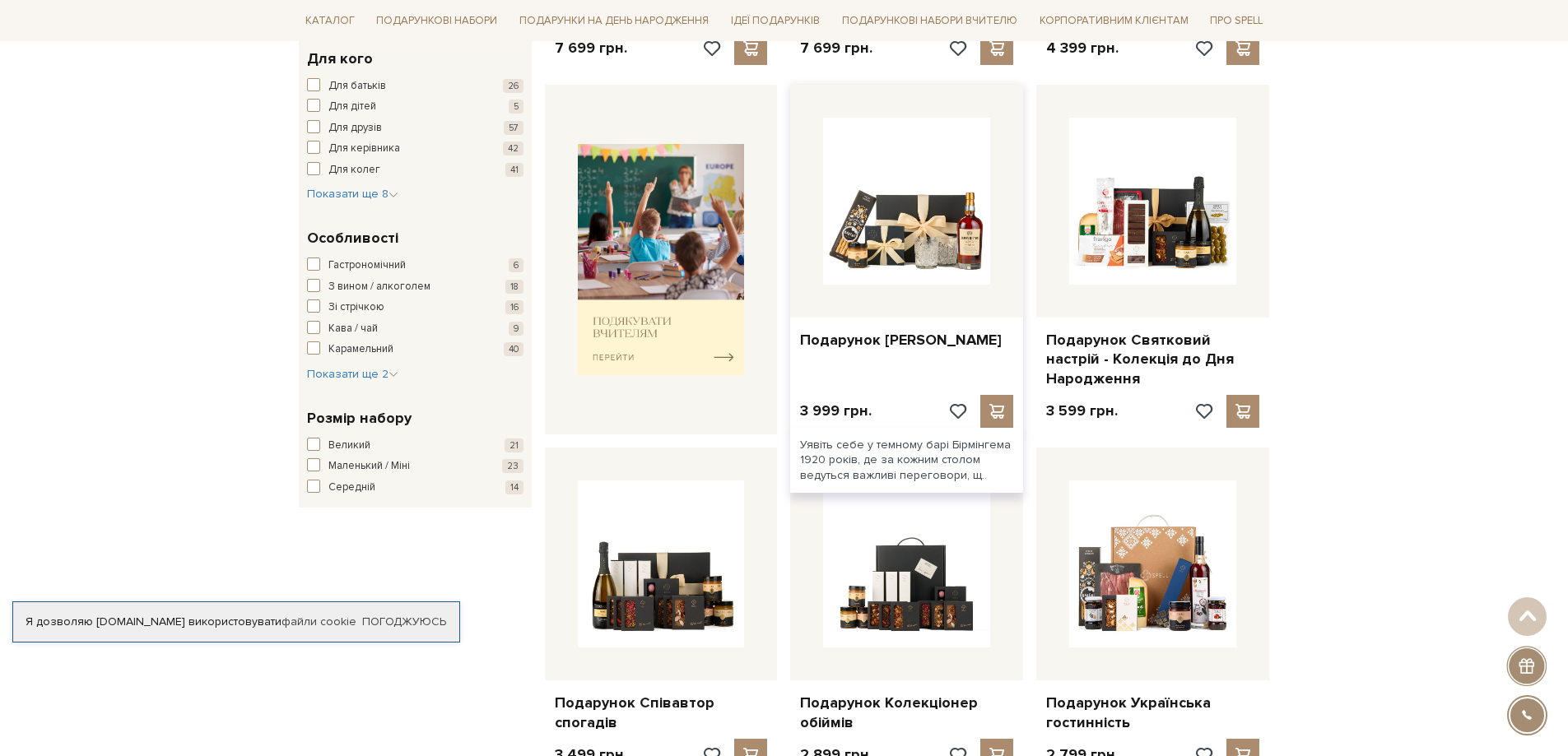
scroll to position [576, 0]
drag, startPoint x: 1004, startPoint y: 302, endPoint x: 1443, endPoint y: 126, distance: 473.0
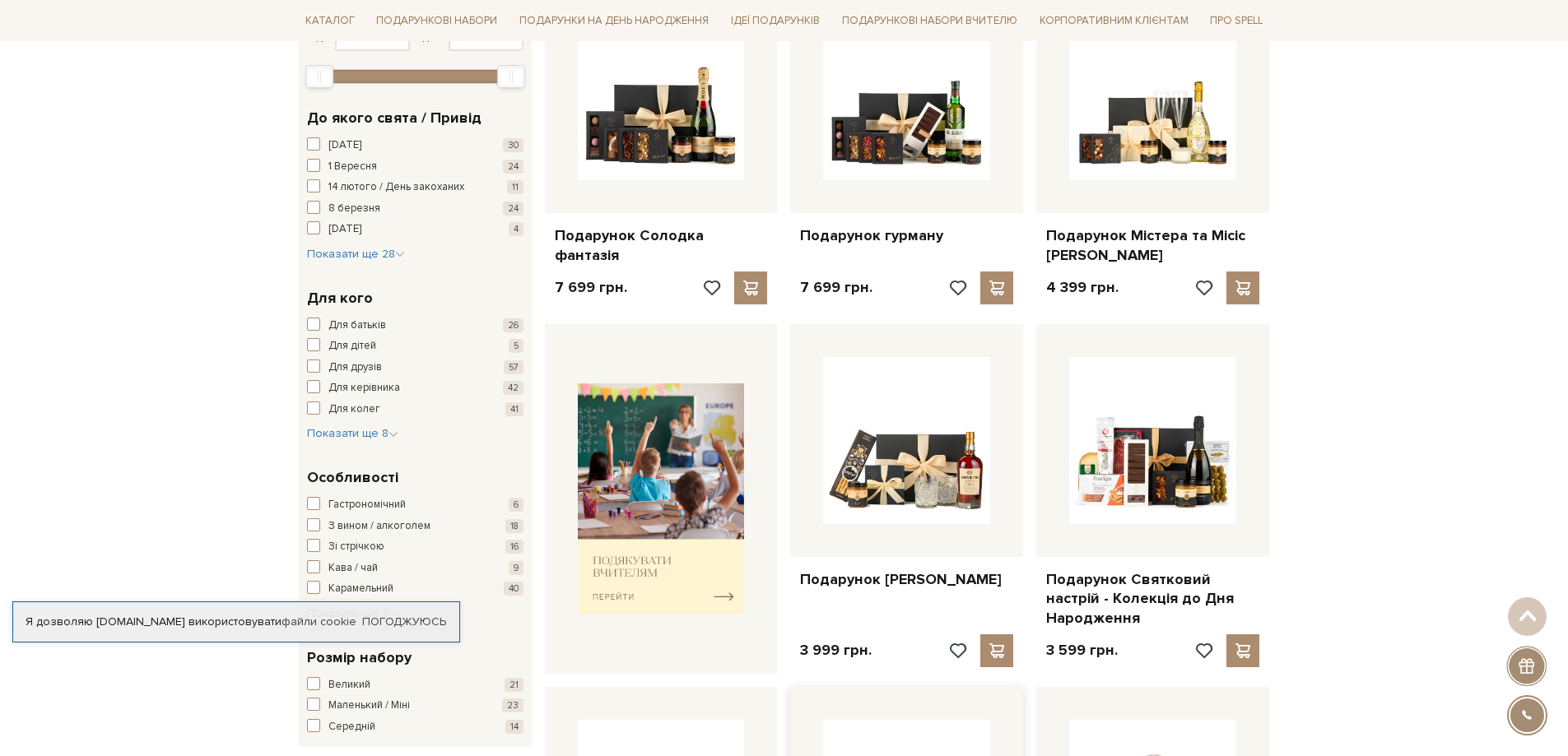
scroll to position [493, 0]
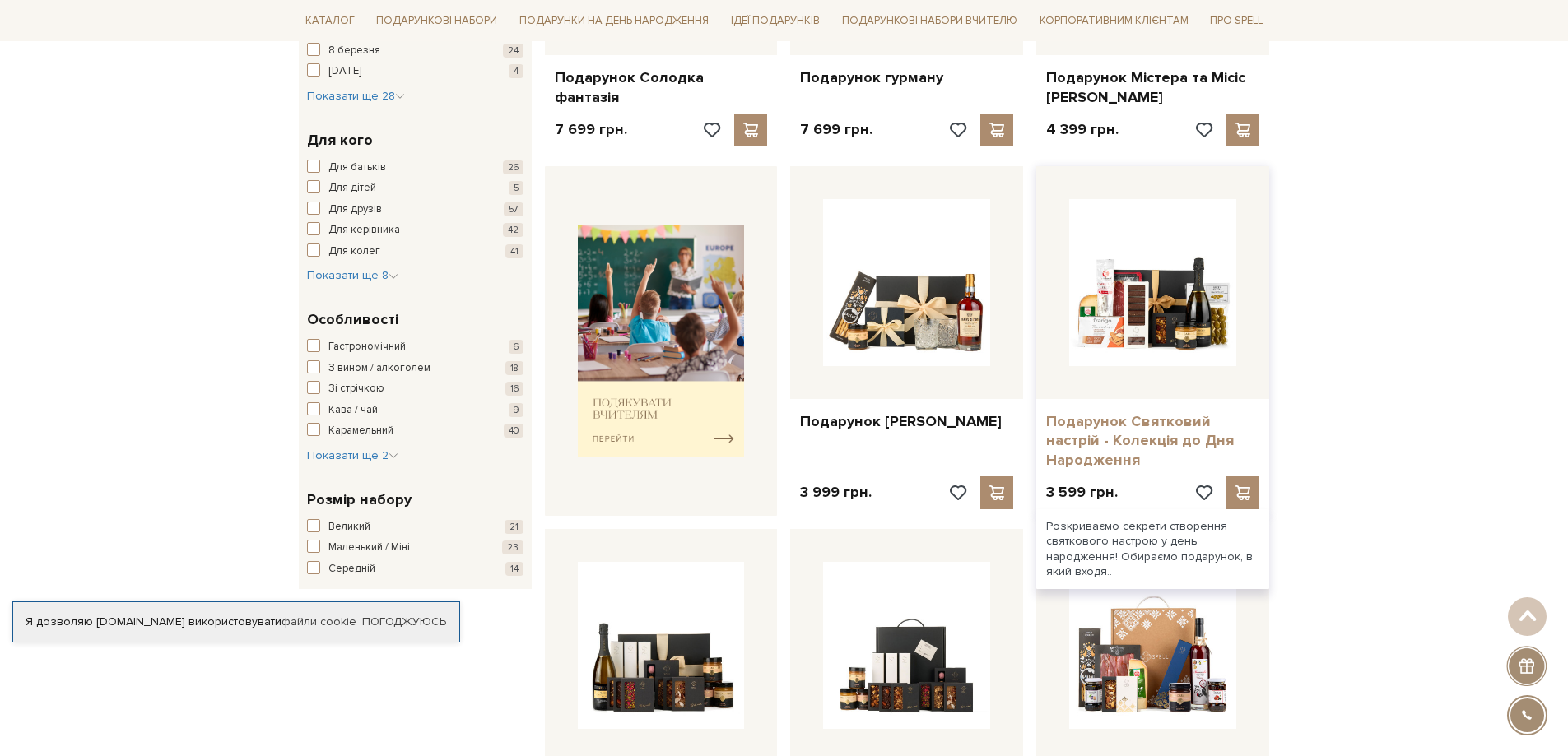
click at [1121, 442] on link "Подарунок Святковий настрій - Колекція до Дня Народження" at bounding box center [1152, 441] width 213 height 57
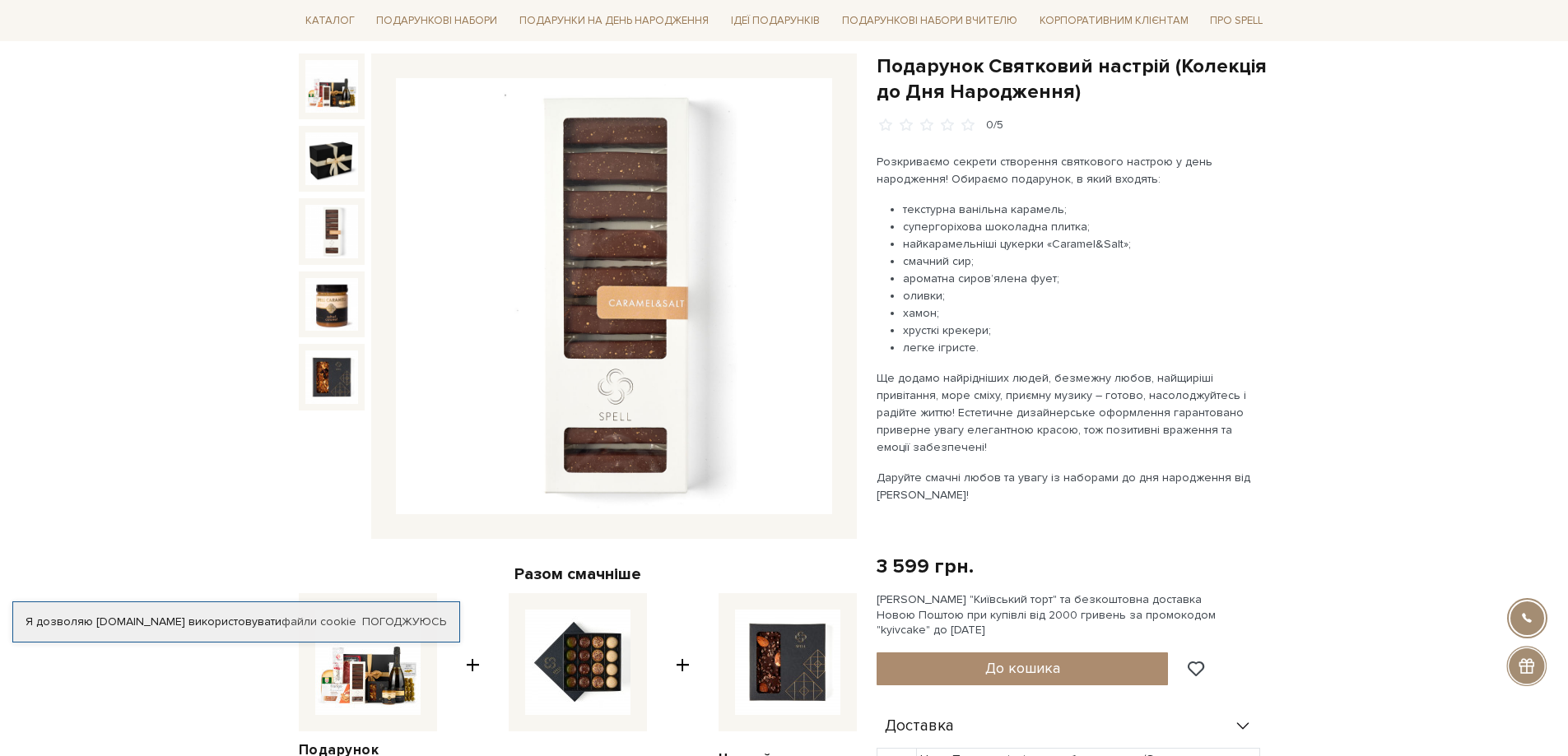
scroll to position [164, 0]
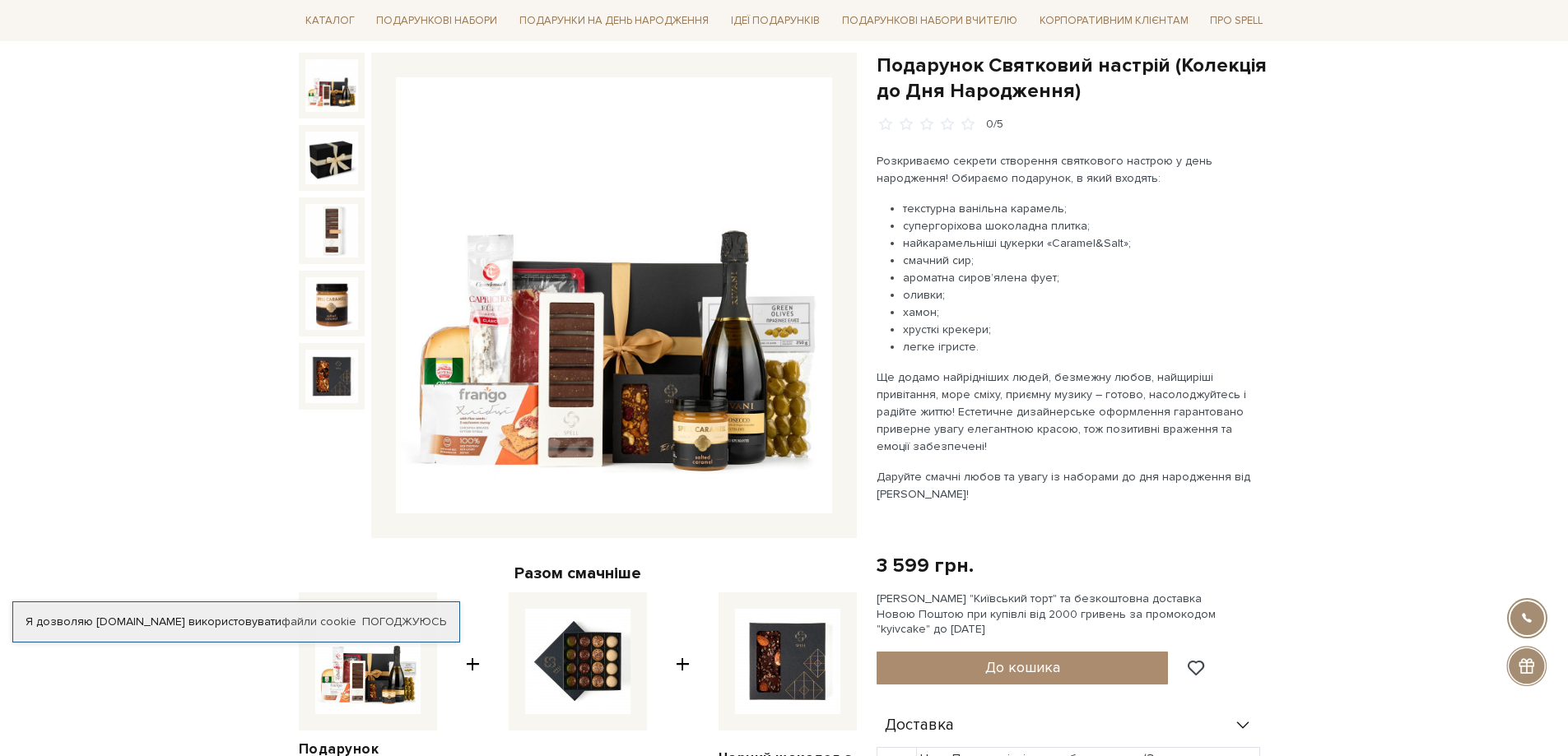
click at [323, 110] on img at bounding box center [332, 85] width 53 height 53
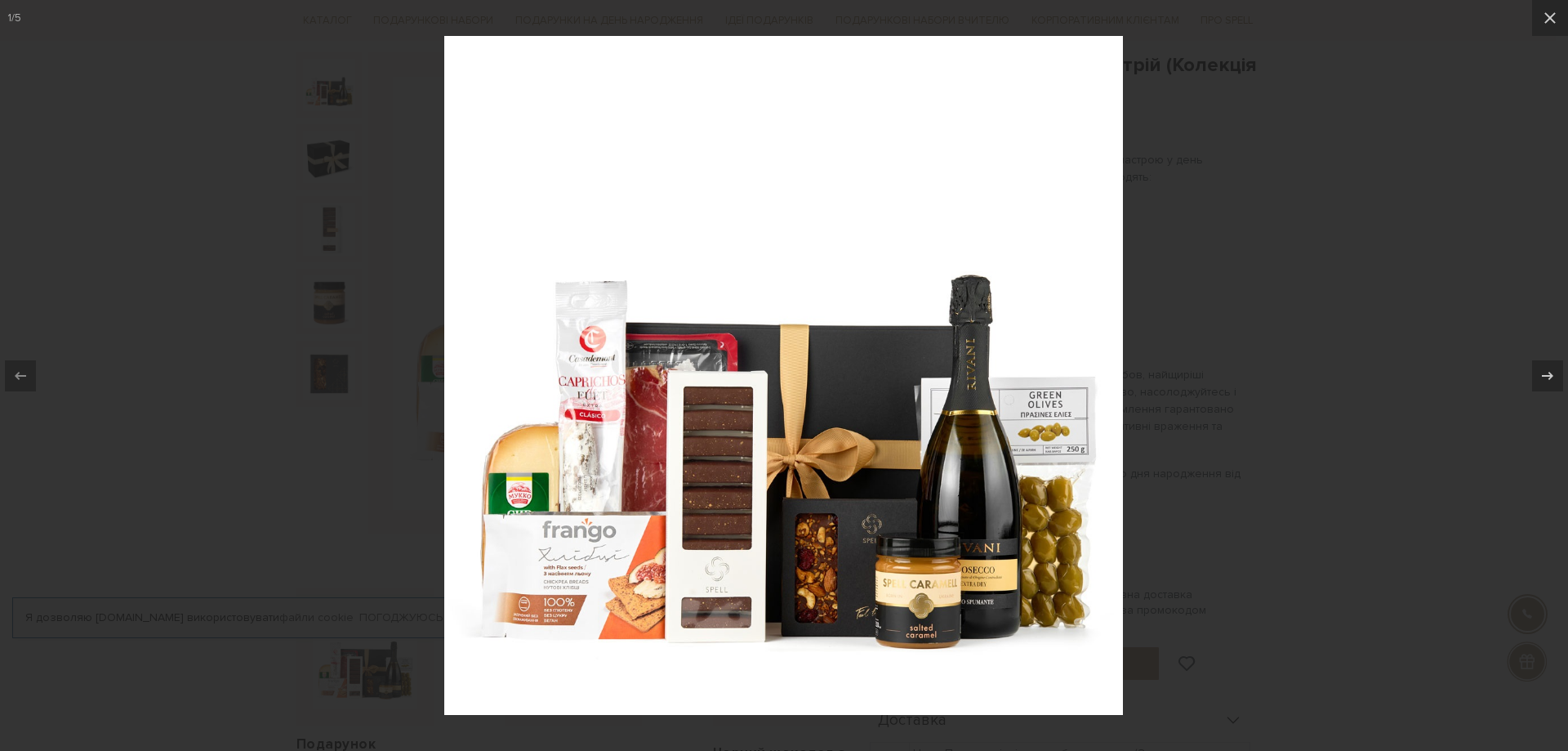
drag, startPoint x: 1210, startPoint y: 253, endPoint x: 812, endPoint y: 157, distance: 409.4
click at [1209, 253] on div at bounding box center [784, 376] width 1568 height 751
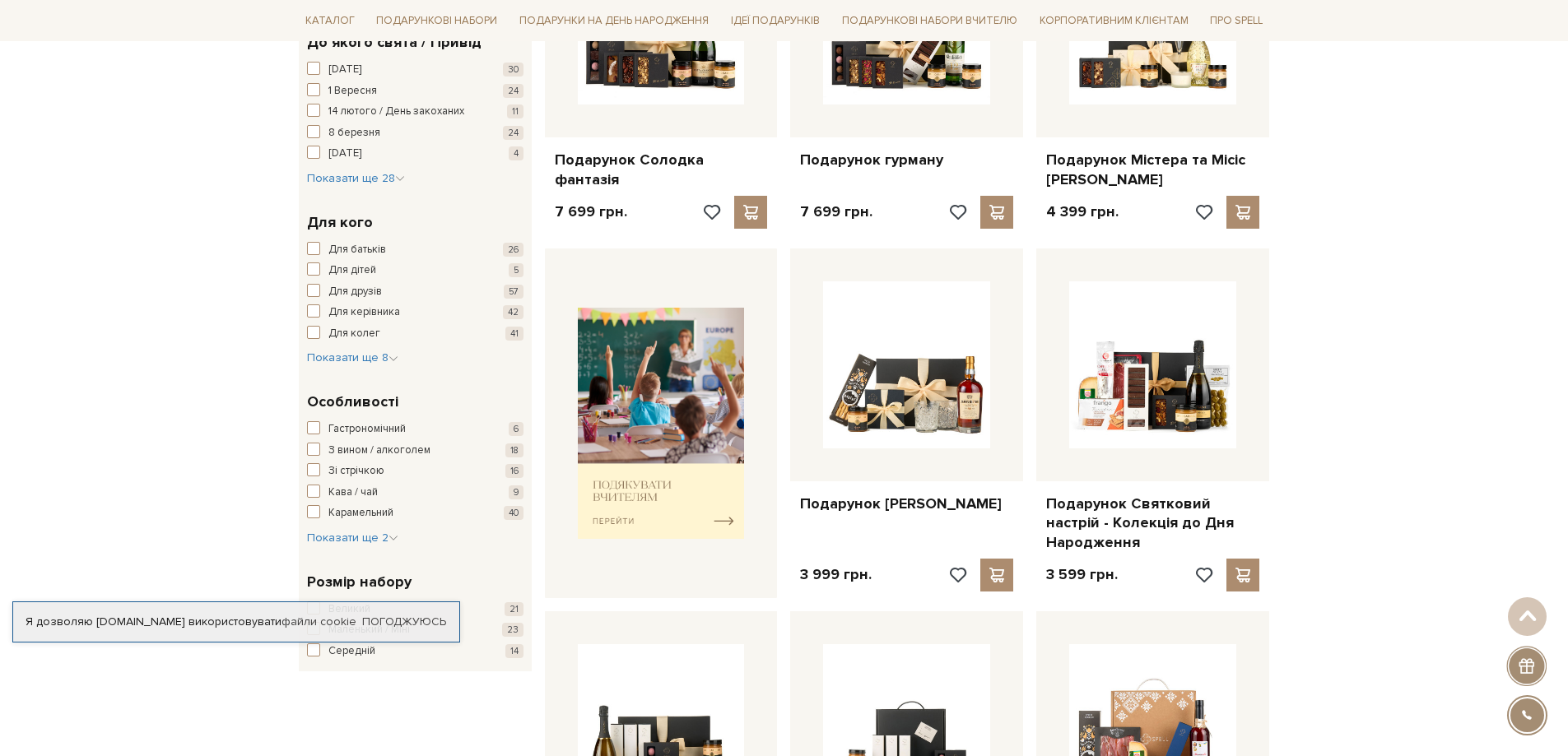
scroll to position [493, 0]
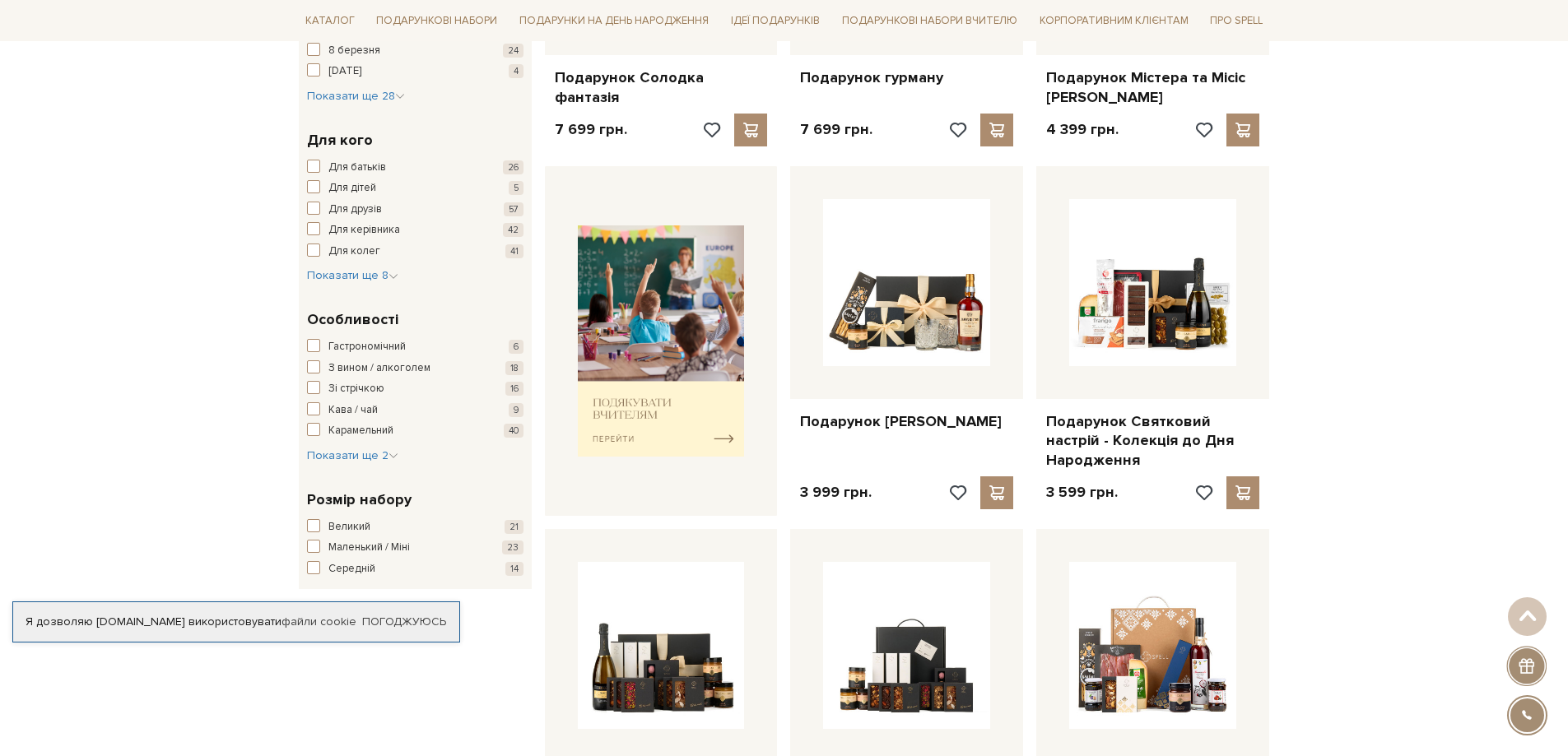
drag, startPoint x: 1448, startPoint y: 200, endPoint x: 1028, endPoint y: 252, distance: 423.2
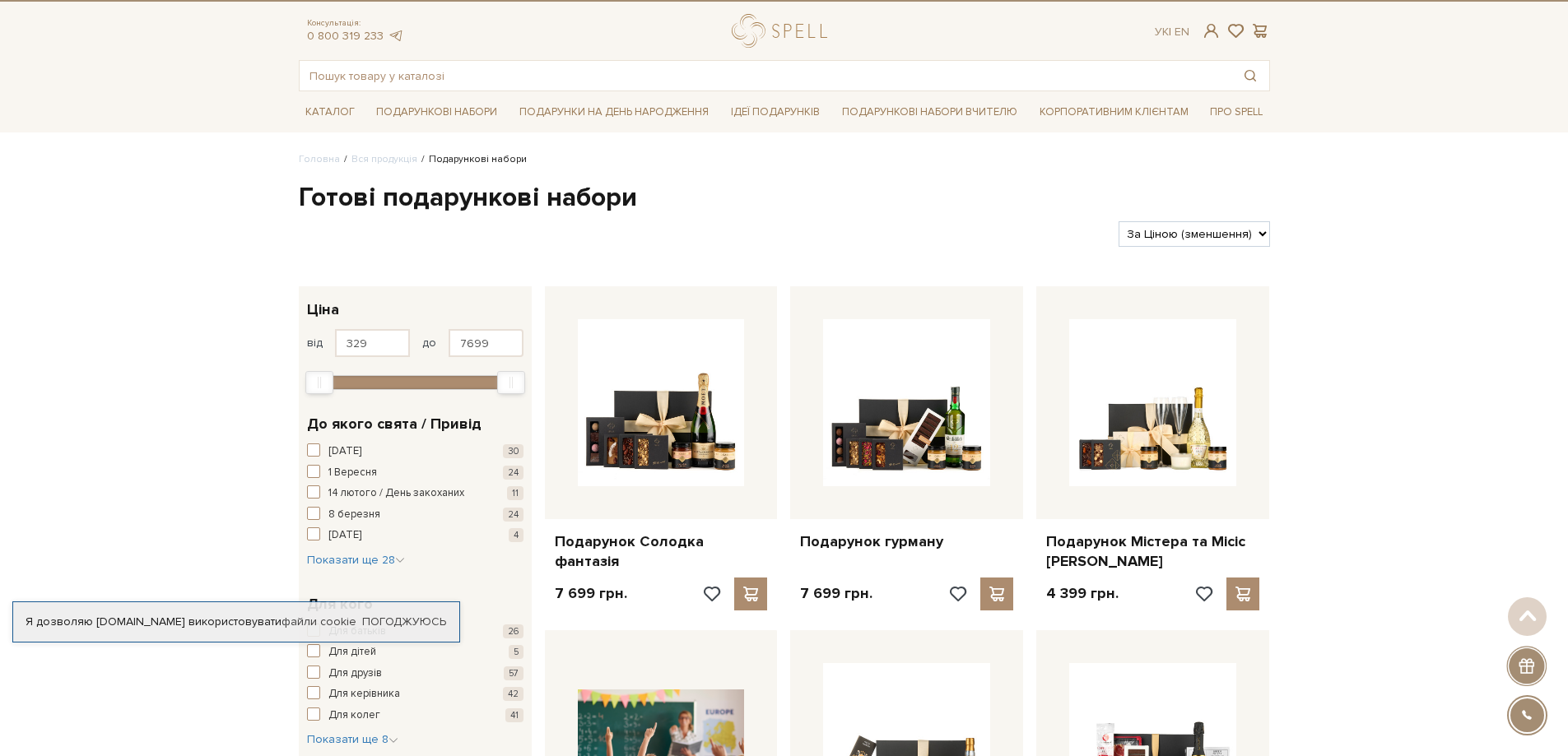
scroll to position [0, 0]
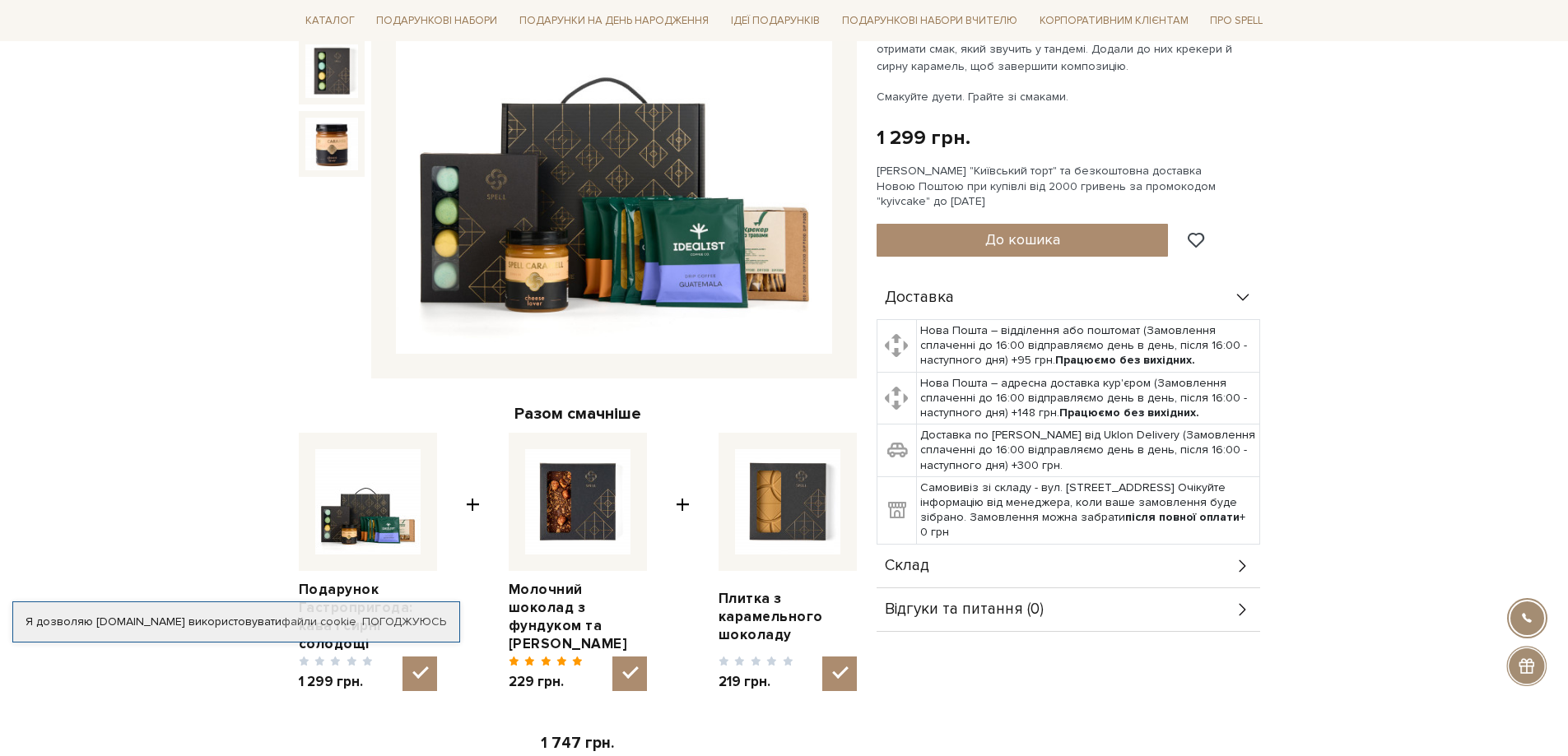
scroll to position [493, 0]
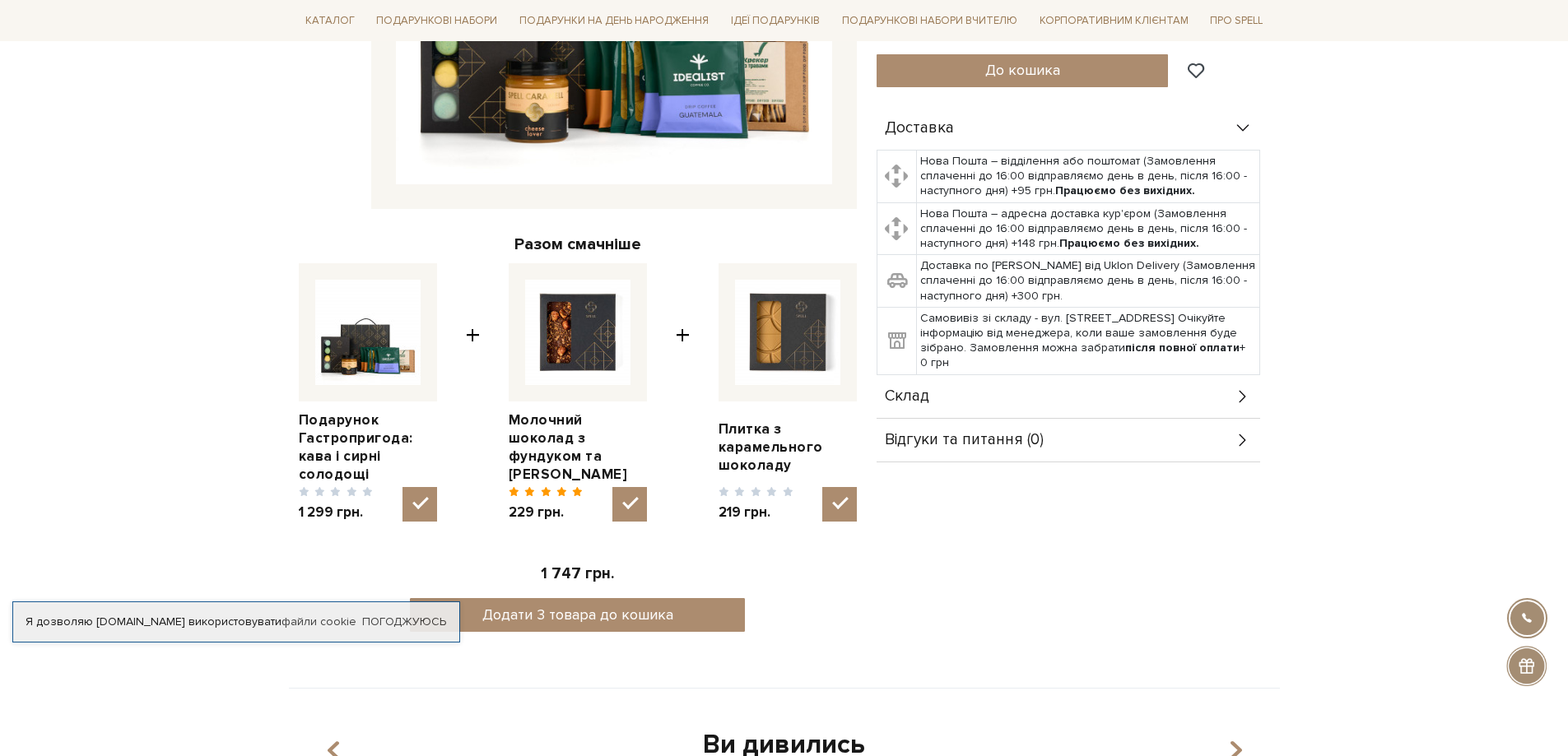
click at [1016, 404] on div "Склад" at bounding box center [1068, 397] width 383 height 43
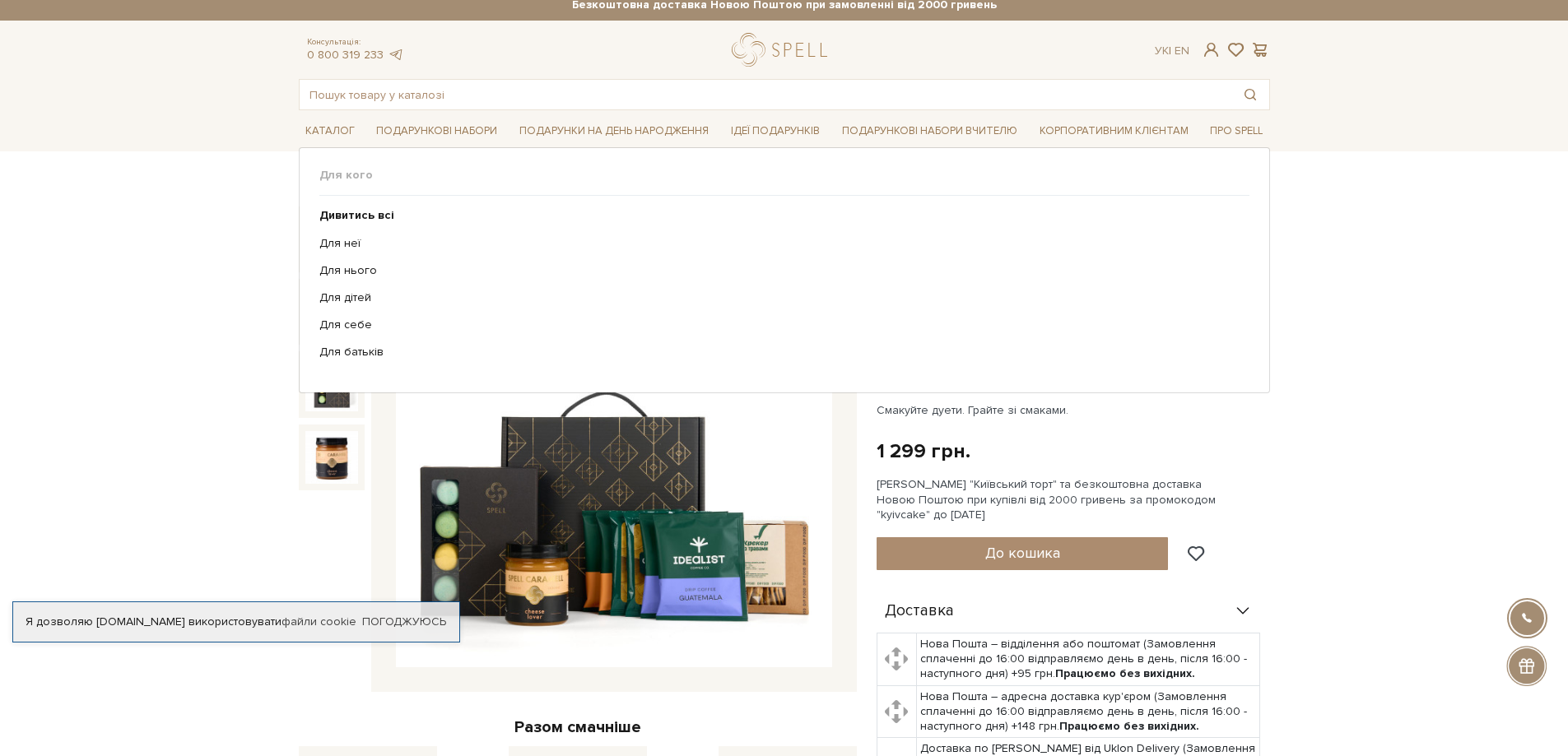
scroll to position [0, 0]
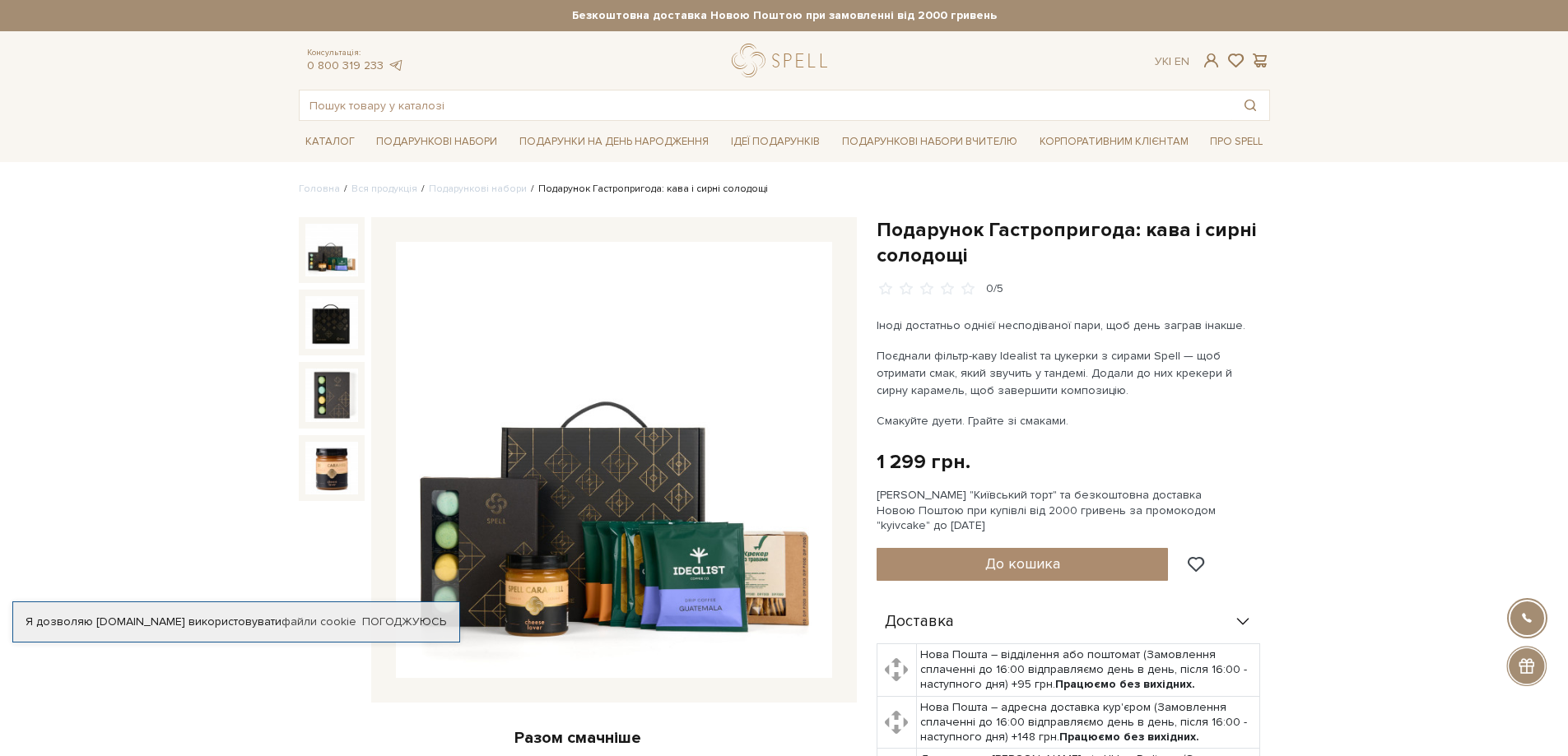
click at [1526, 610] on div at bounding box center [1527, 618] width 37 height 37
type input "+380953396739____"
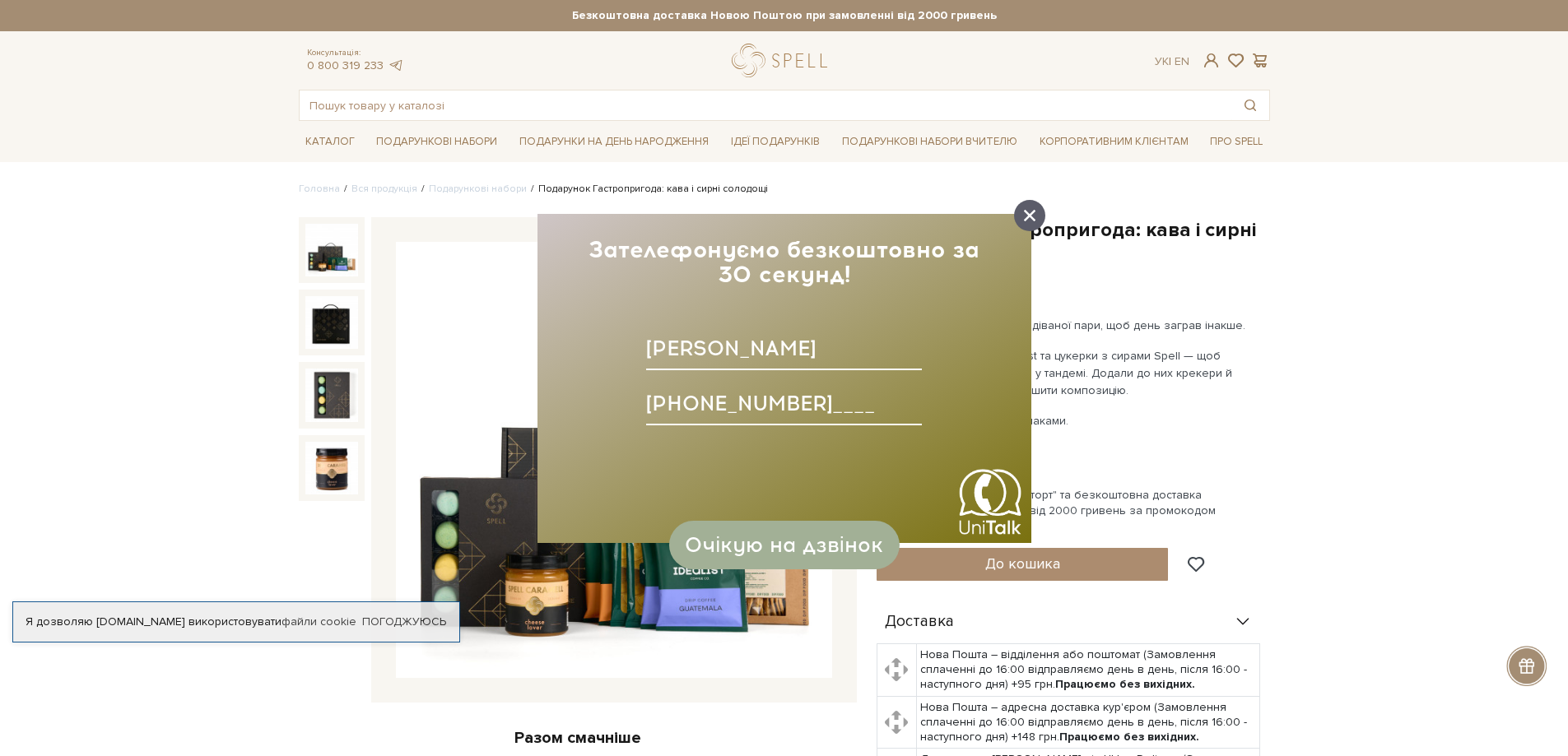
click at [1026, 217] on icon at bounding box center [1030, 216] width 12 height 12
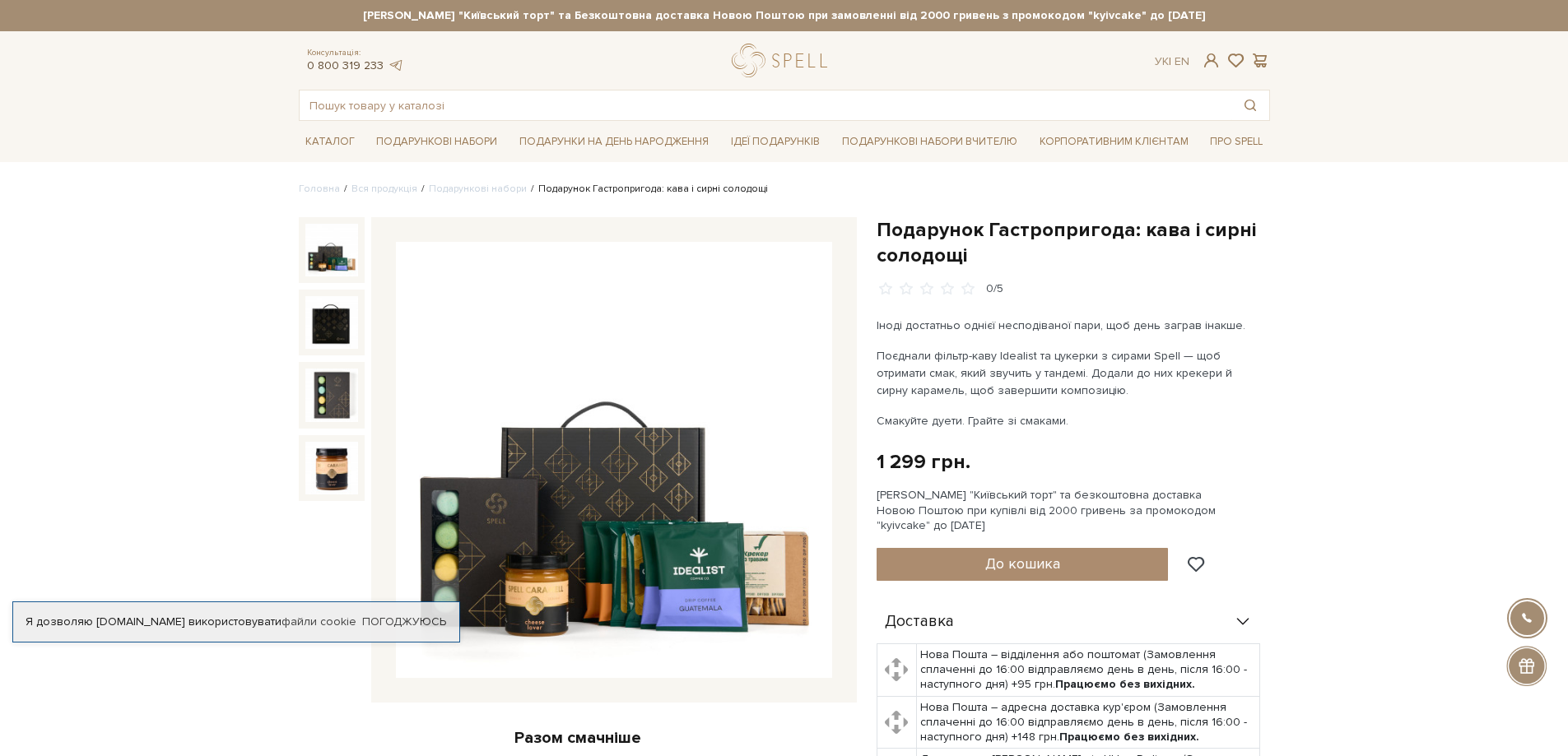
click at [349, 66] on link "0 800 319 233" at bounding box center [345, 65] width 77 height 14
copy link "0 800 319 233"
drag, startPoint x: 381, startPoint y: 64, endPoint x: 276, endPoint y: 73, distance: 105.4
click at [278, 73] on header "Сет Цукерок "Київський торт" та Безкоштовна доставка Новою Поштою при замовленн…" at bounding box center [784, 61] width 1568 height 121
click at [1443, 17] on div "Сет Цукерок "Київський торт" та Безкоштовна доставка Новою Поштою при замовленн…" at bounding box center [784, 15] width 1568 height 31
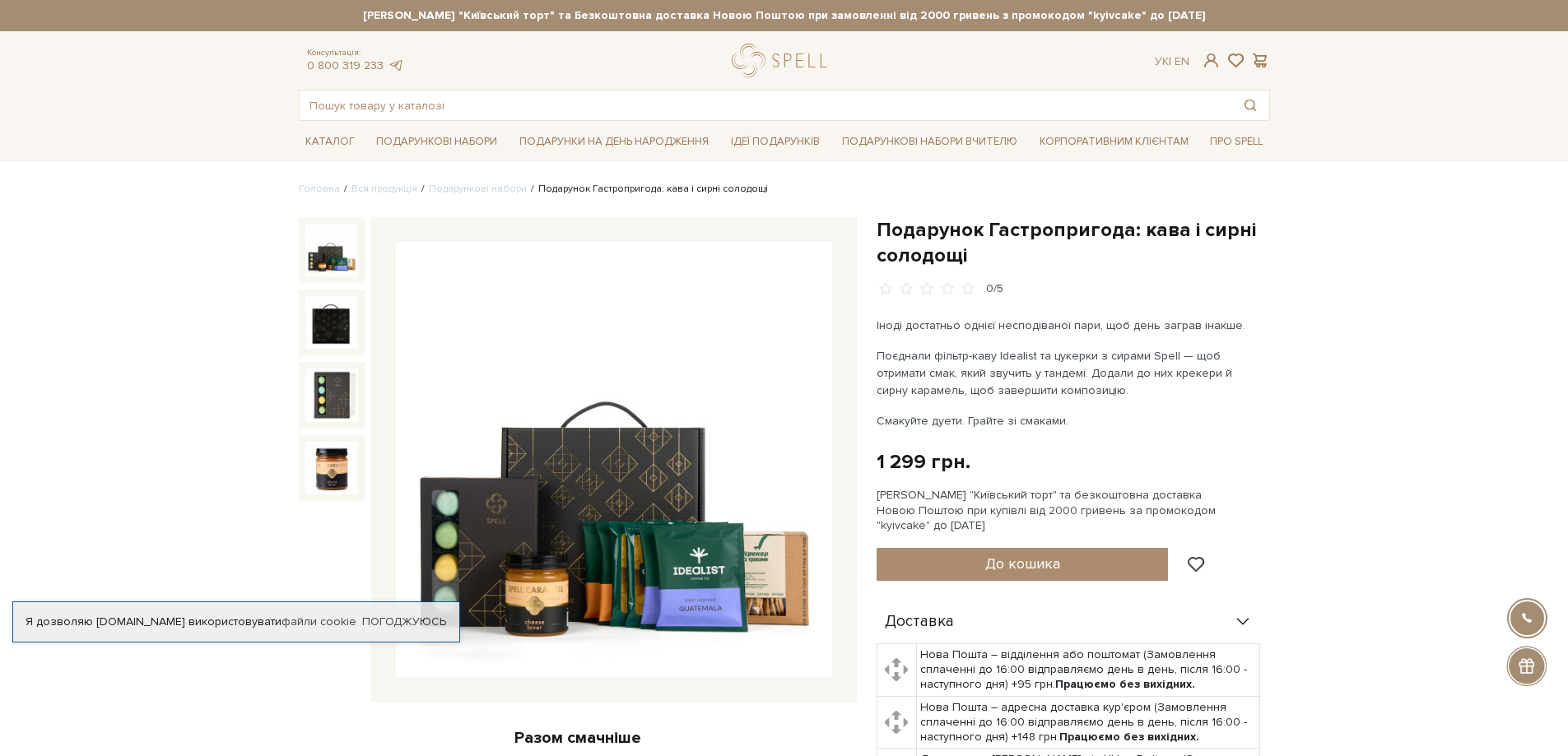
click at [337, 255] on img at bounding box center [332, 250] width 53 height 53
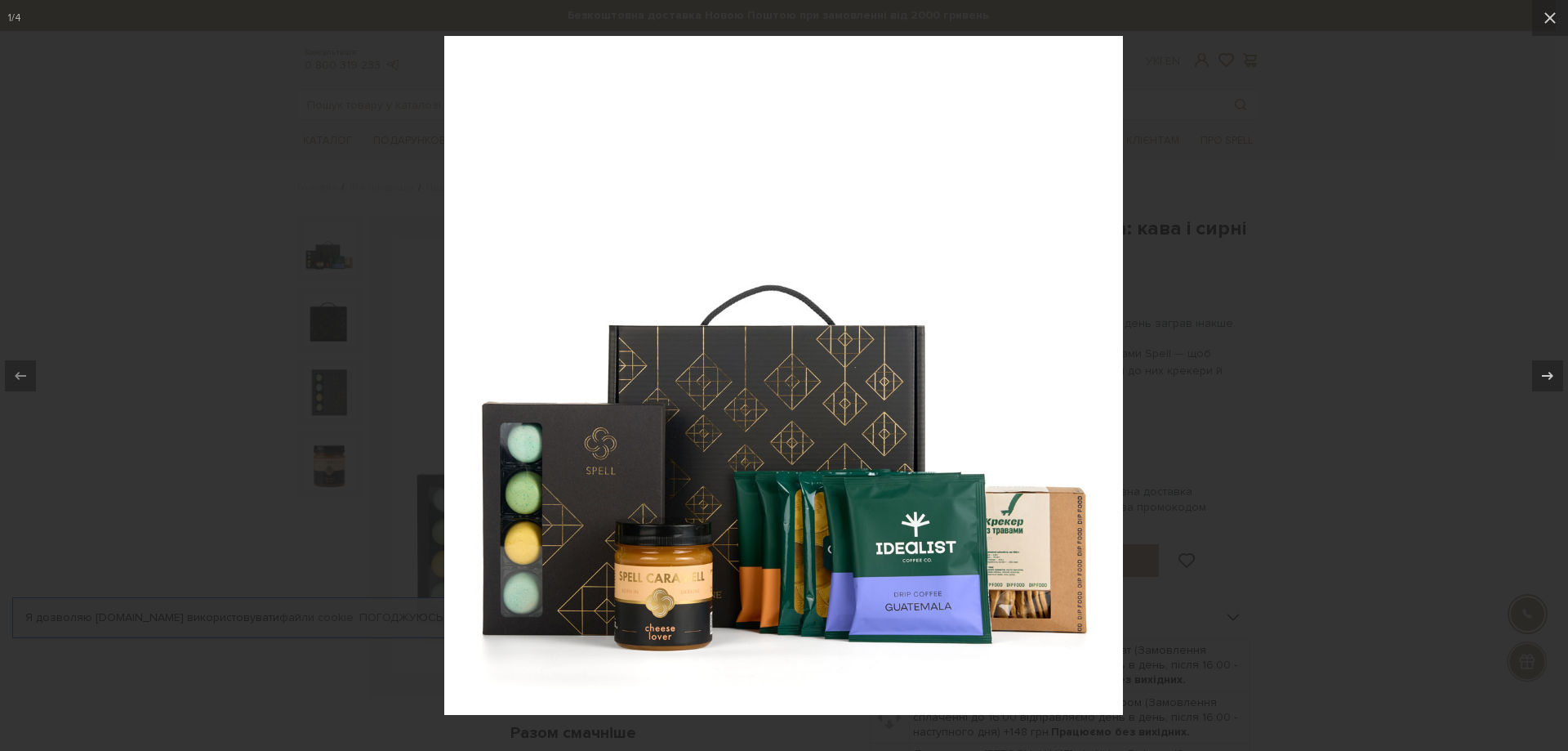
drag, startPoint x: 773, startPoint y: 355, endPoint x: 1494, endPoint y: 447, distance: 726.8
click at [1494, 447] on div at bounding box center [784, 376] width 1568 height 751
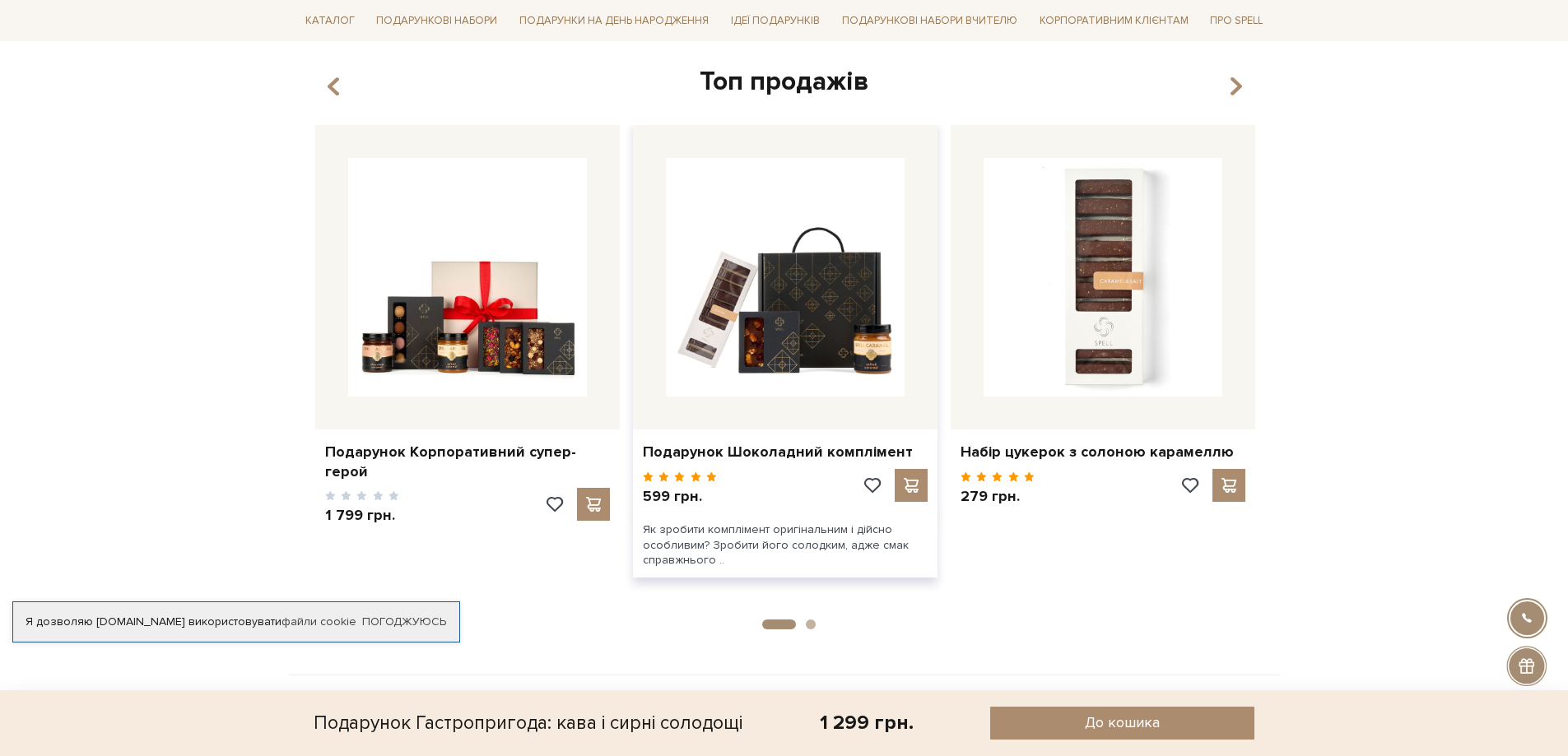
scroll to position [1996, 0]
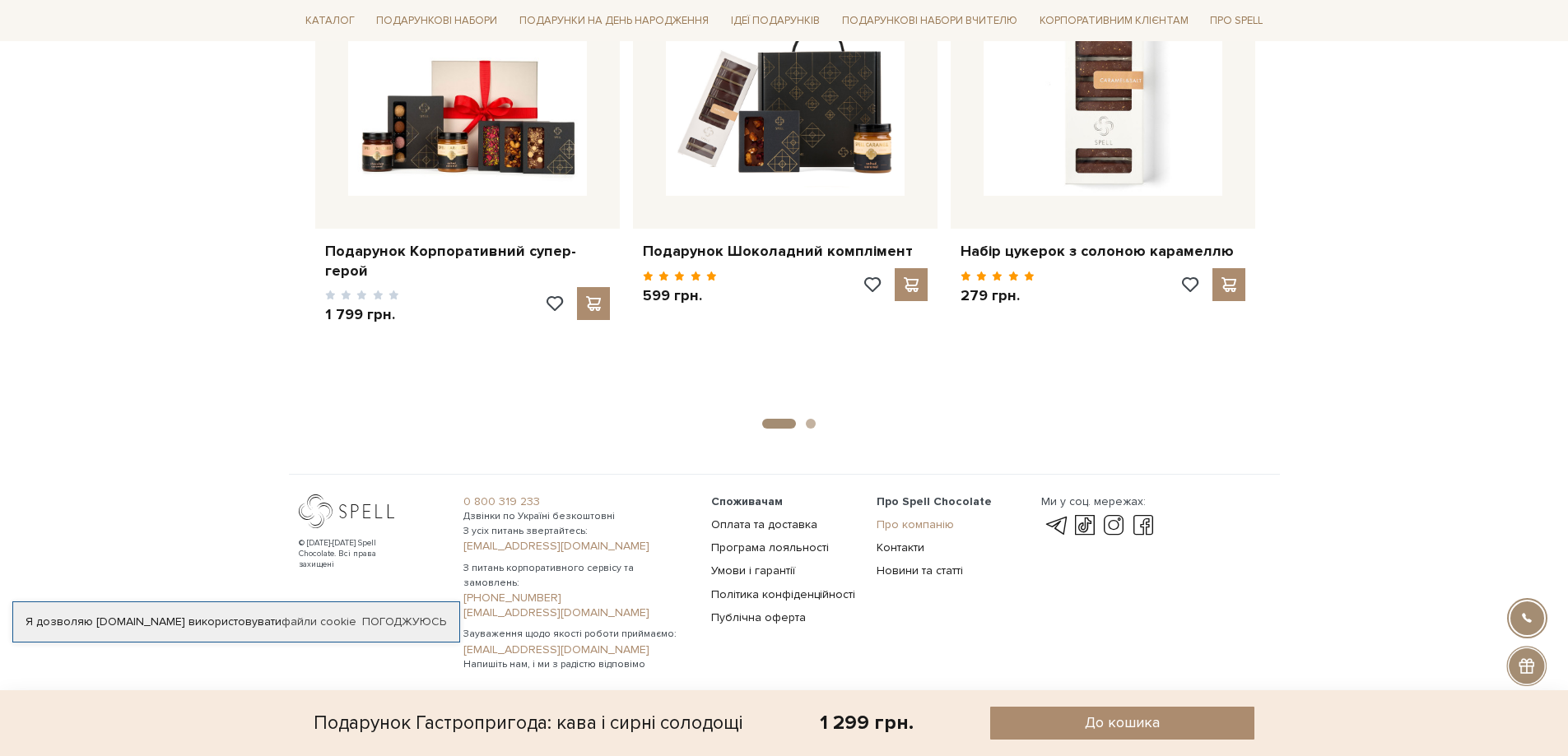
click at [913, 530] on link "Про компанію" at bounding box center [915, 524] width 77 height 14
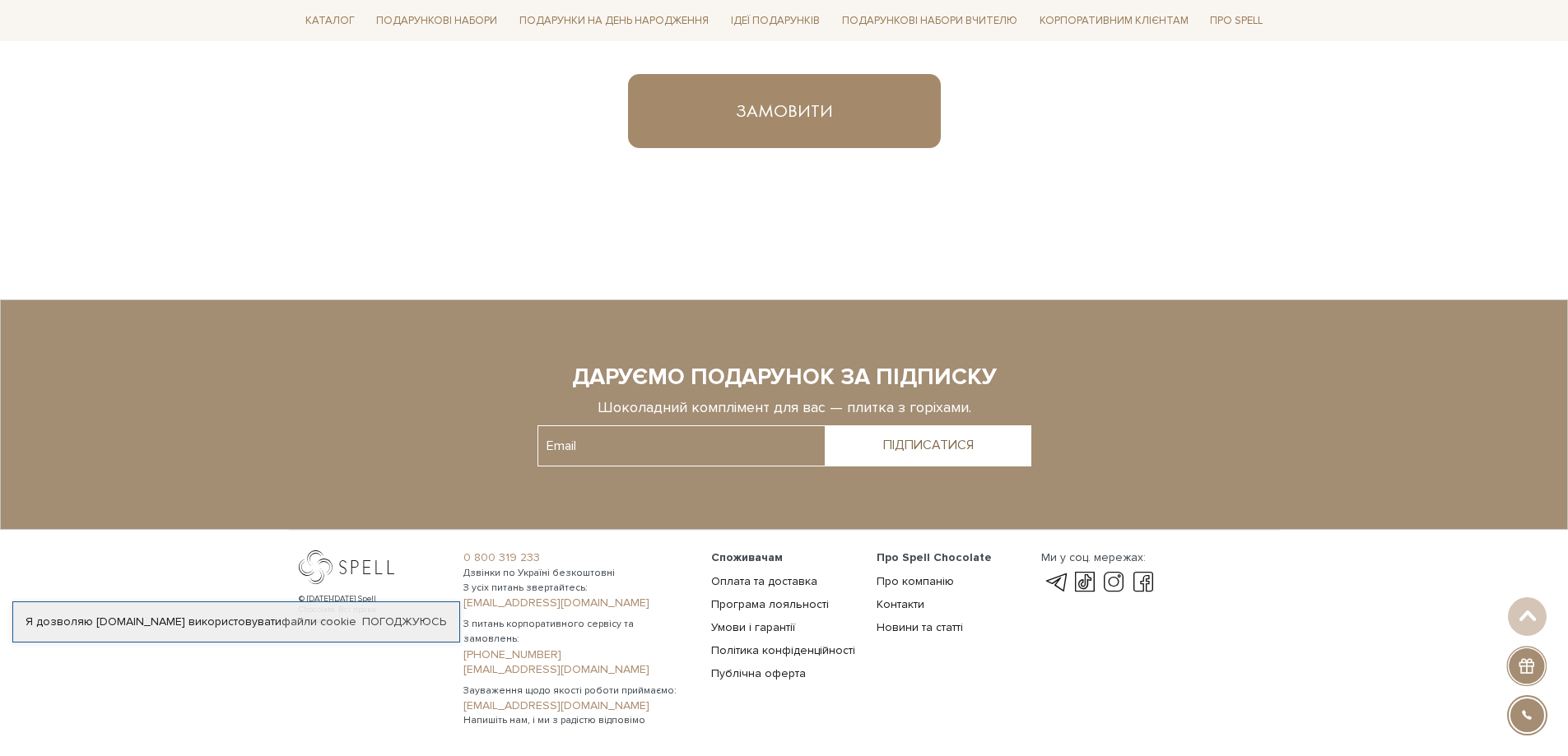
scroll to position [1208, 0]
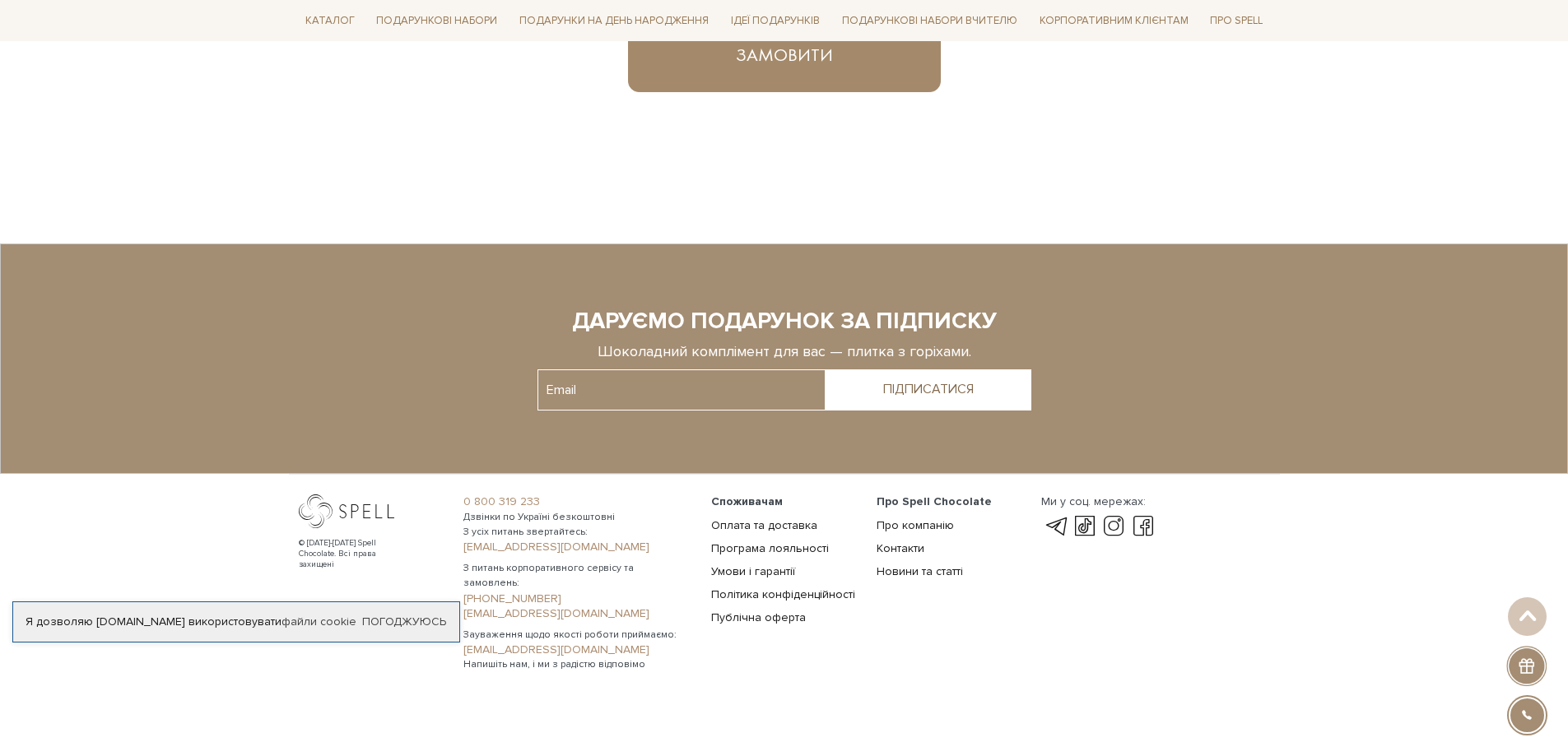
click at [913, 507] on span "Про Spell Chocolate" at bounding box center [934, 501] width 115 height 14
click at [800, 520] on link "Оплата та доставка" at bounding box center [764, 525] width 106 height 14
